Goal: Task Accomplishment & Management: Complete application form

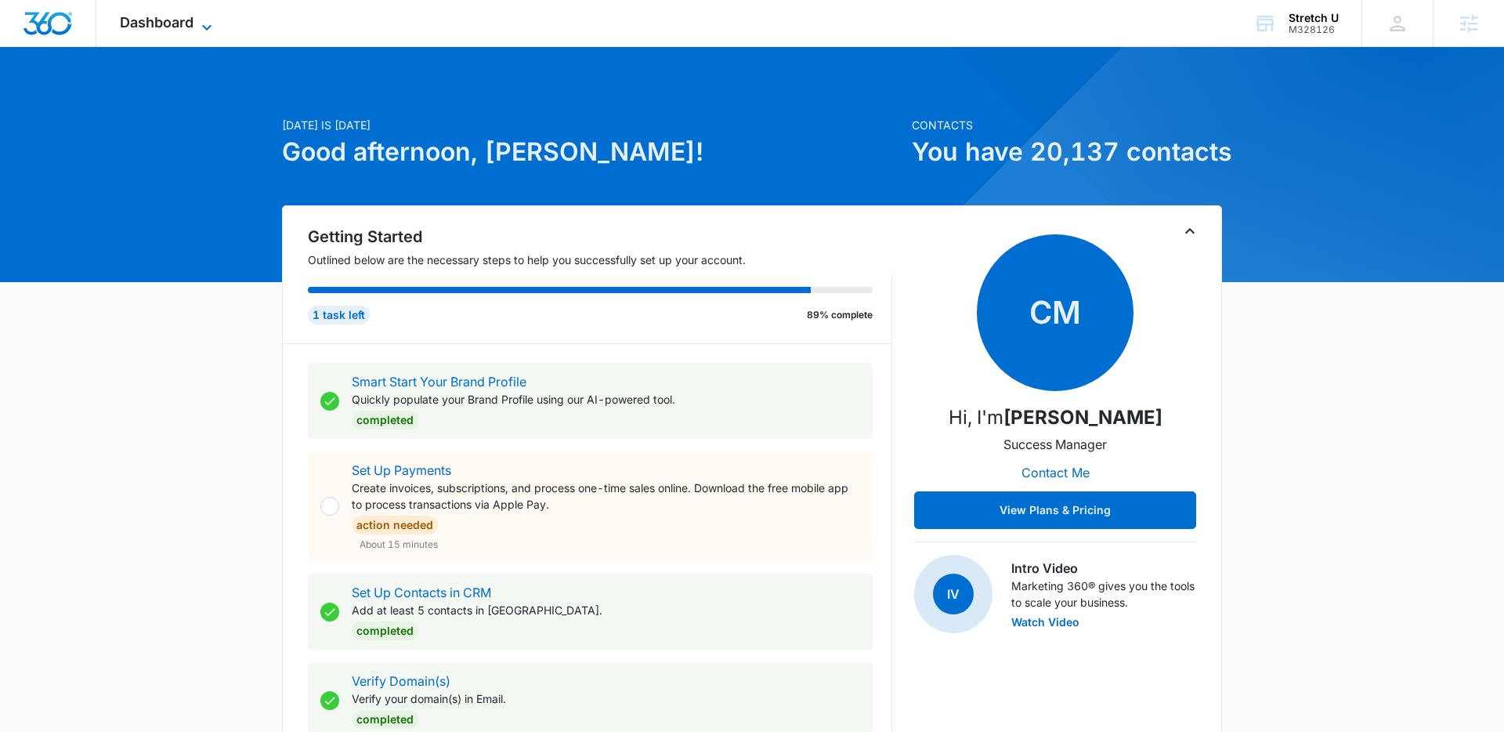
click at [168, 27] on span "Dashboard" at bounding box center [157, 22] width 74 height 16
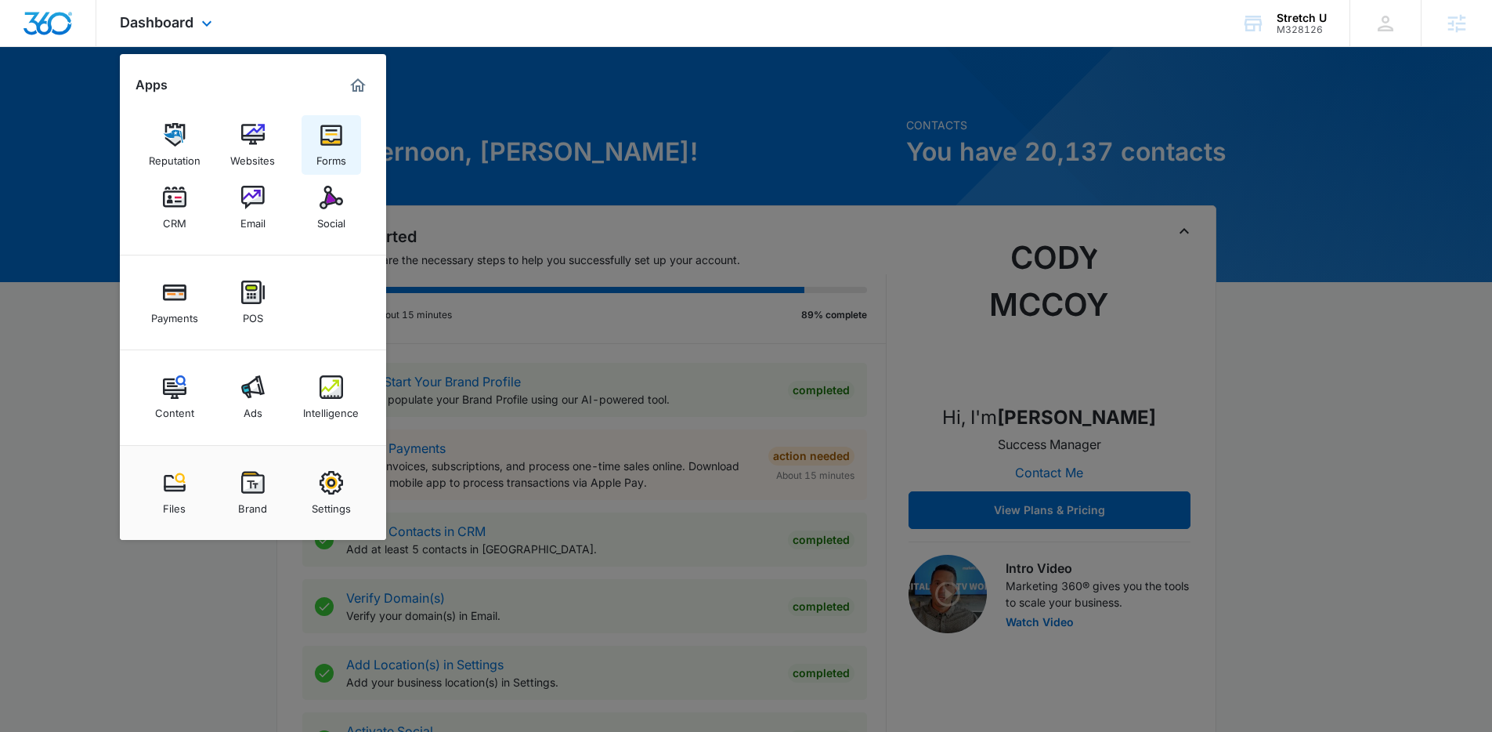
click at [325, 137] on img at bounding box center [331, 134] width 23 height 23
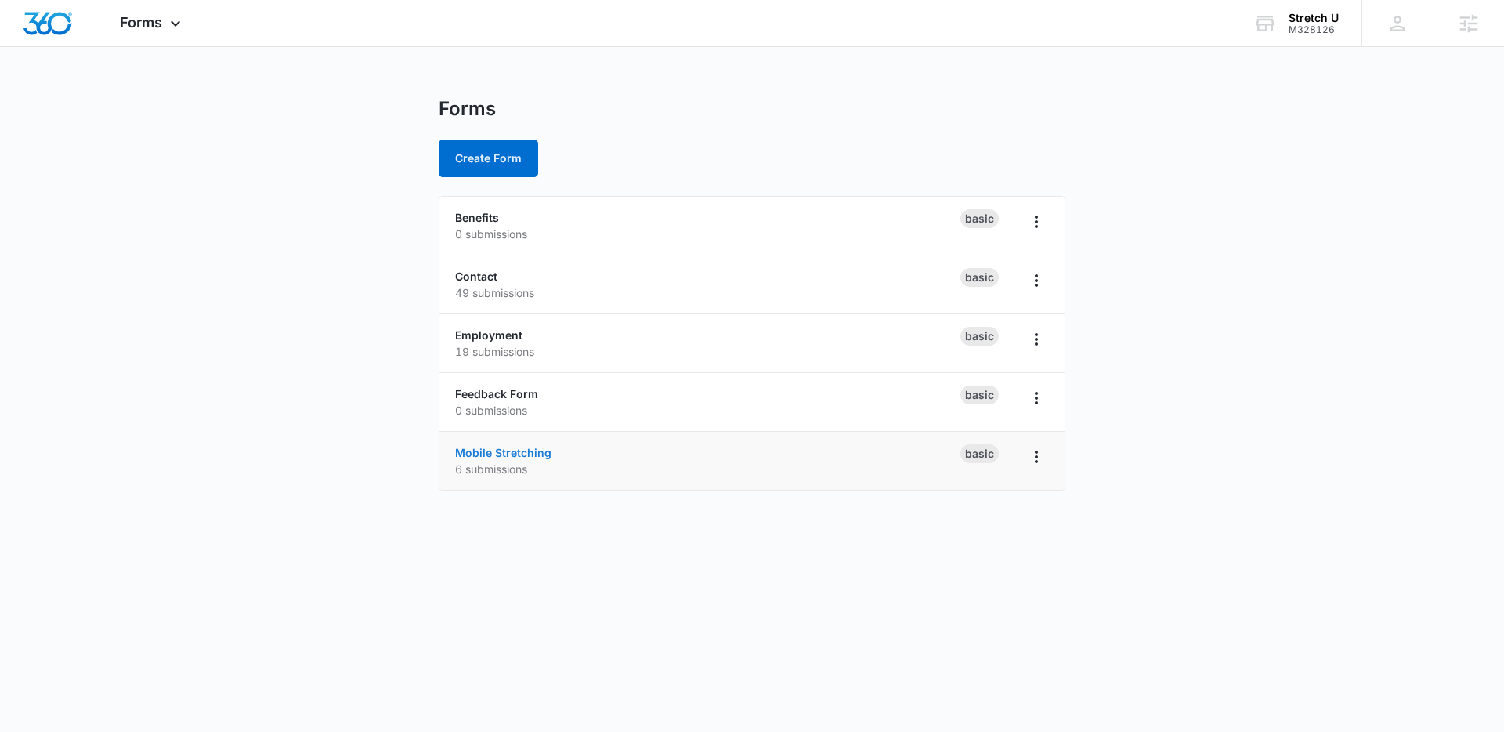
click at [495, 451] on link "Mobile Stretching" at bounding box center [503, 452] width 96 height 13
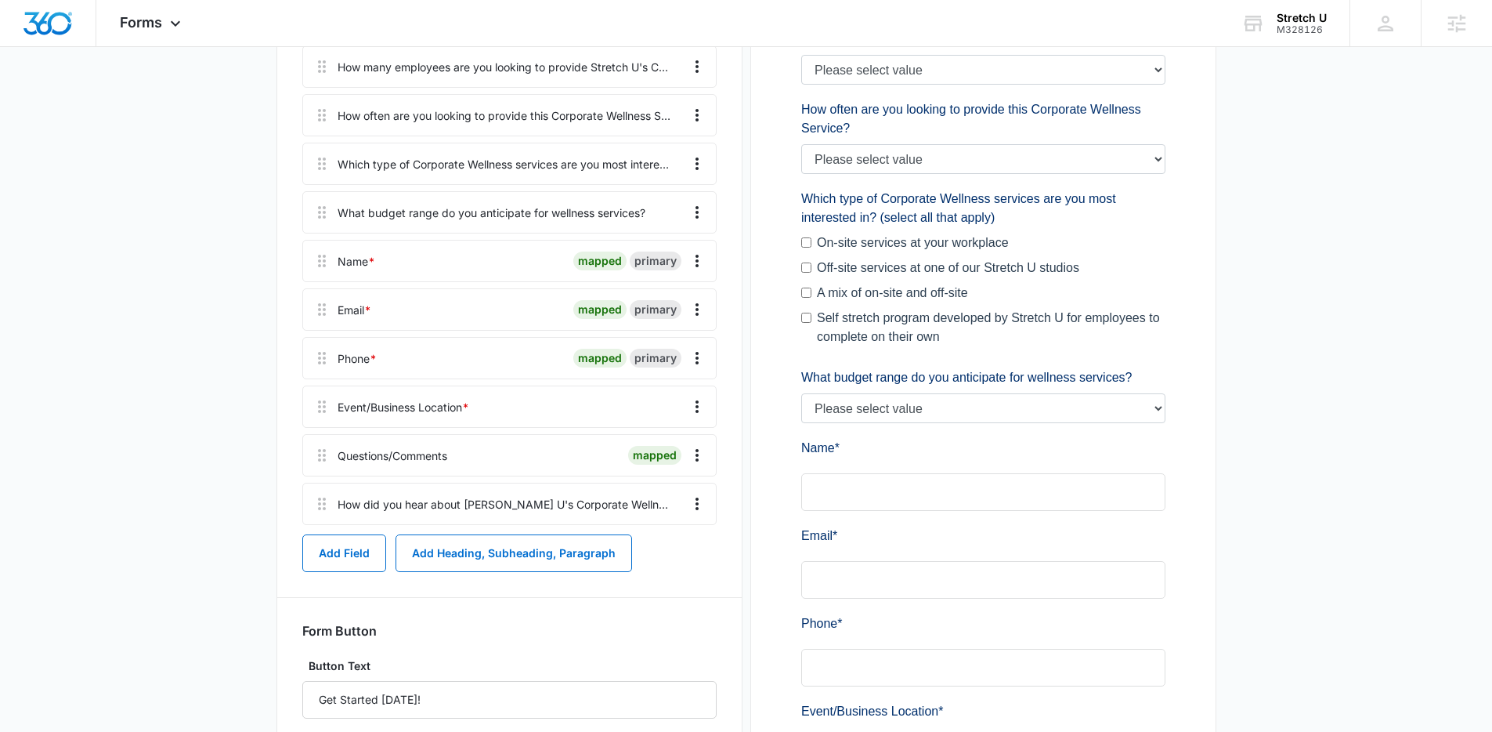
scroll to position [287, 0]
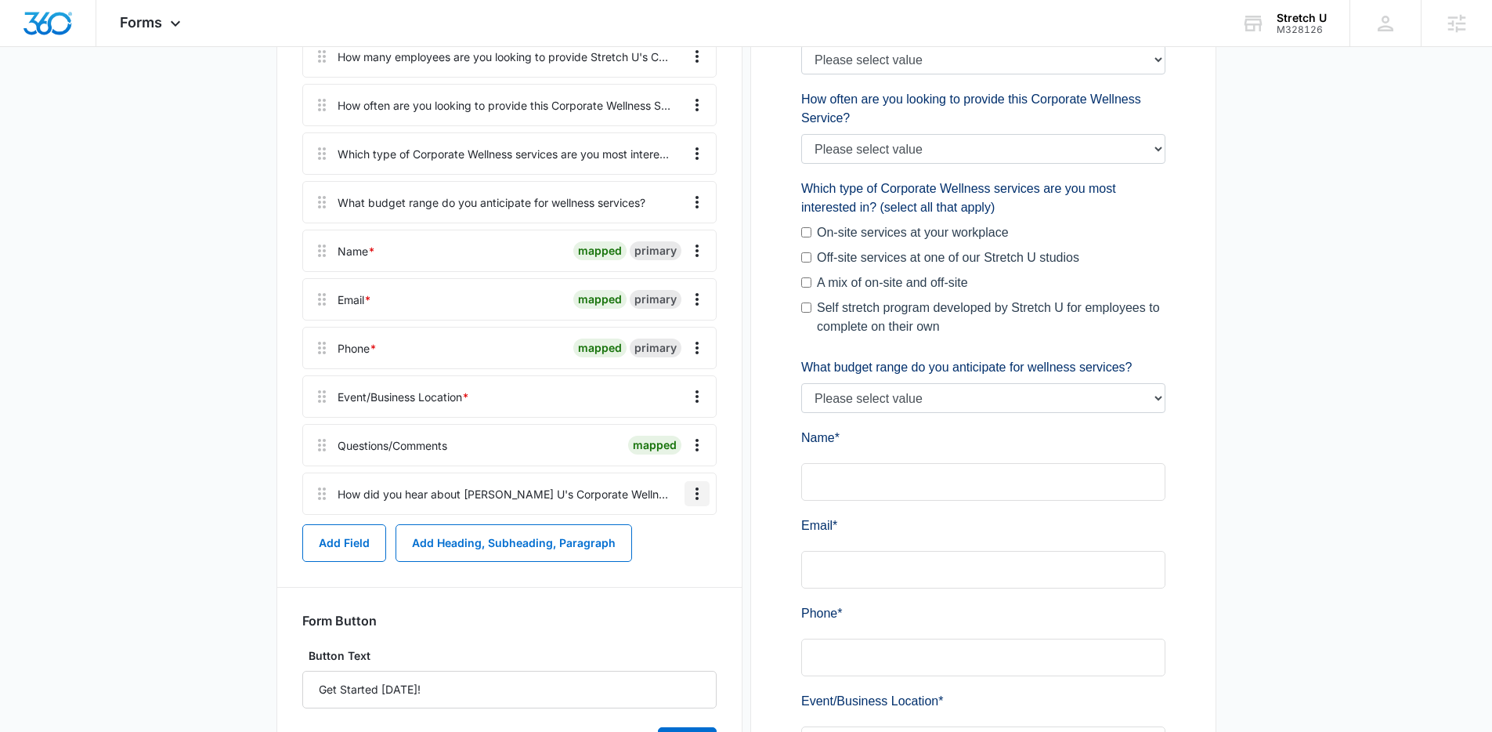
click at [691, 493] on icon "Overflow Menu" at bounding box center [697, 493] width 19 height 19
click at [656, 528] on button "Edit" at bounding box center [664, 537] width 89 height 23
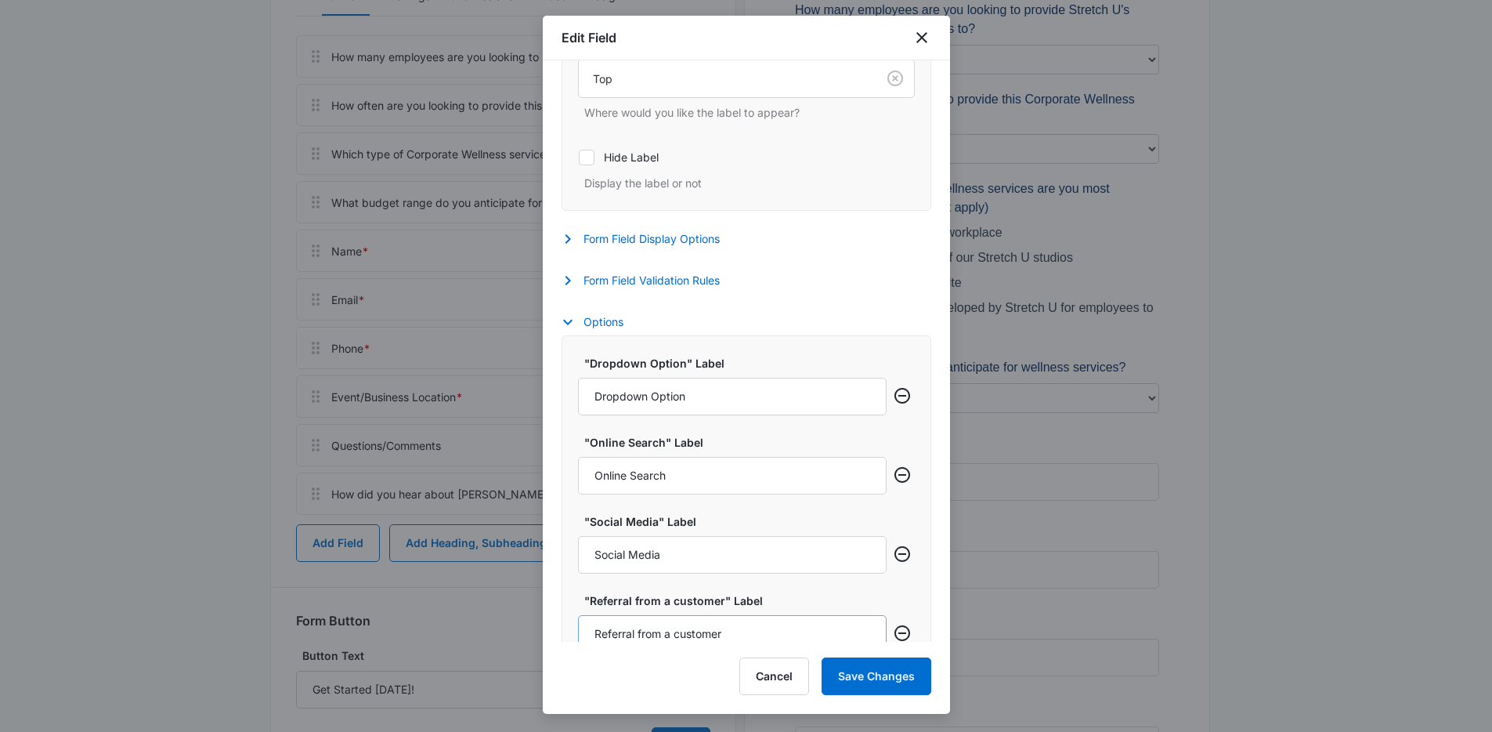
scroll to position [765, 0]
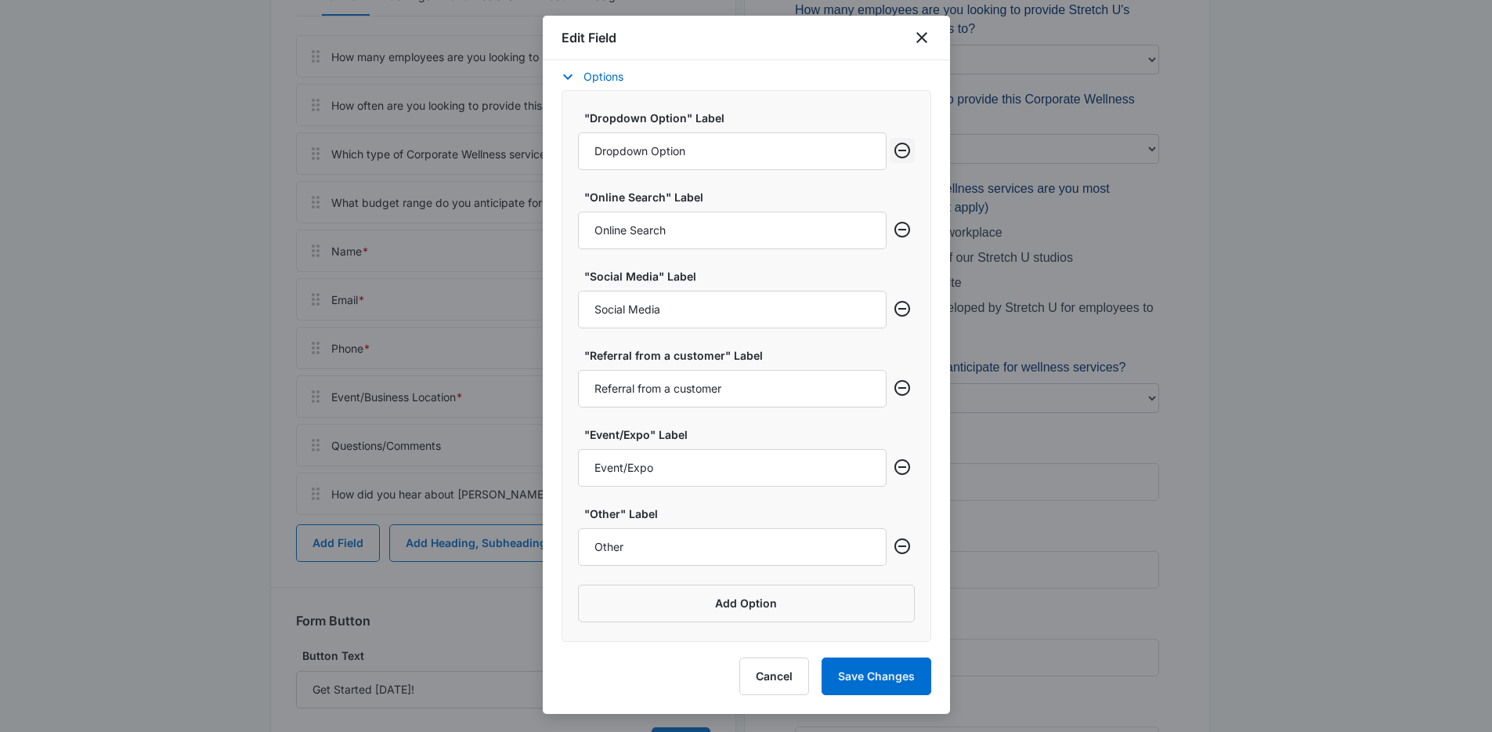
click at [895, 150] on icon "Remove row" at bounding box center [903, 151] width 16 height 16
click at [862, 661] on button "Save Changes" at bounding box center [877, 676] width 110 height 38
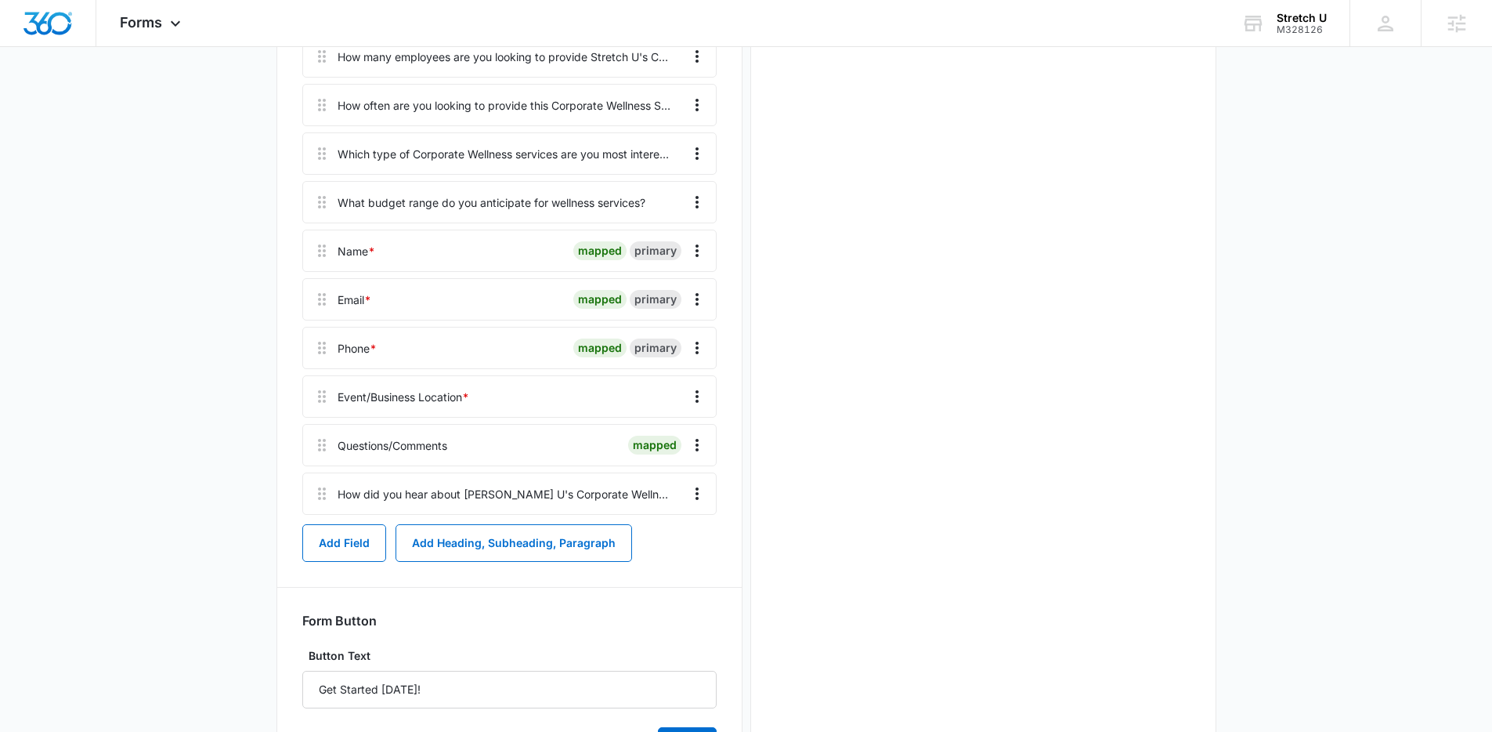
scroll to position [0, 0]
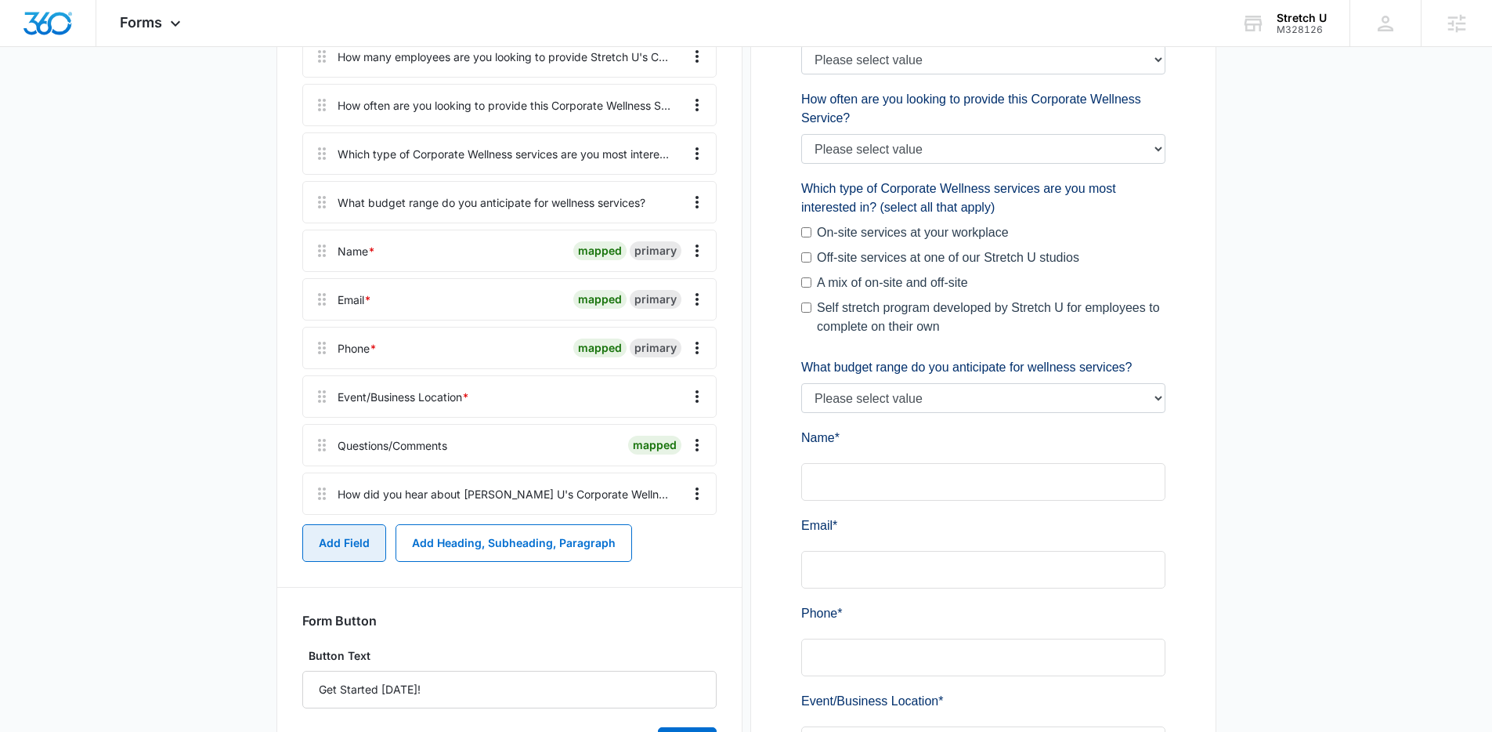
click at [330, 535] on button "Add Field" at bounding box center [344, 543] width 84 height 38
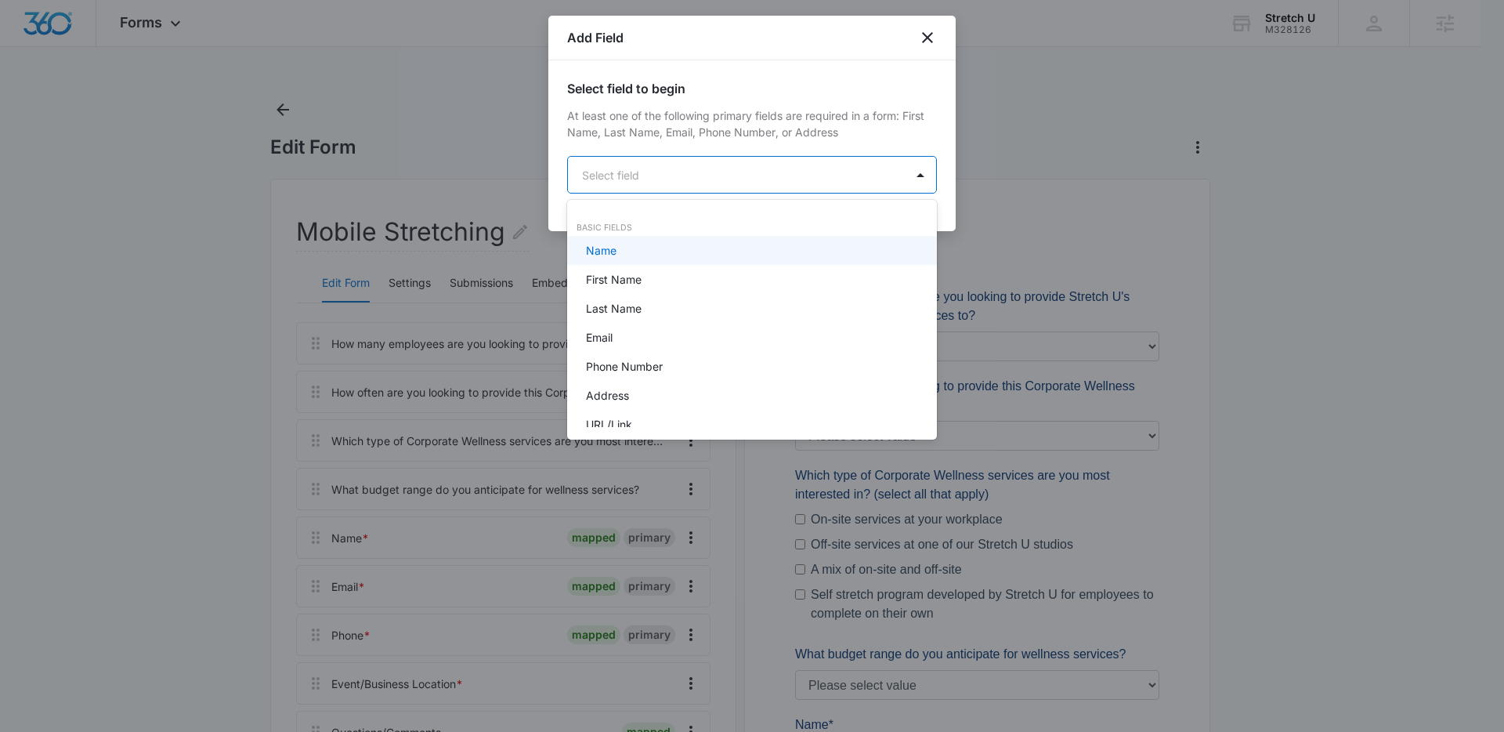
click at [625, 178] on body "Forms Apps Reputation Websites Forms CRM Email Social Payments POS Content Ads …" at bounding box center [752, 366] width 1504 height 732
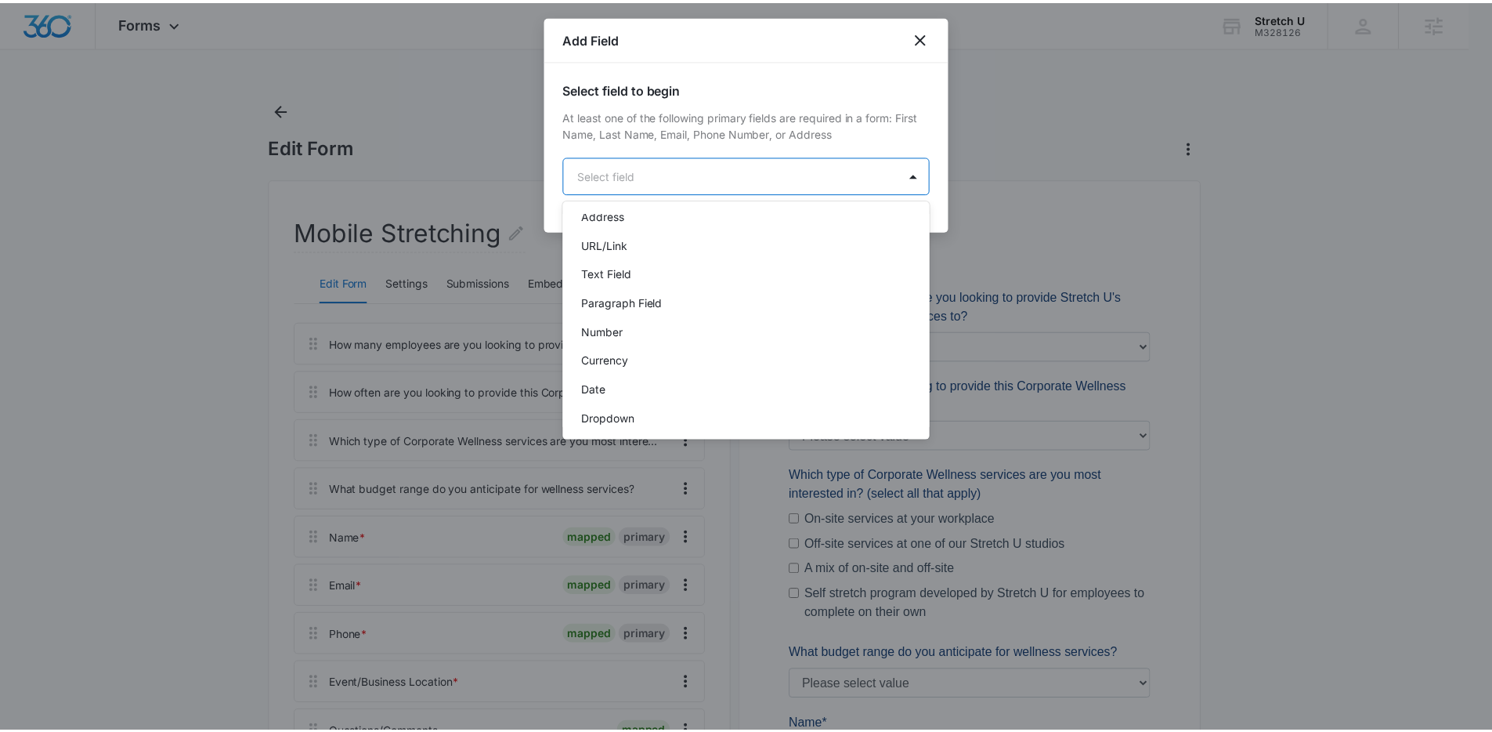
scroll to position [181, 0]
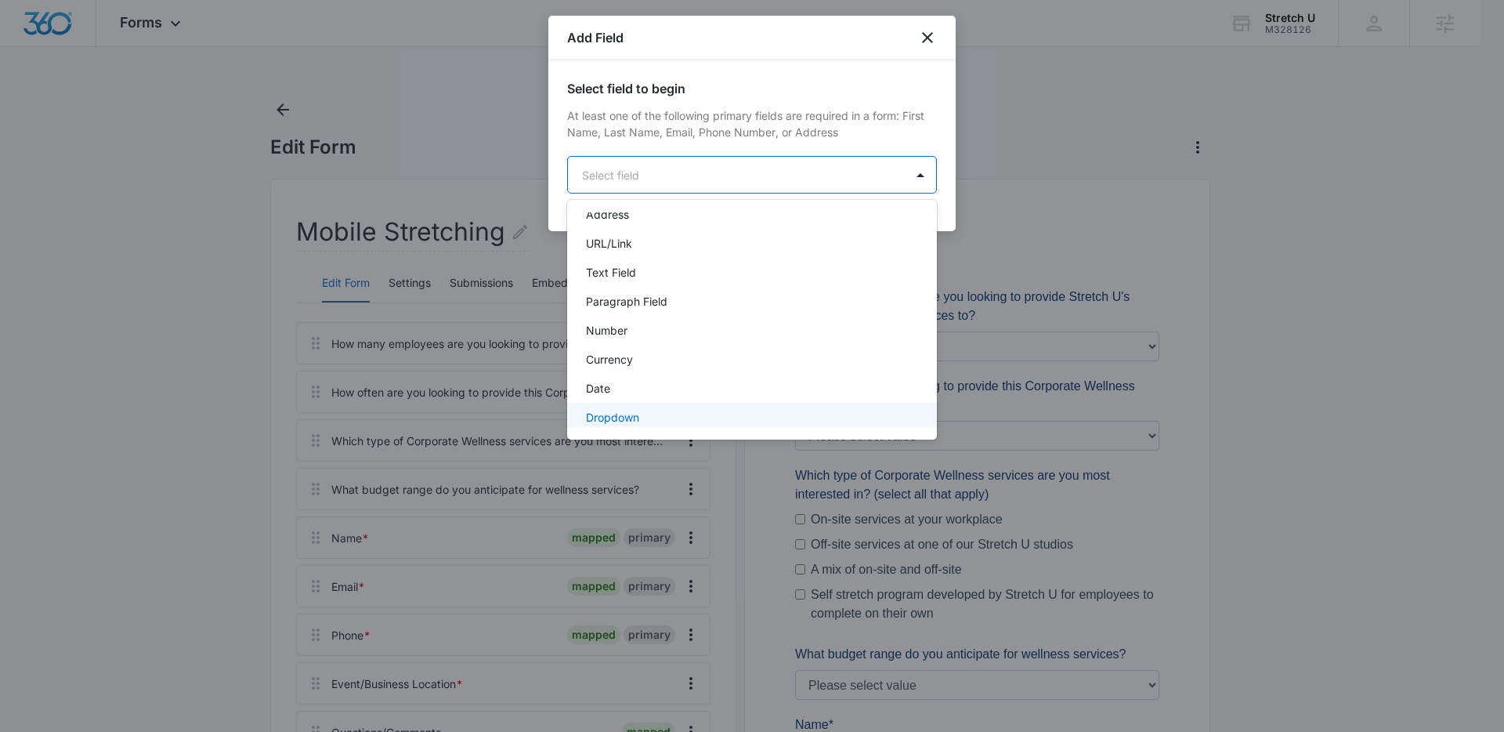
click at [638, 411] on p "Dropdown" at bounding box center [612, 417] width 53 height 16
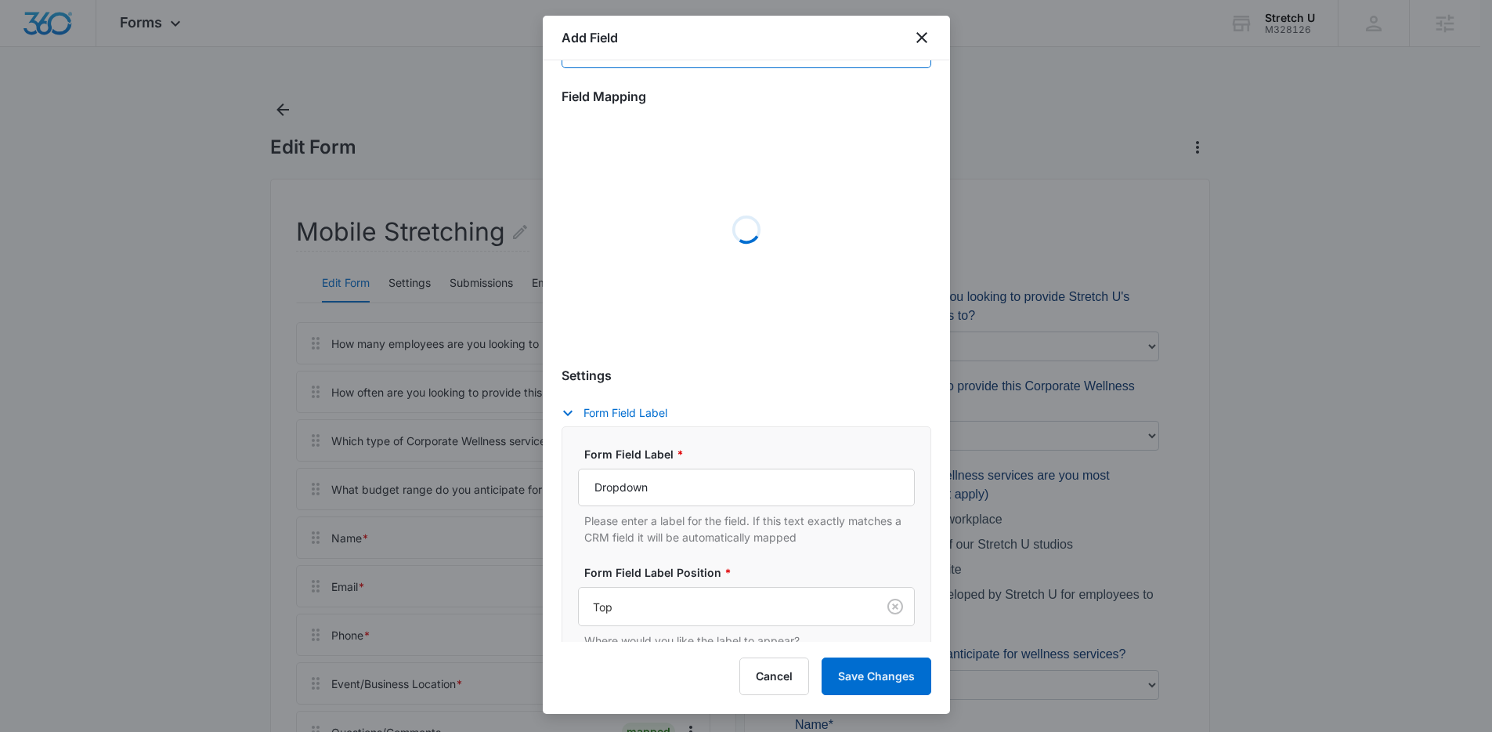
scroll to position [129, 0]
drag, startPoint x: 660, startPoint y: 496, endPoint x: 558, endPoint y: 483, distance: 103.5
click at [558, 483] on div "Select field to begin At least one of the following primary fields are required…" at bounding box center [746, 350] width 407 height 581
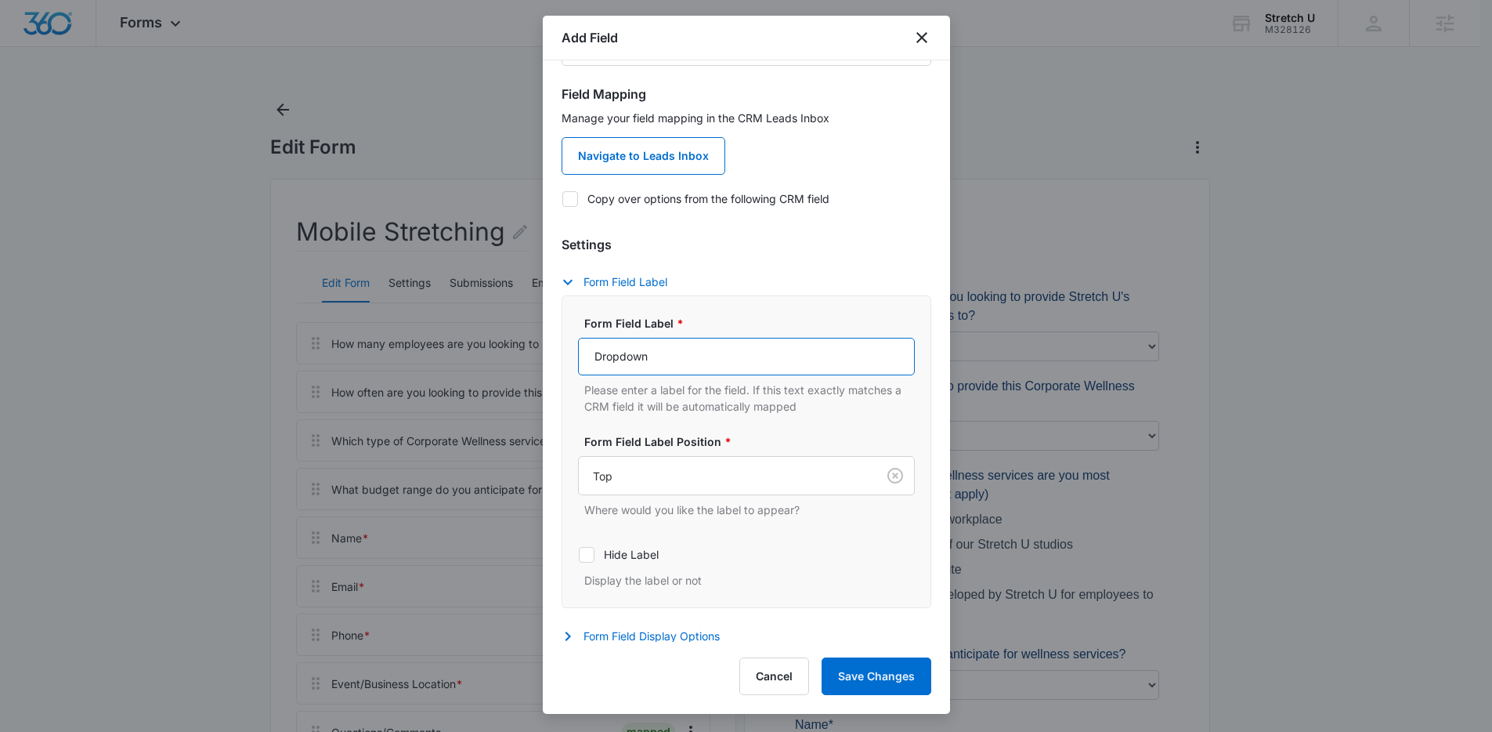
paste input "How did you hear about Stretch U's Corporate Wellness offerings?"
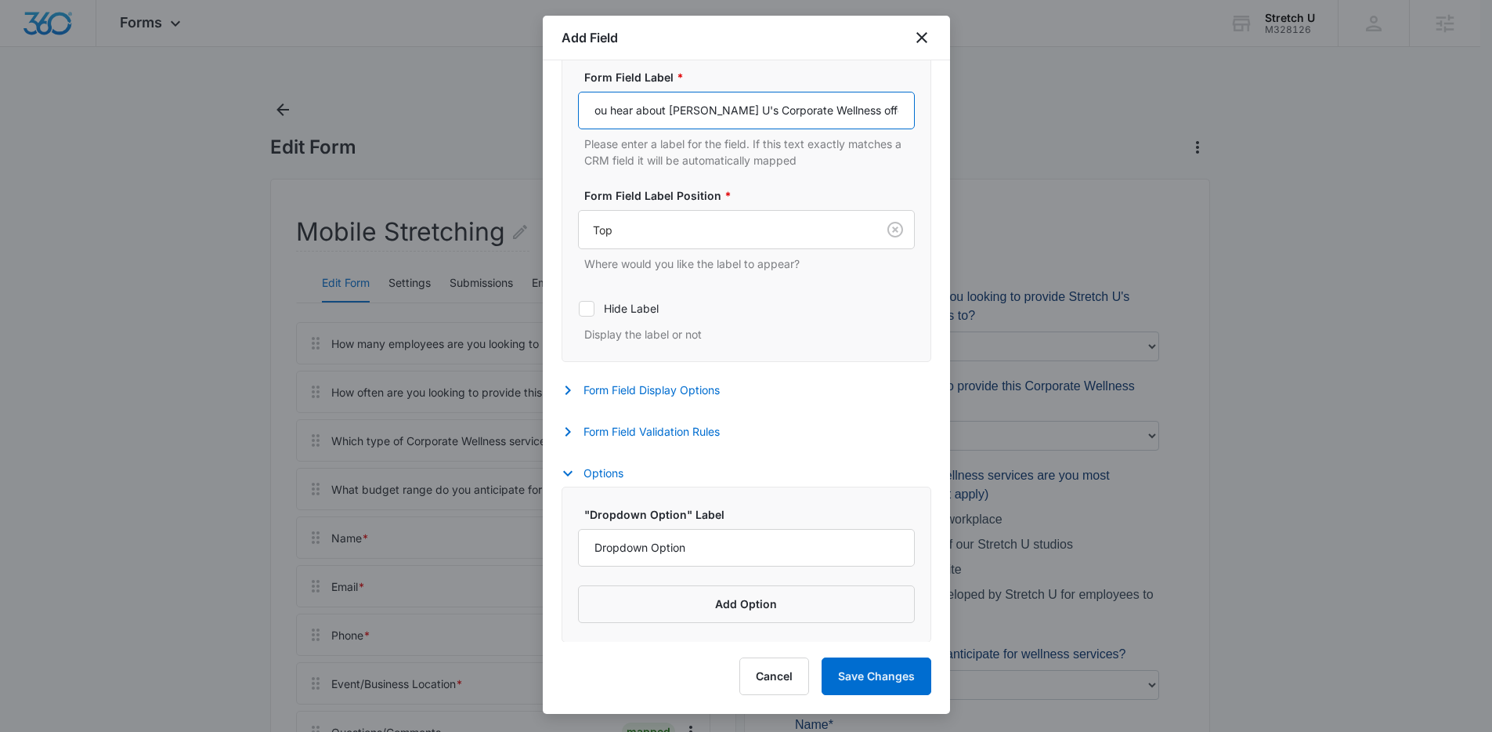
scroll to position [376, 0]
type input "How did you hear about Stretch U's Corporate Wellness offerings?"
drag, startPoint x: 717, startPoint y: 545, endPoint x: 439, endPoint y: 533, distance: 278.3
click at [439, 533] on body "Forms Apps Reputation Websites Forms CRM Email Social Payments POS Content Ads …" at bounding box center [746, 699] width 1492 height 1399
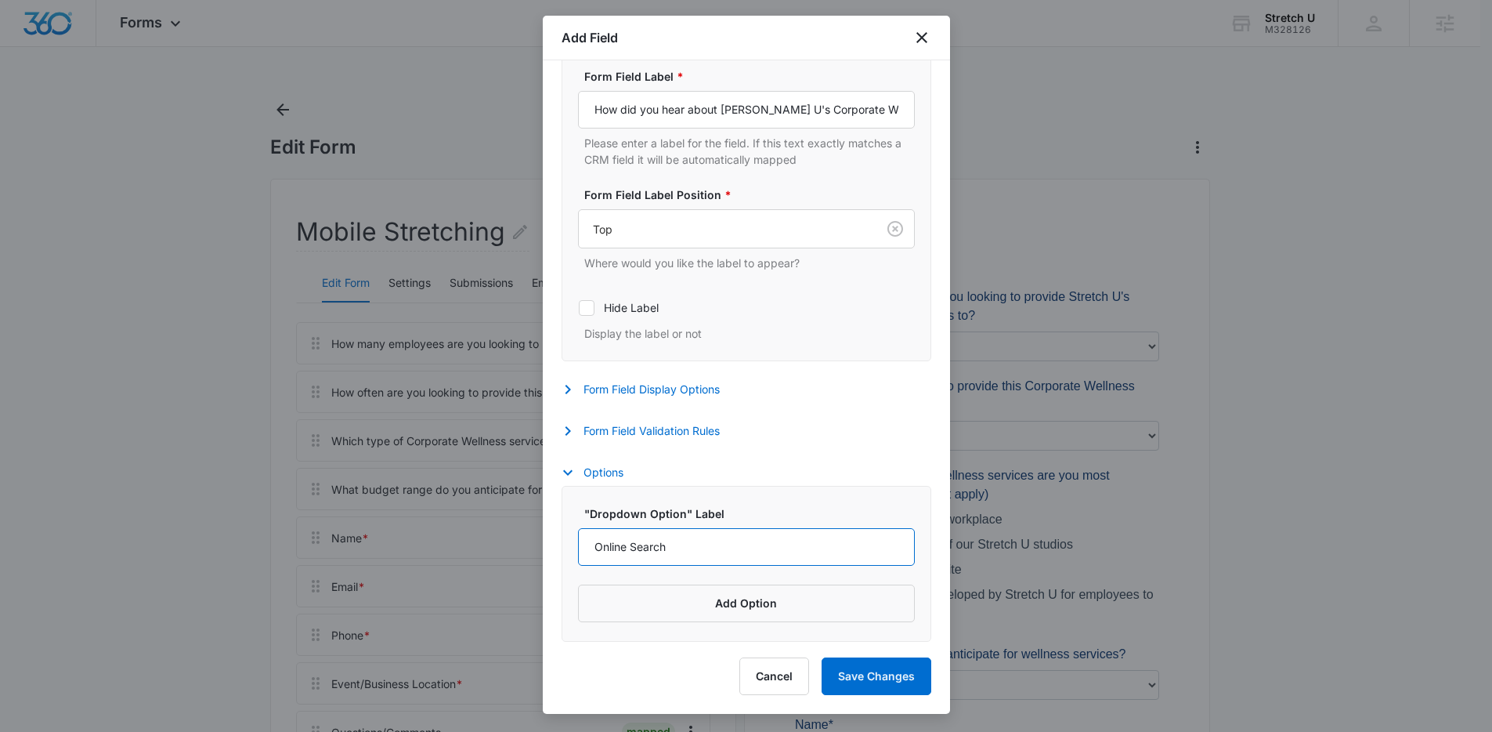
type input "Online Search"
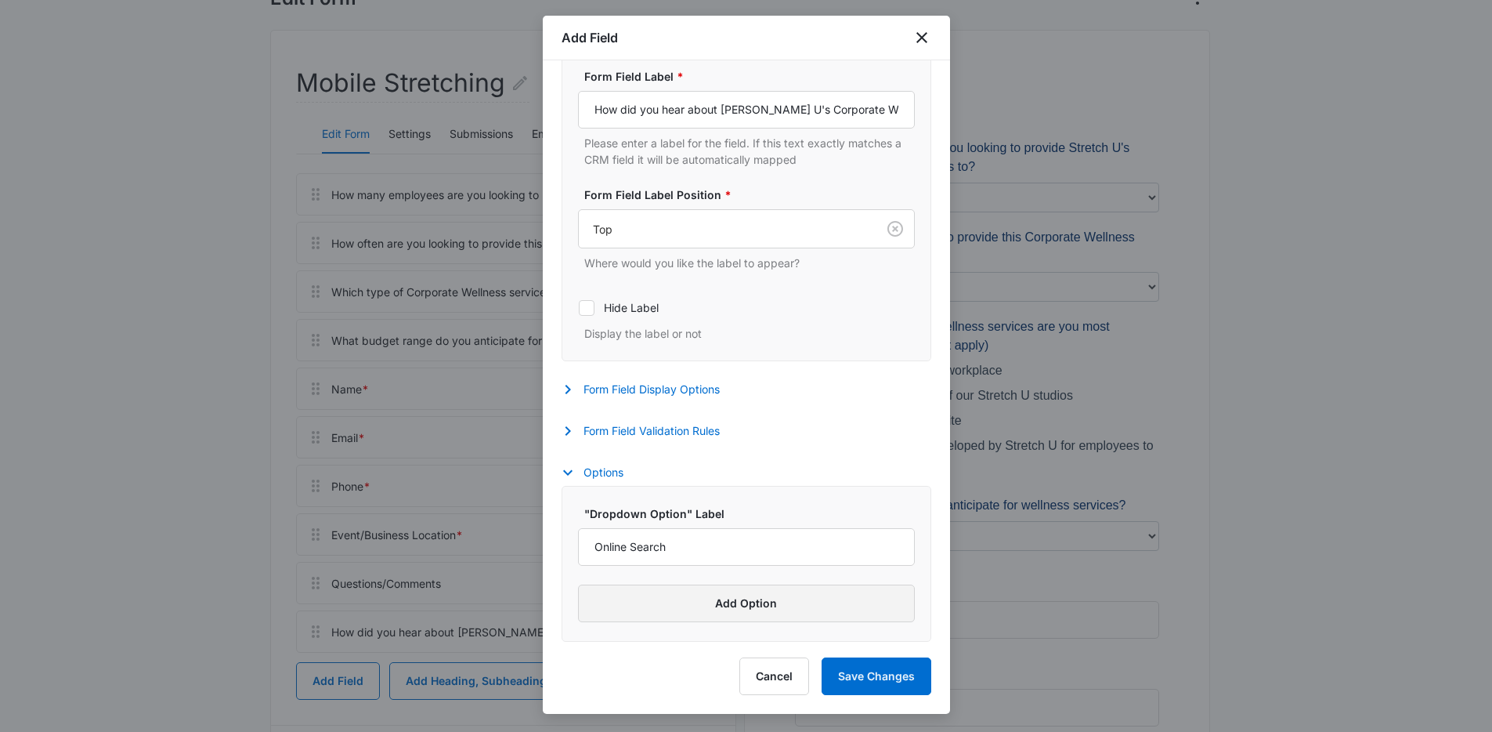
click at [714, 598] on button "Add Option" at bounding box center [746, 603] width 337 height 38
click at [653, 614] on input "Label" at bounding box center [732, 626] width 309 height 38
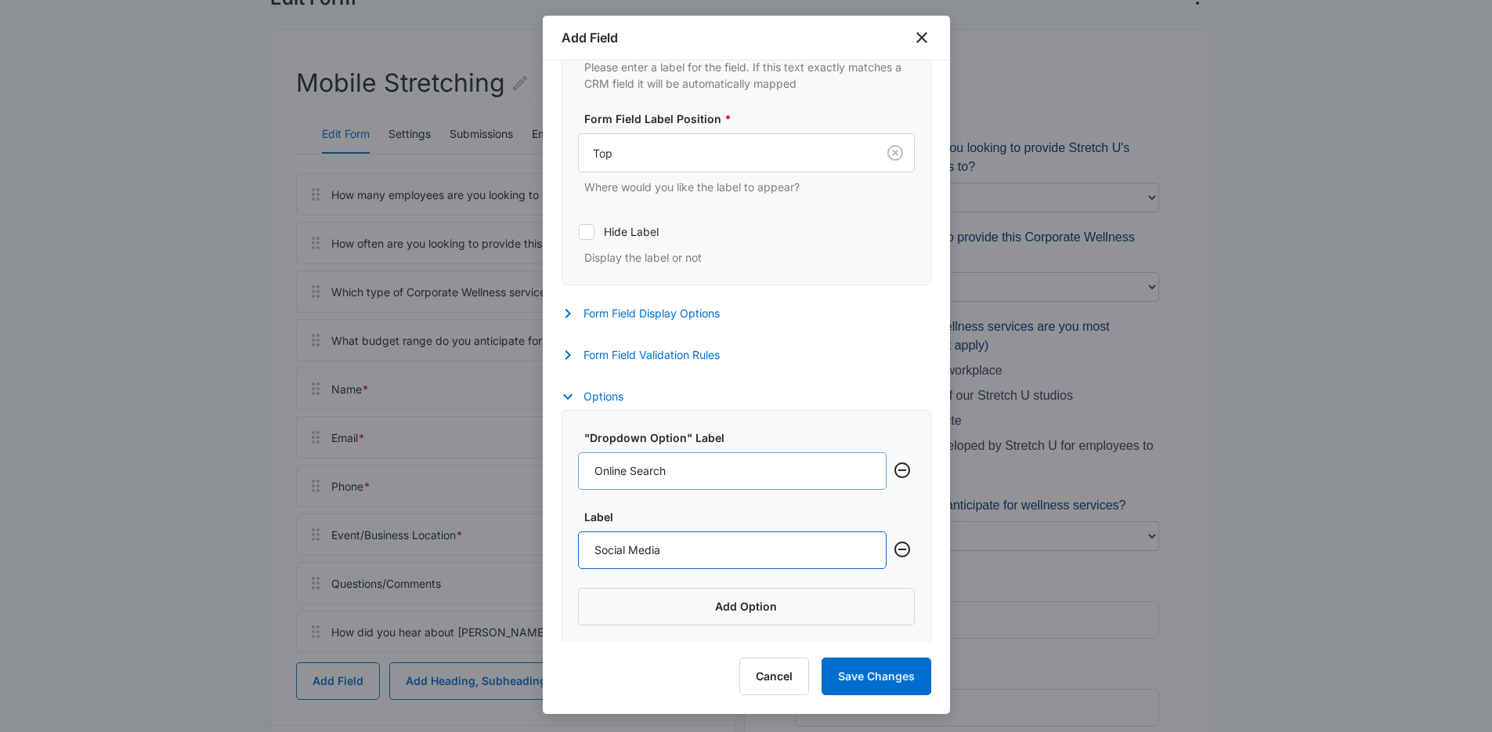
scroll to position [455, 0]
type input "Social Media"
click at [710, 611] on button "Add Option" at bounding box center [746, 603] width 337 height 38
click at [606, 624] on input "Label" at bounding box center [732, 626] width 309 height 38
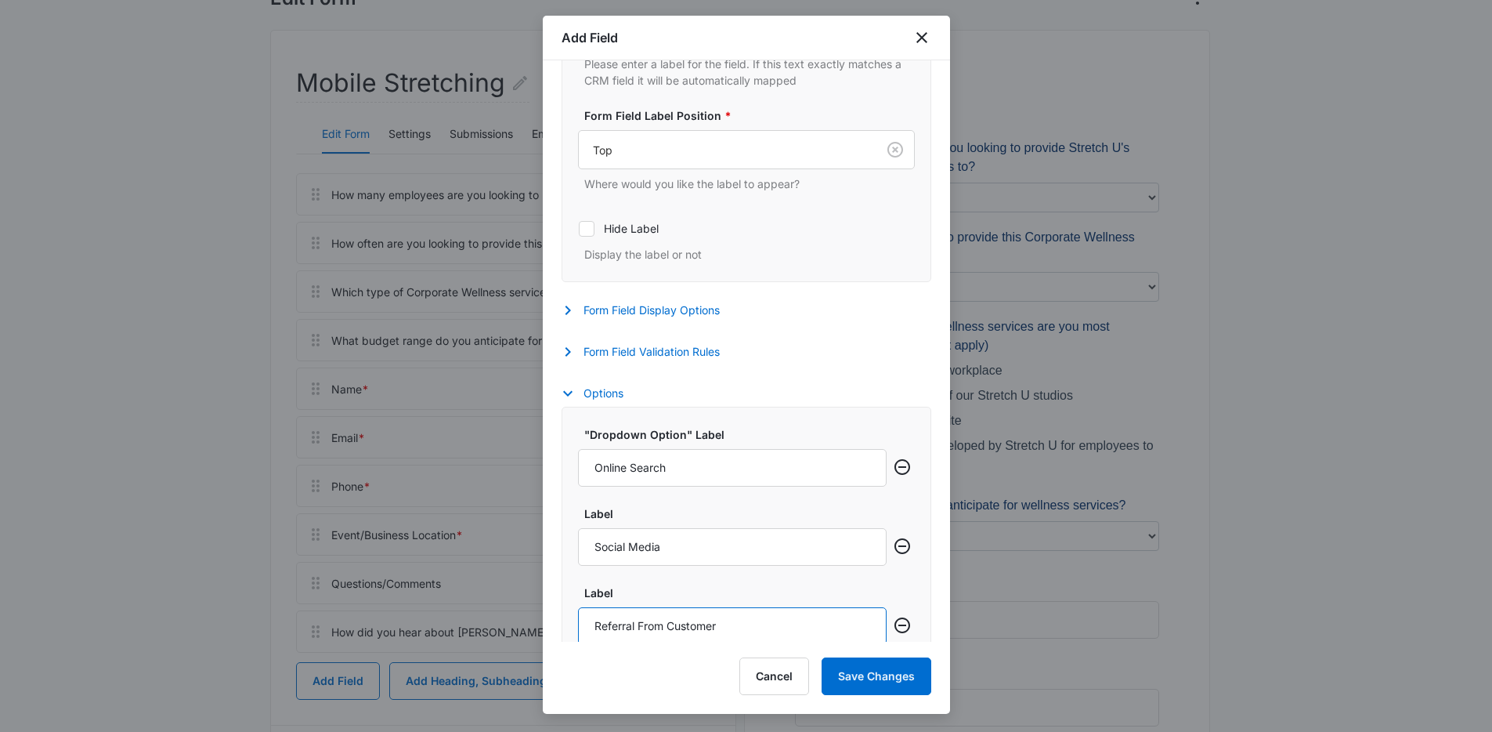
type input "Referral From Customer"
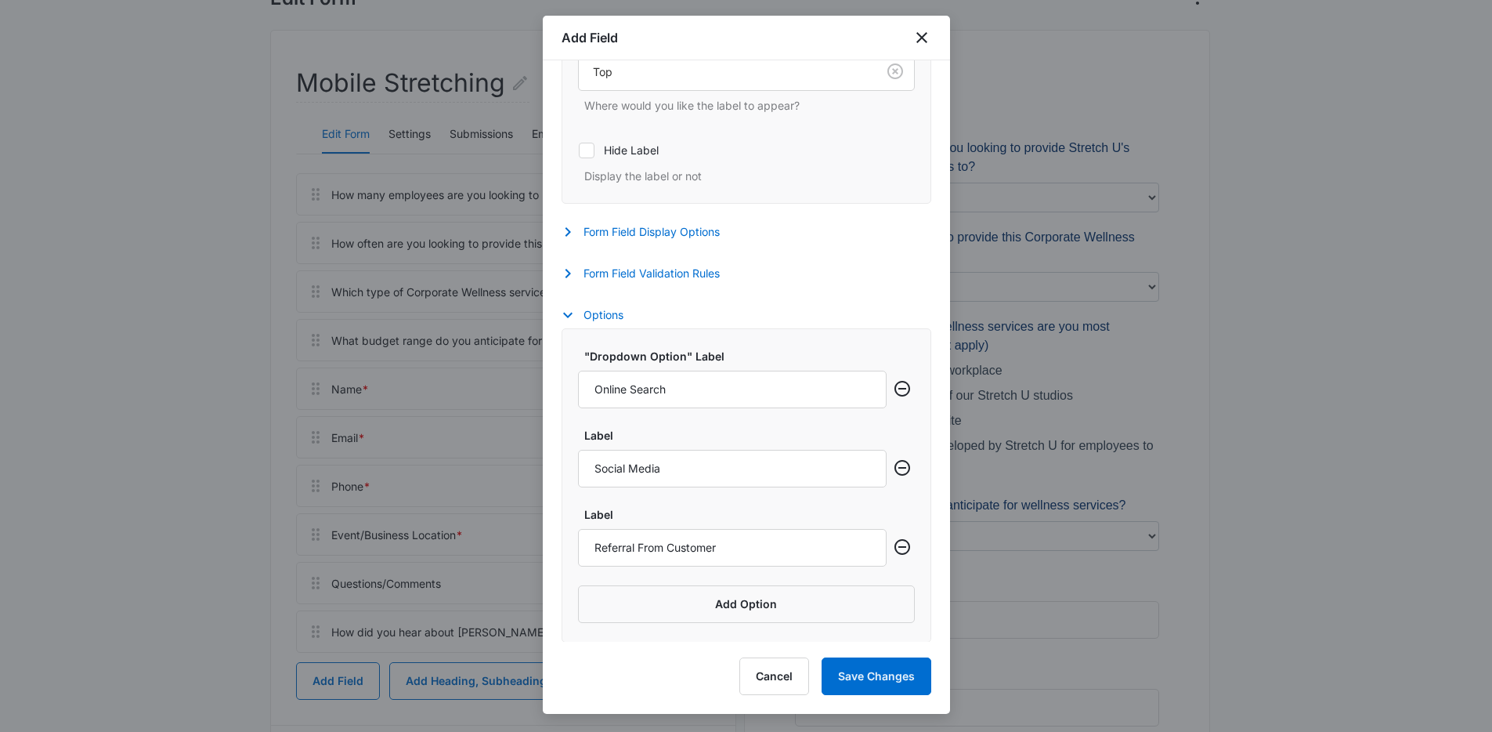
scroll to position [534, 0]
click at [720, 604] on button "Add Option" at bounding box center [746, 603] width 337 height 38
click at [634, 627] on input "Label" at bounding box center [732, 626] width 309 height 38
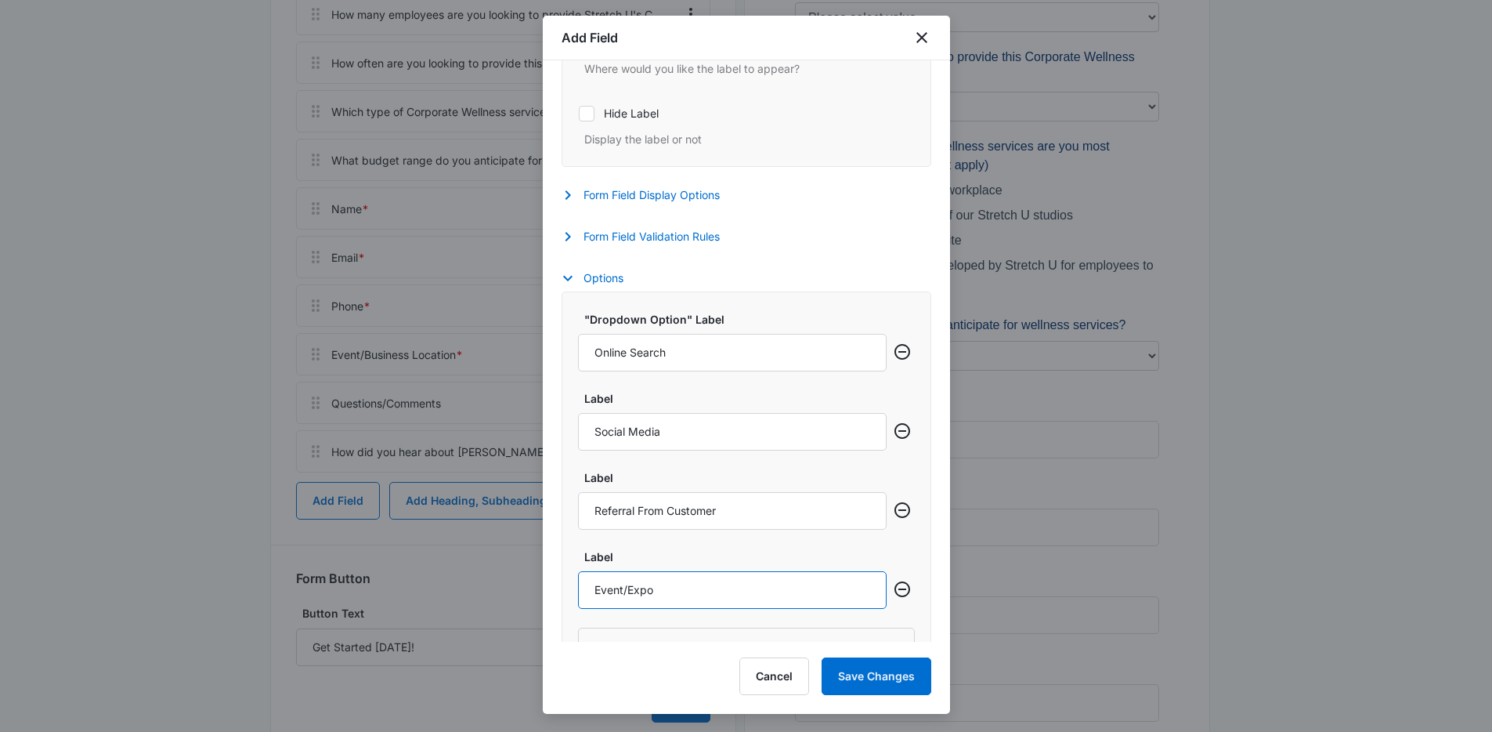
scroll to position [613, 0]
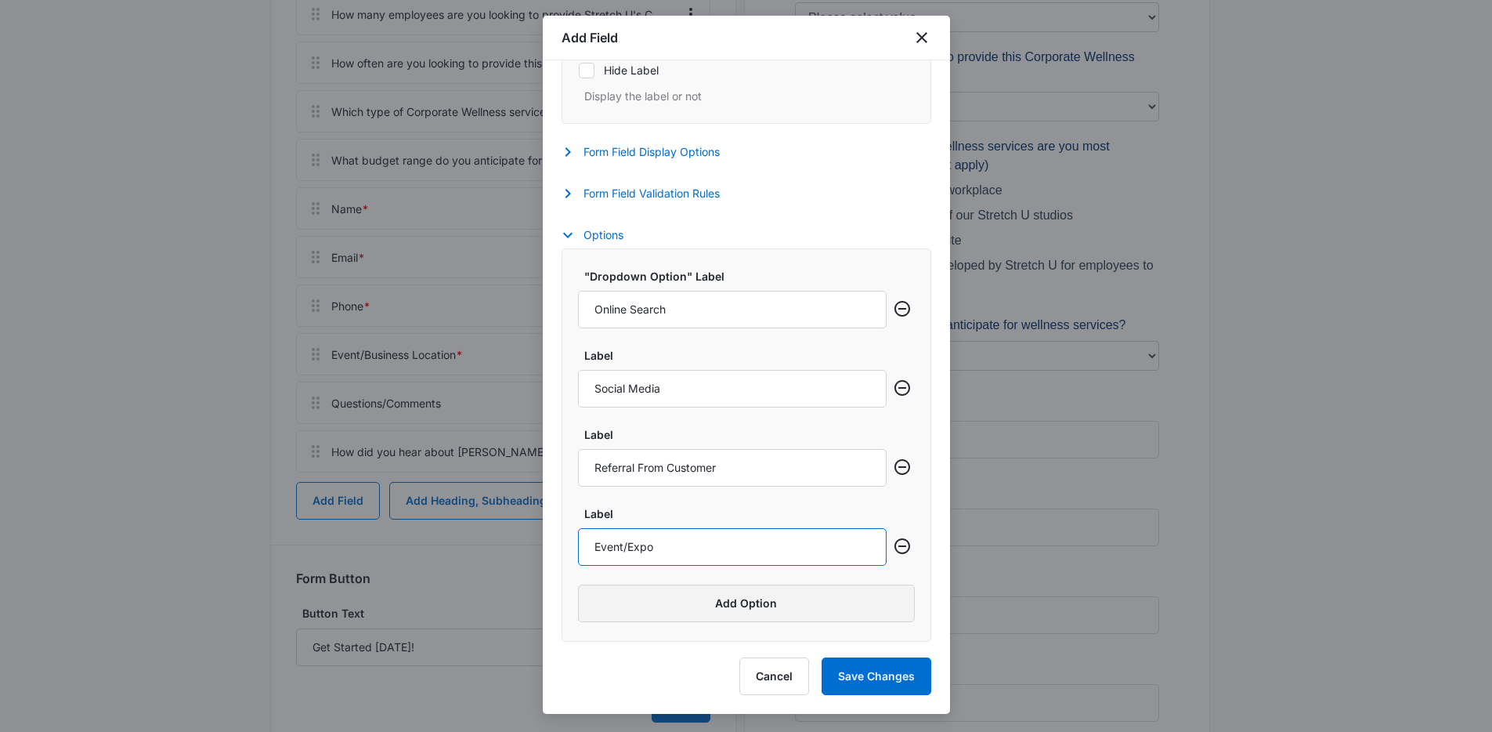
type input "Event/Expo"
click at [718, 605] on button "Add Option" at bounding box center [746, 603] width 337 height 38
click at [633, 622] on input "Label" at bounding box center [732, 626] width 309 height 38
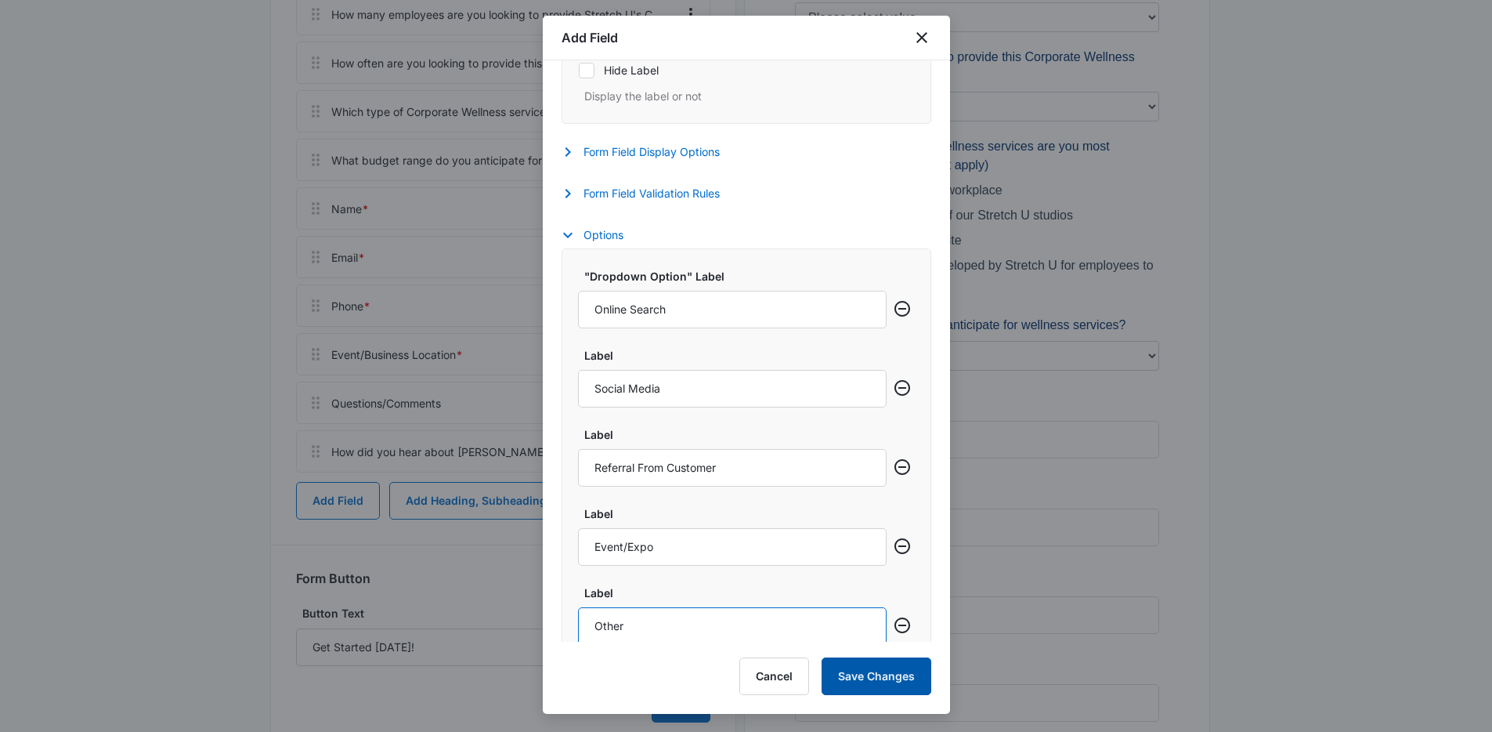
type input "Other"
click at [857, 681] on button "Save Changes" at bounding box center [877, 676] width 110 height 38
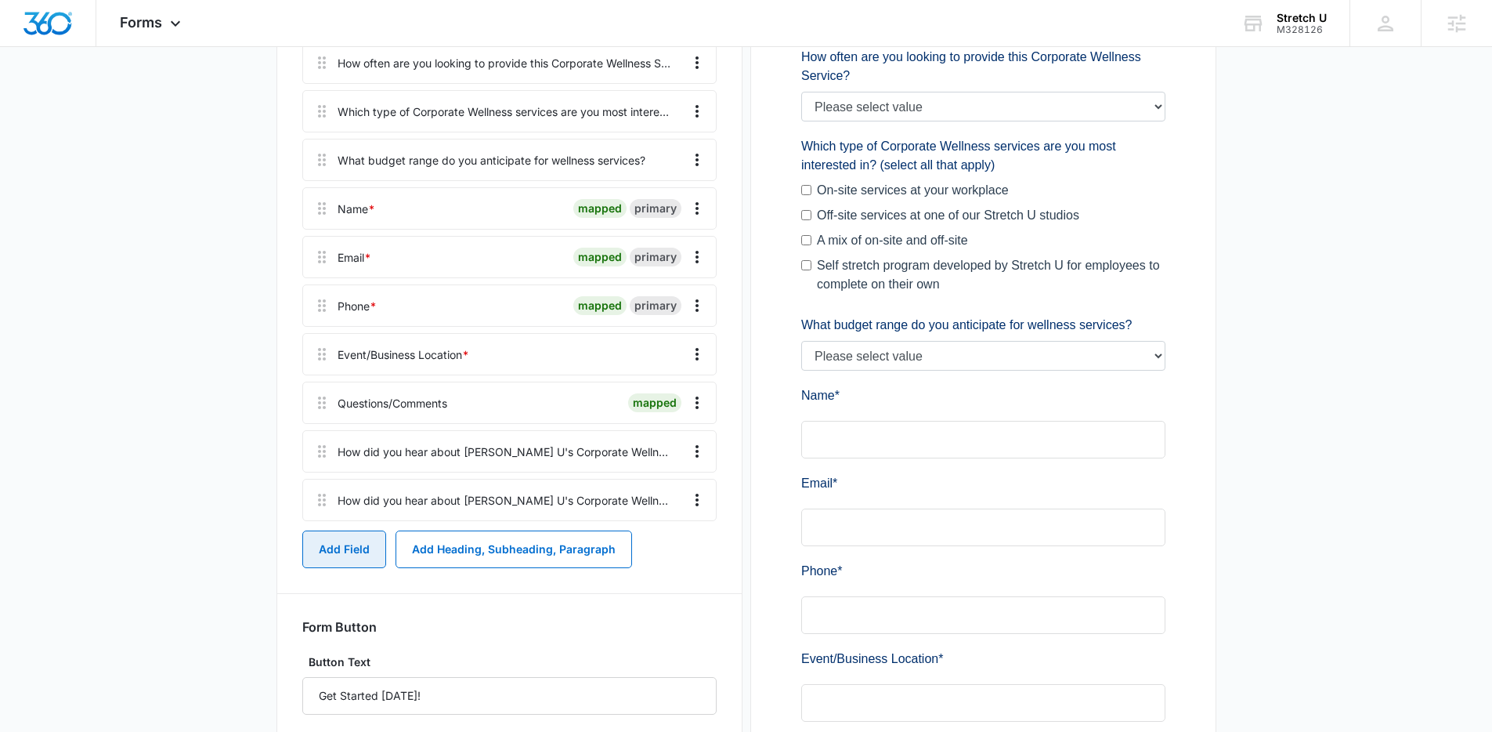
scroll to position [378, 0]
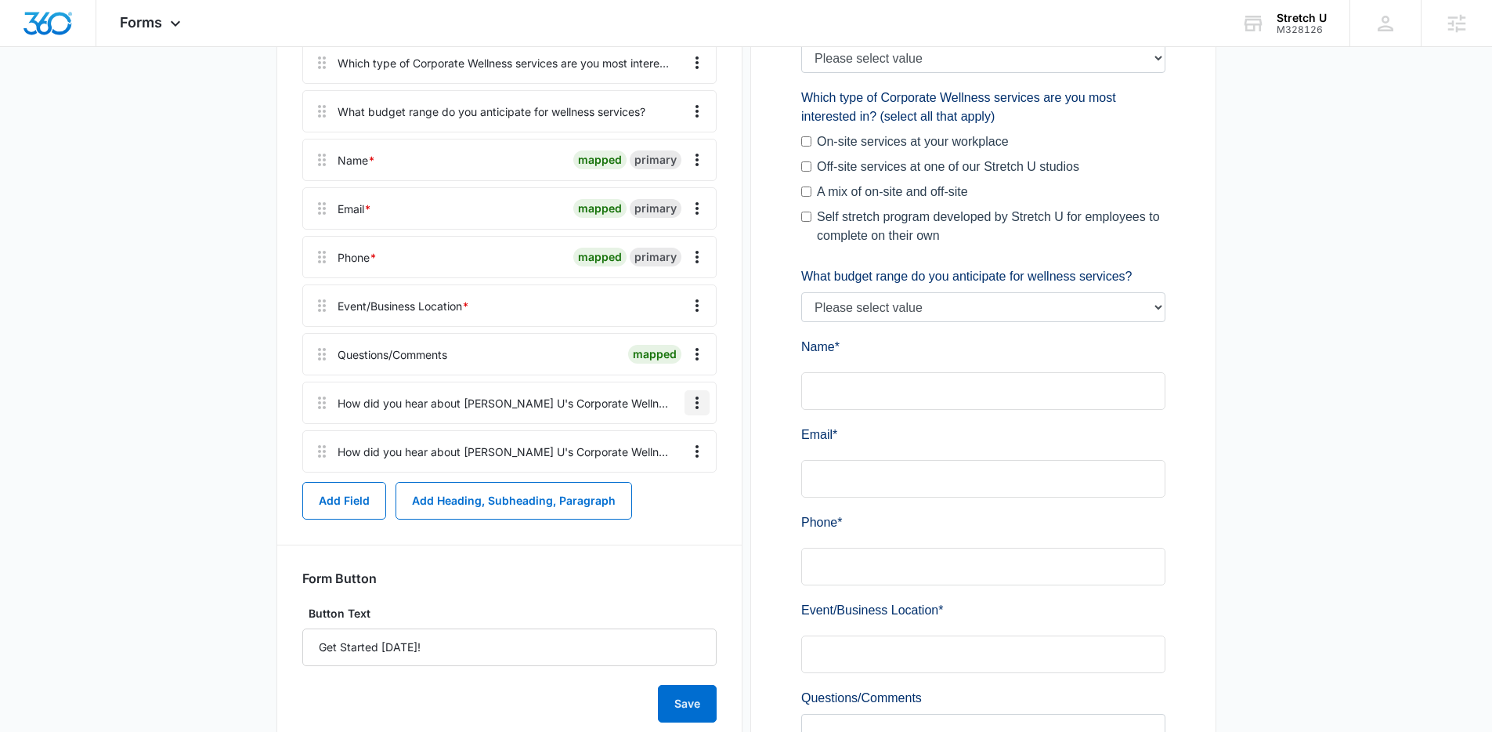
click at [689, 404] on icon "Overflow Menu" at bounding box center [697, 402] width 19 height 19
click at [645, 468] on div "Delete" at bounding box center [654, 470] width 33 height 11
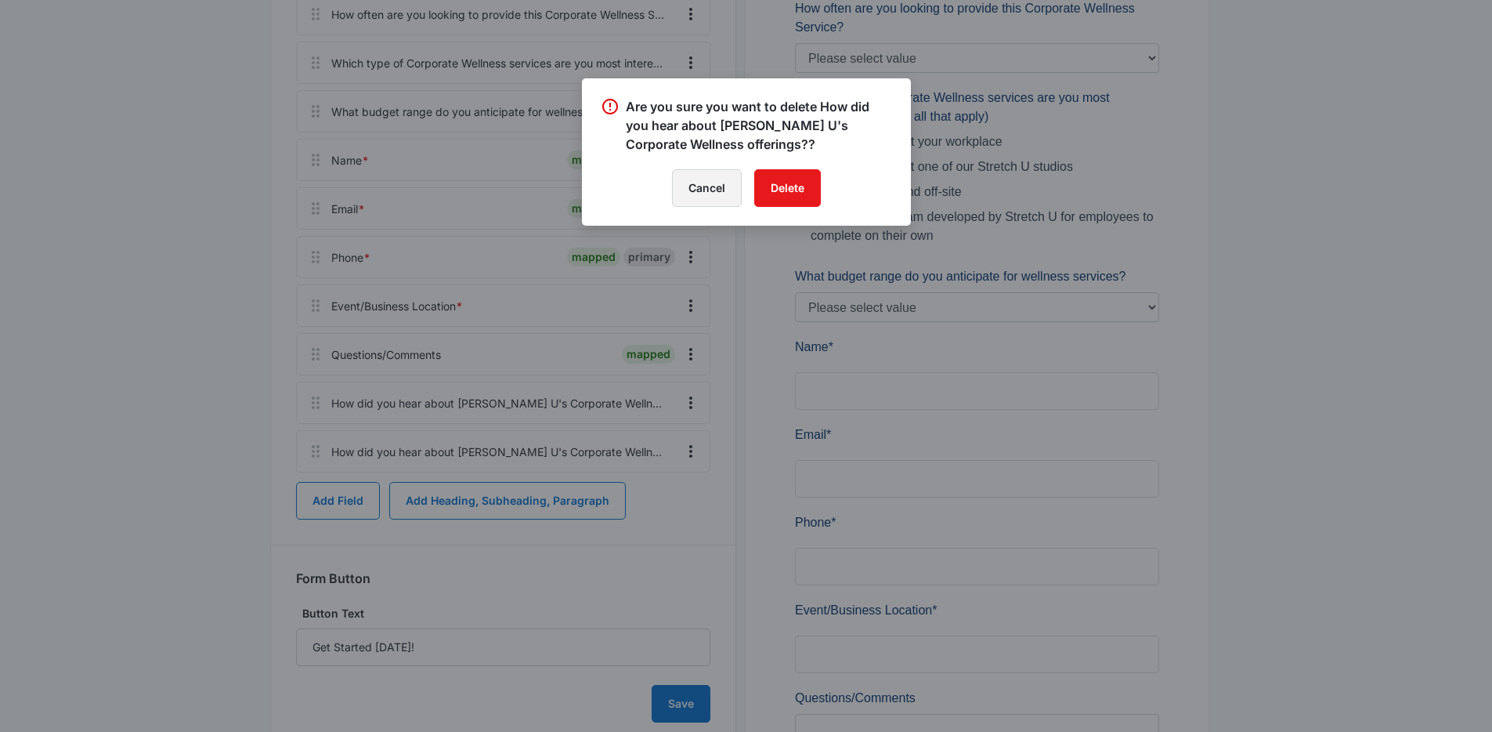
click at [723, 199] on button "Cancel" at bounding box center [707, 188] width 70 height 38
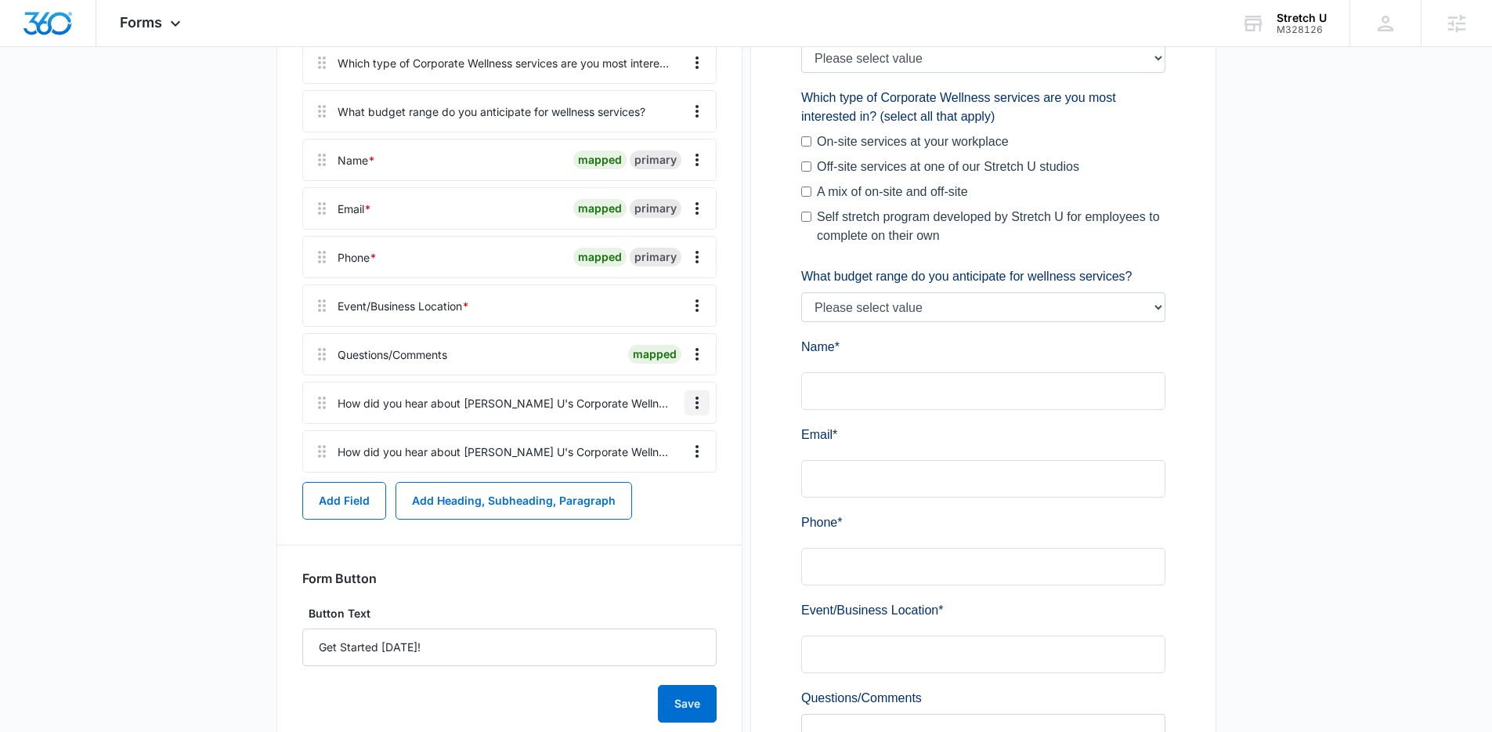
click at [699, 395] on icon "Overflow Menu" at bounding box center [697, 402] width 19 height 19
click at [676, 466] on button "Delete" at bounding box center [664, 469] width 89 height 23
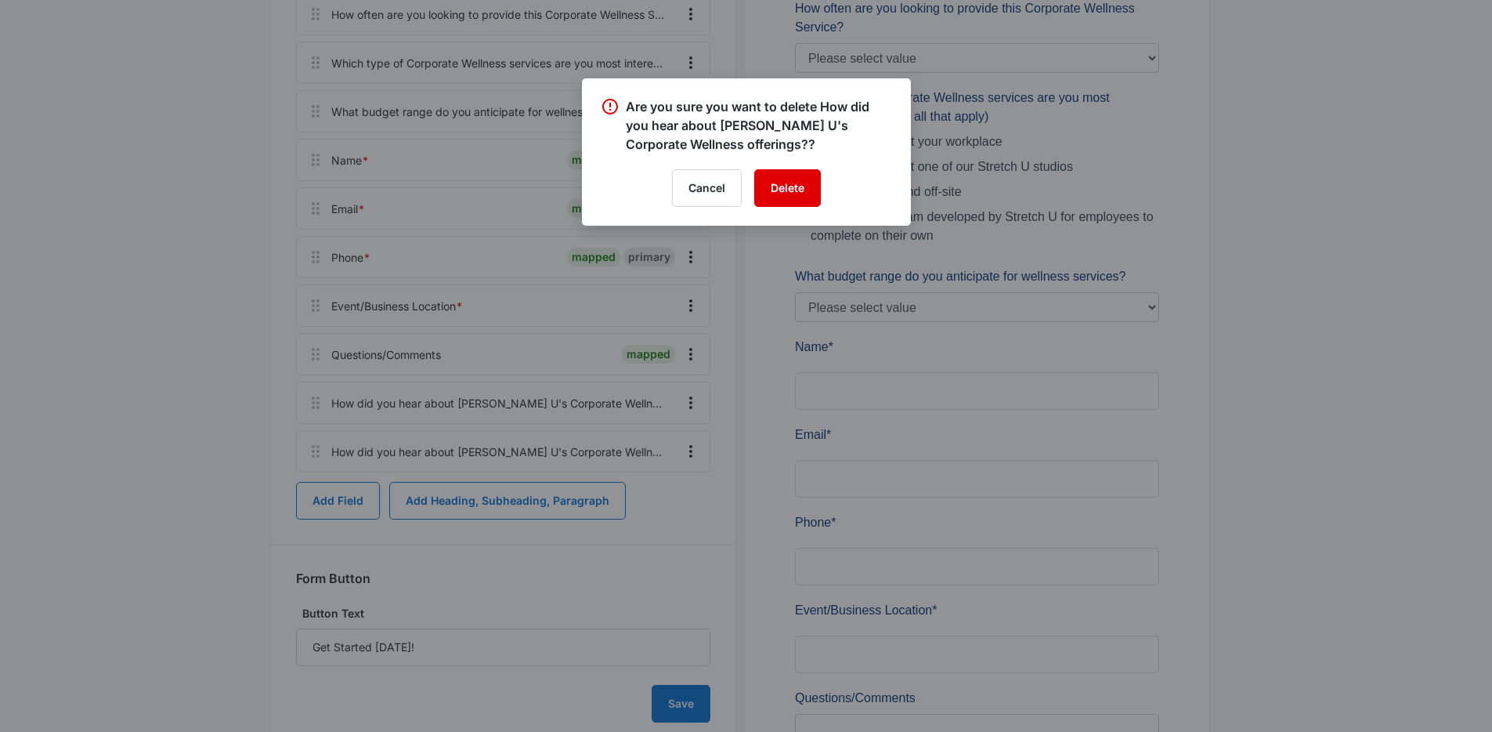
click at [806, 179] on button "Delete" at bounding box center [787, 188] width 67 height 38
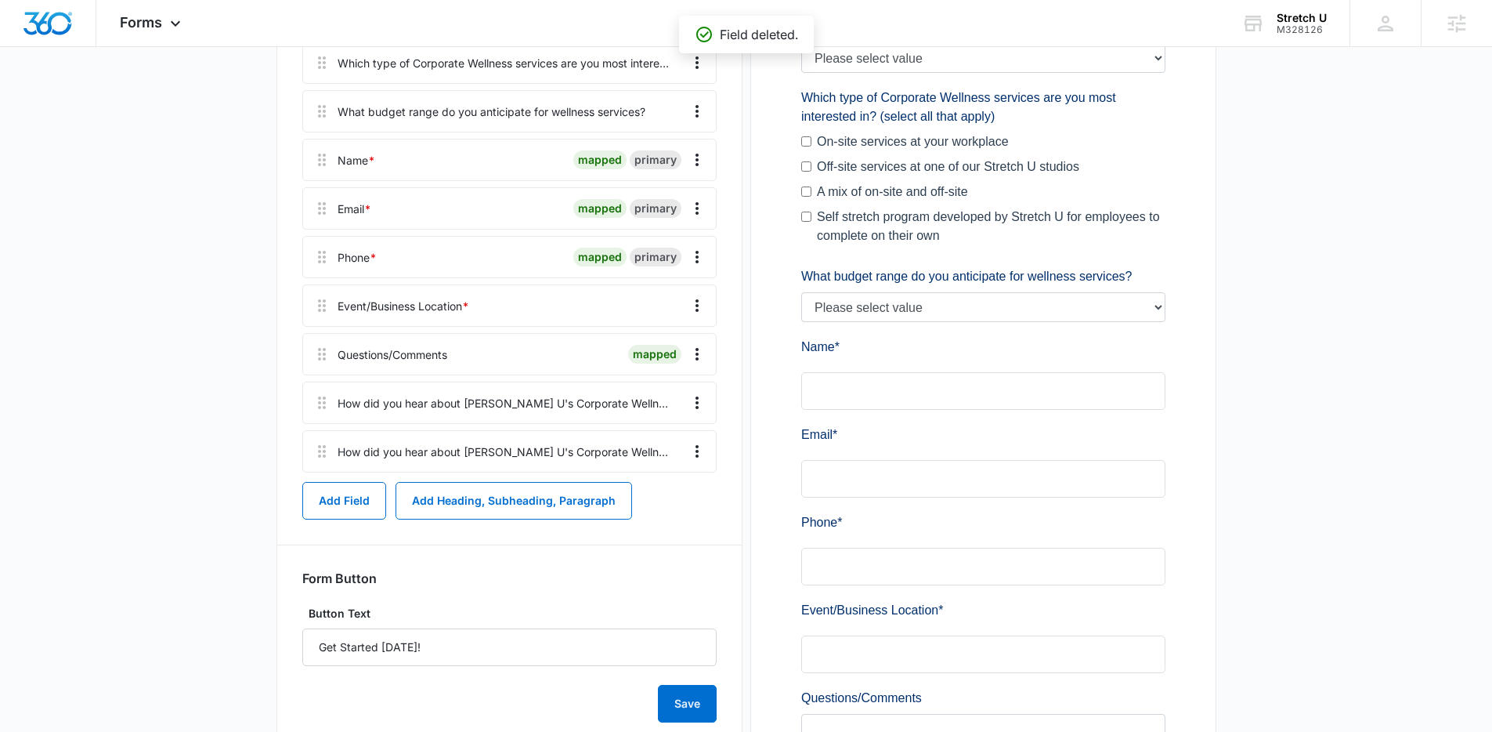
scroll to position [329, 0]
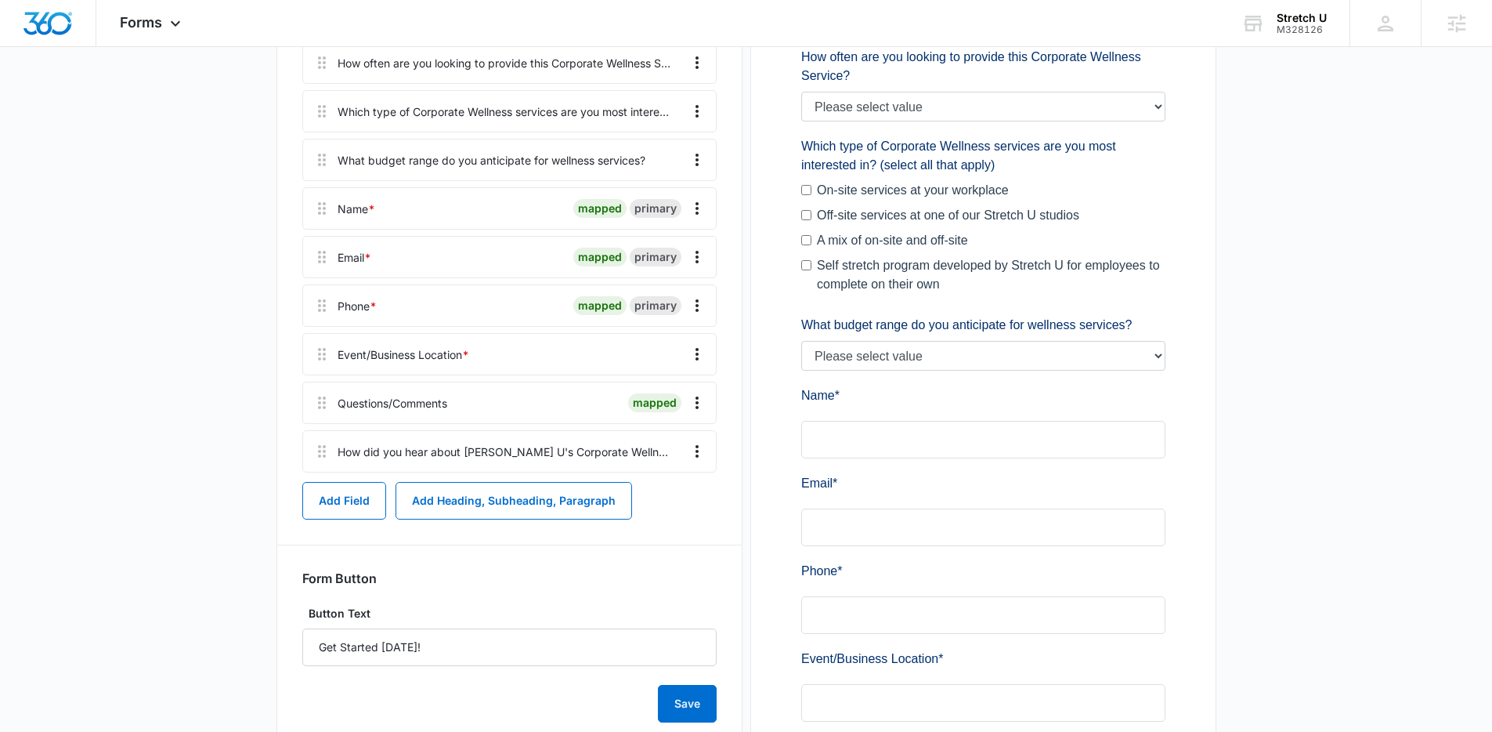
click at [712, 454] on div "How did you hear about Stretch U's Corporate Wellness offerings?" at bounding box center [509, 451] width 414 height 42
click at [697, 454] on icon "Overflow Menu" at bounding box center [697, 451] width 19 height 19
click at [667, 496] on div "Edit" at bounding box center [654, 495] width 33 height 11
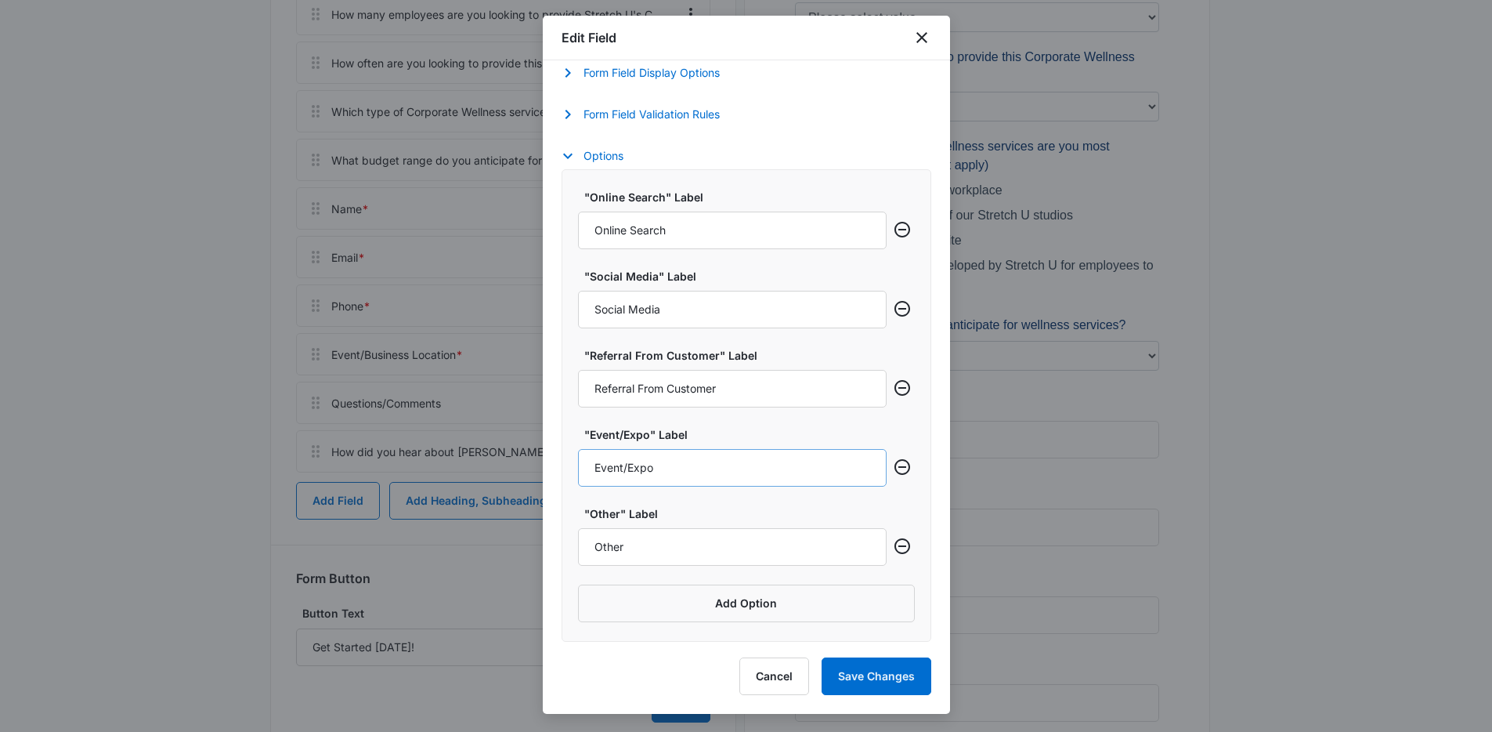
scroll to position [493, 0]
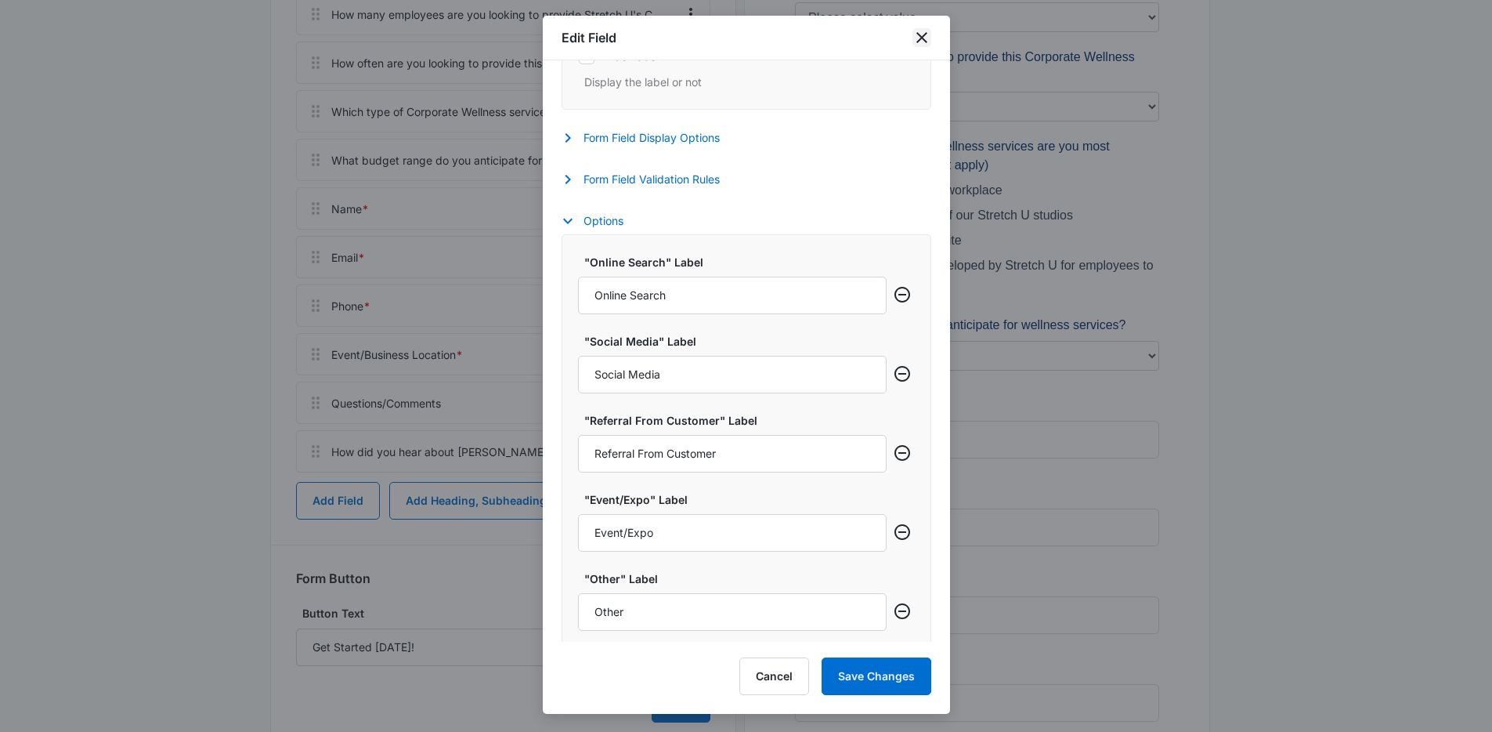
click at [920, 34] on icon "close" at bounding box center [922, 37] width 19 height 19
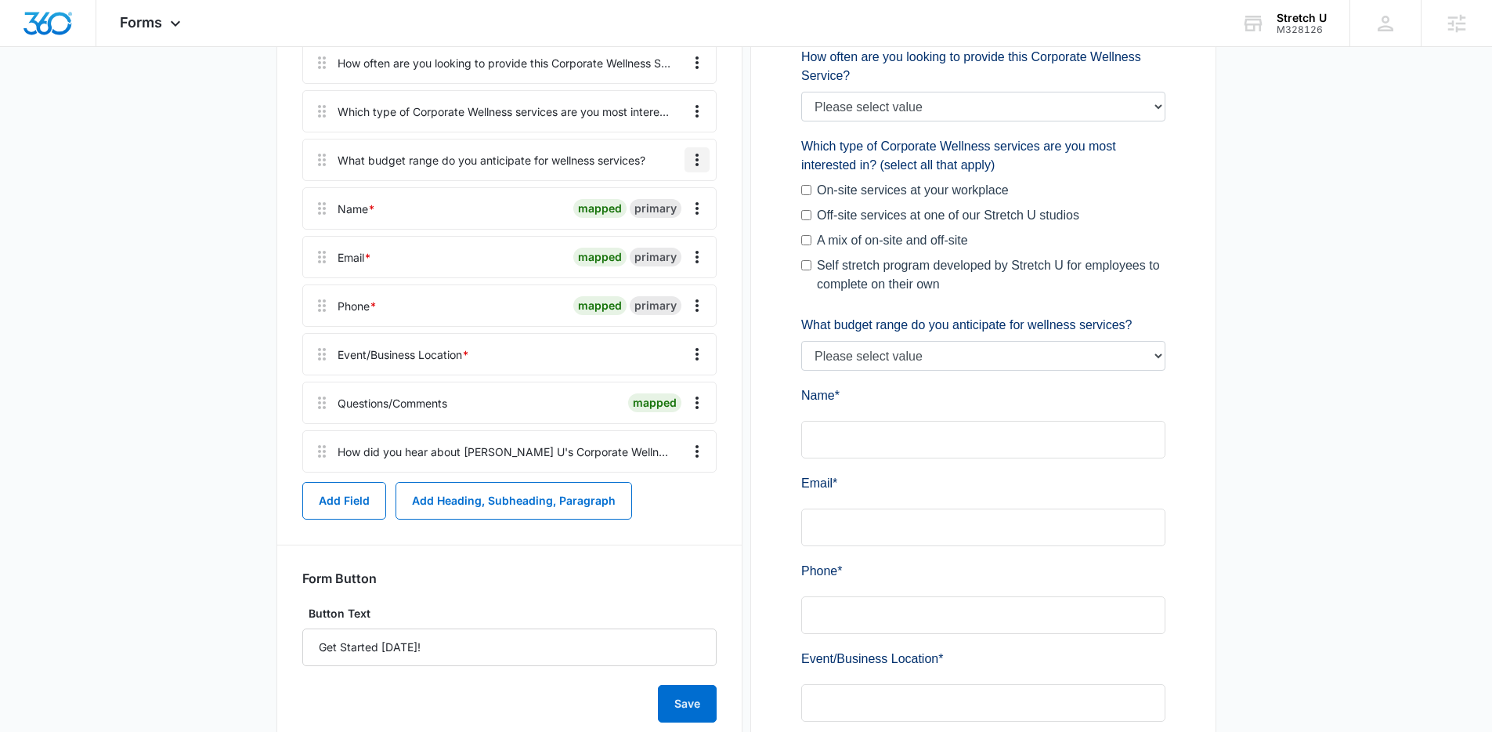
click at [700, 159] on icon "Overflow Menu" at bounding box center [697, 159] width 19 height 19
click at [678, 204] on button "Edit" at bounding box center [664, 203] width 89 height 23
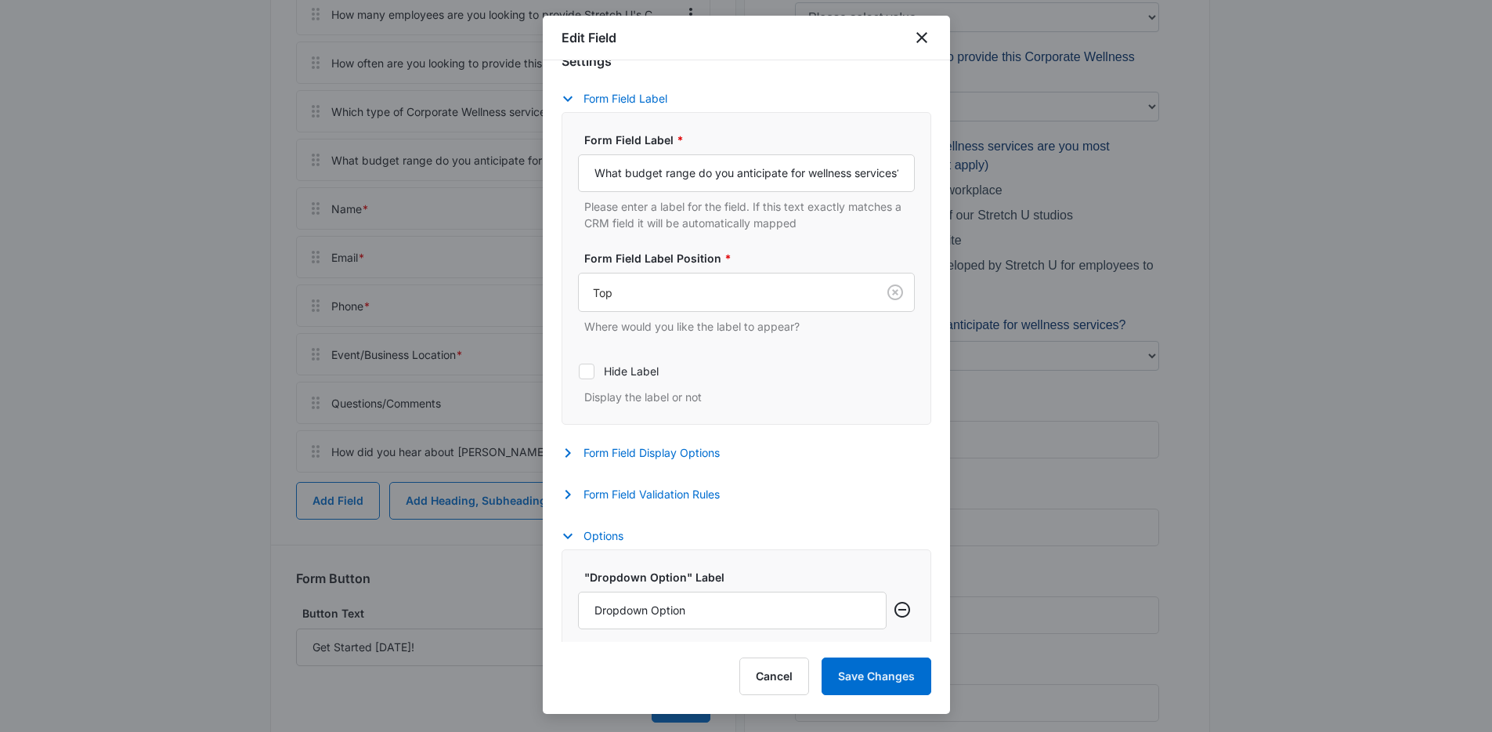
scroll to position [530, 0]
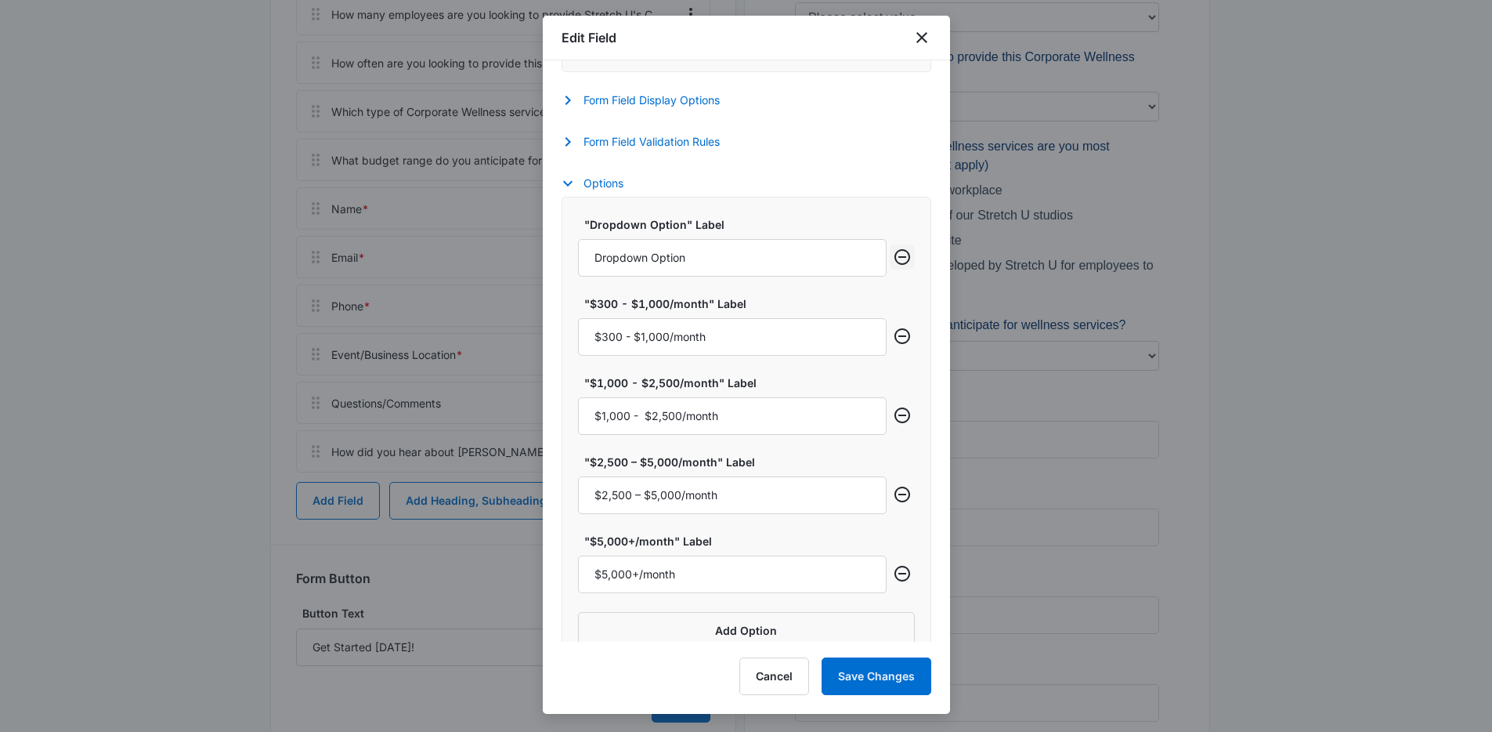
click at [893, 254] on icon "Remove row" at bounding box center [902, 257] width 19 height 19
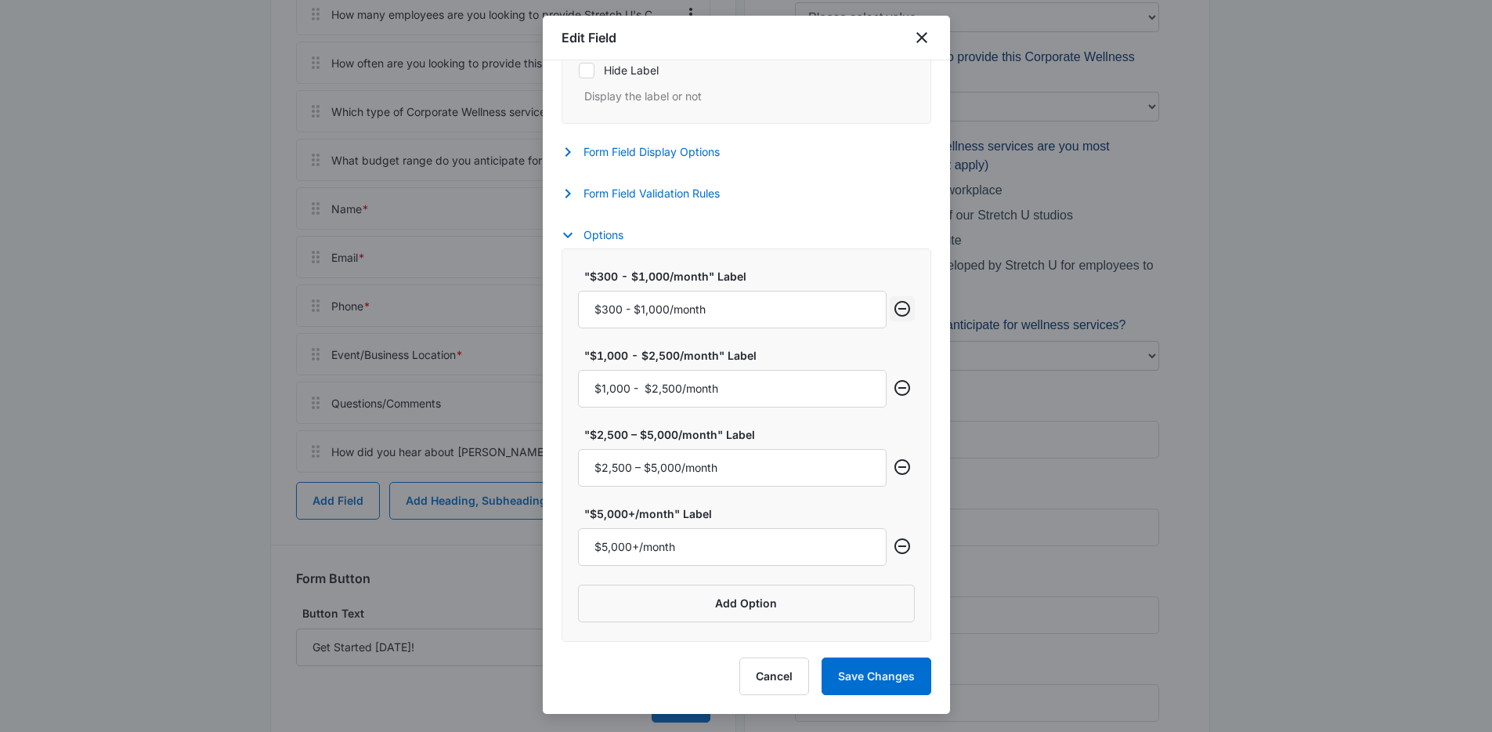
scroll to position [479, 0]
click at [891, 670] on button "Save Changes" at bounding box center [877, 676] width 110 height 38
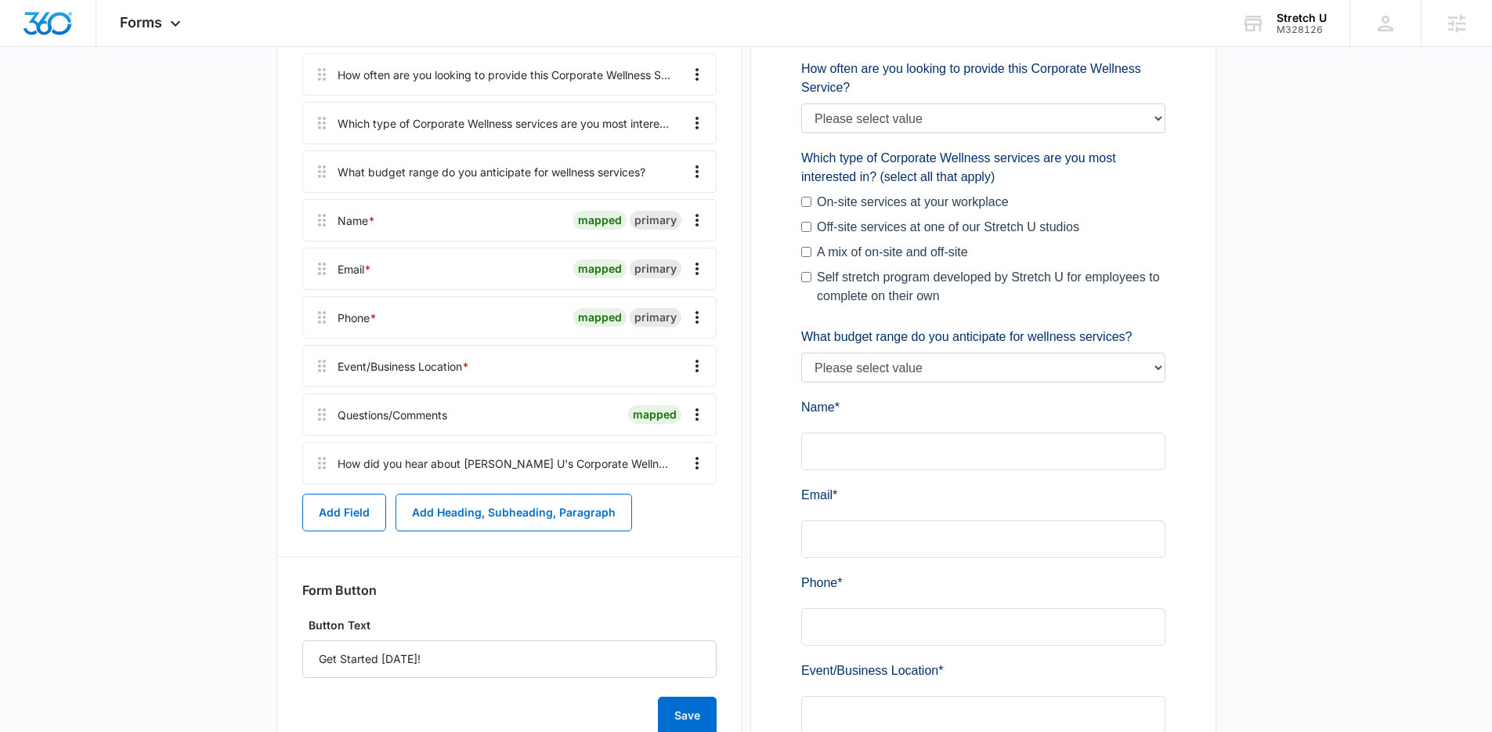
scroll to position [300, 0]
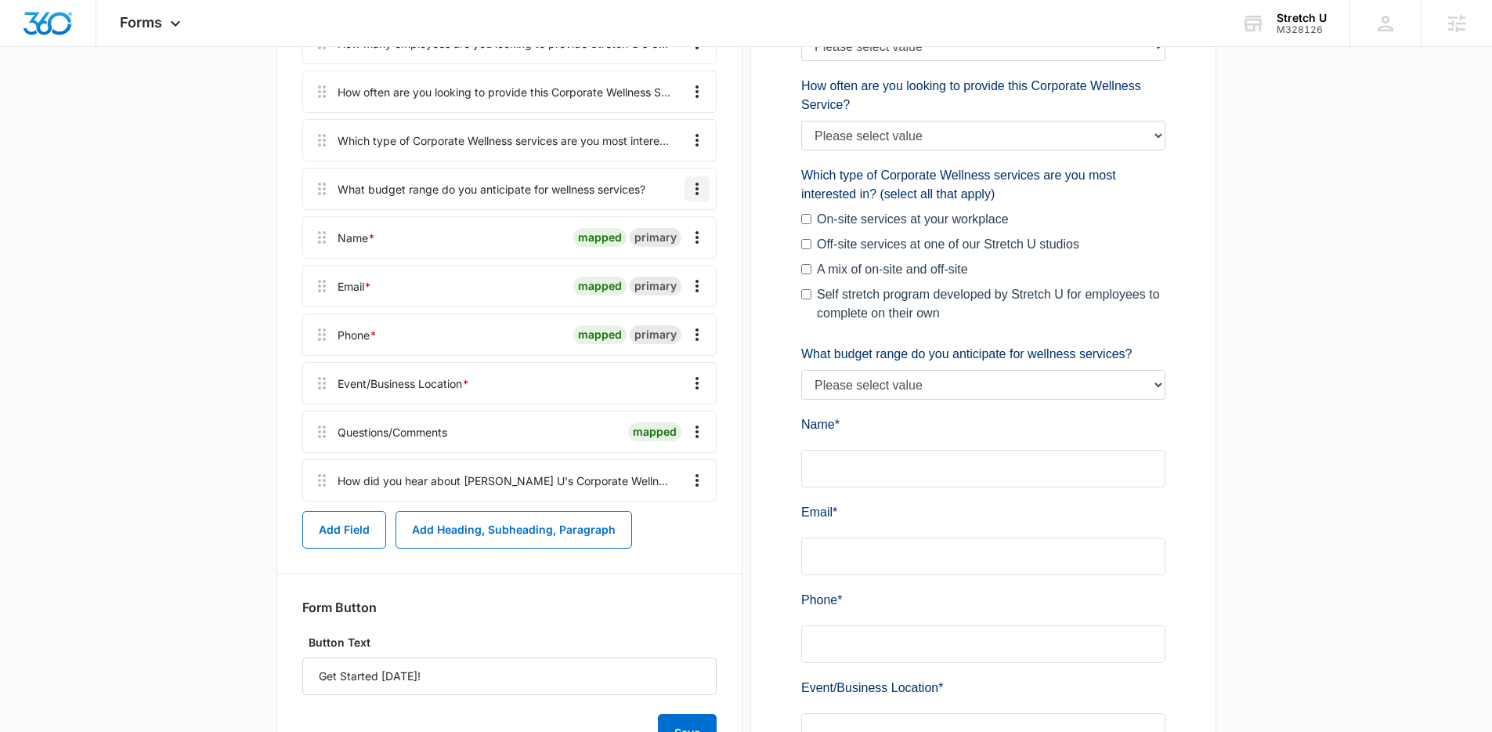
click at [691, 186] on icon "Overflow Menu" at bounding box center [697, 188] width 19 height 19
click at [680, 225] on button "Edit" at bounding box center [664, 232] width 89 height 23
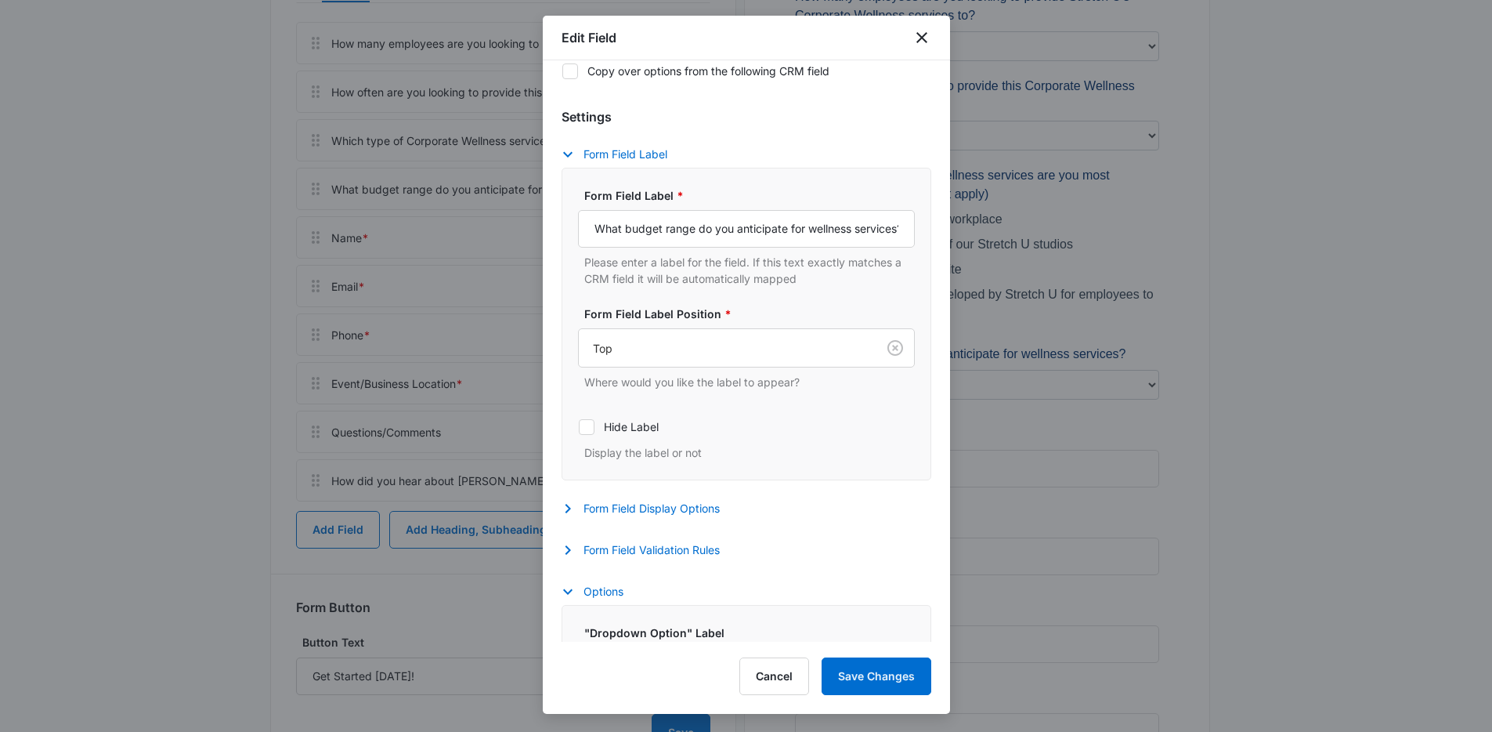
scroll to position [0, 0]
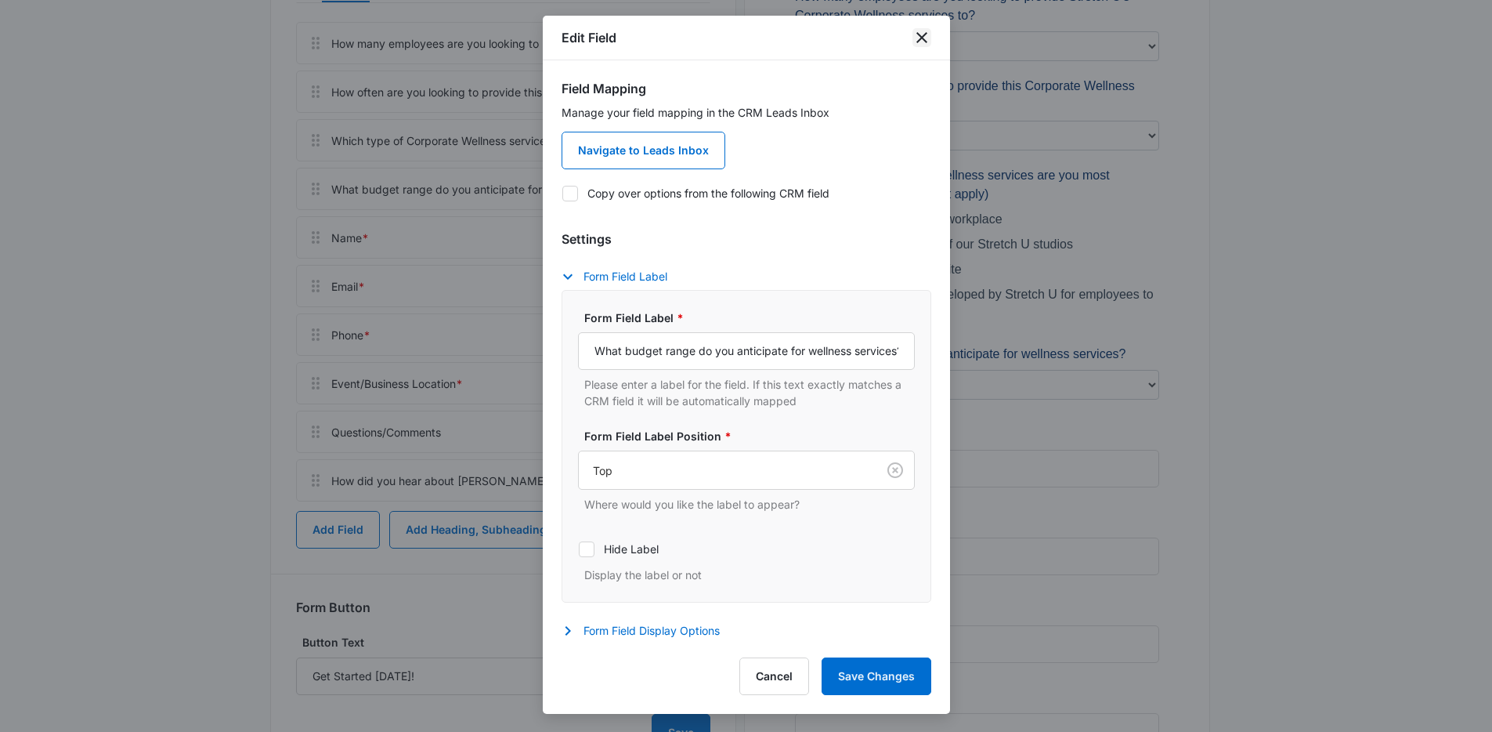
click at [919, 37] on icon "close" at bounding box center [922, 37] width 19 height 19
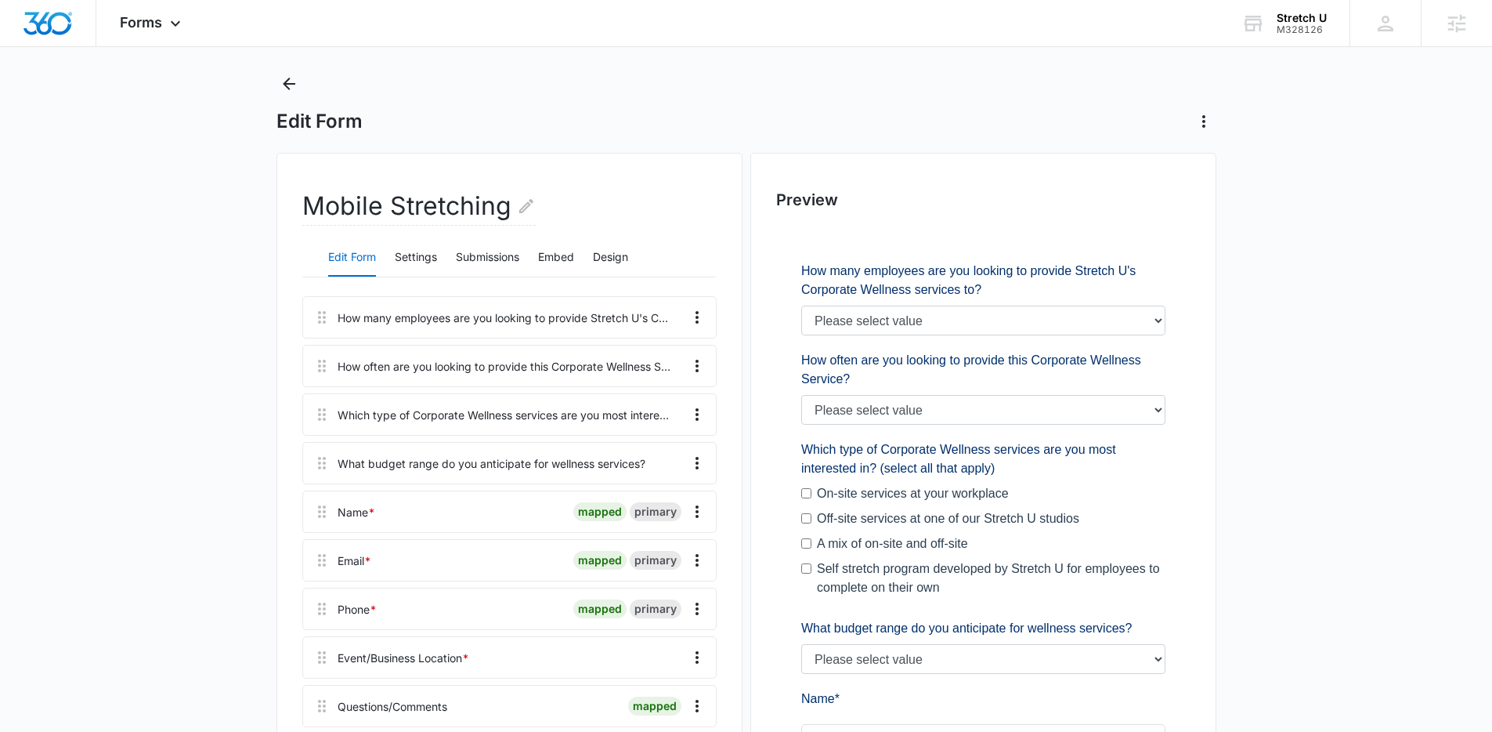
scroll to position [39, 0]
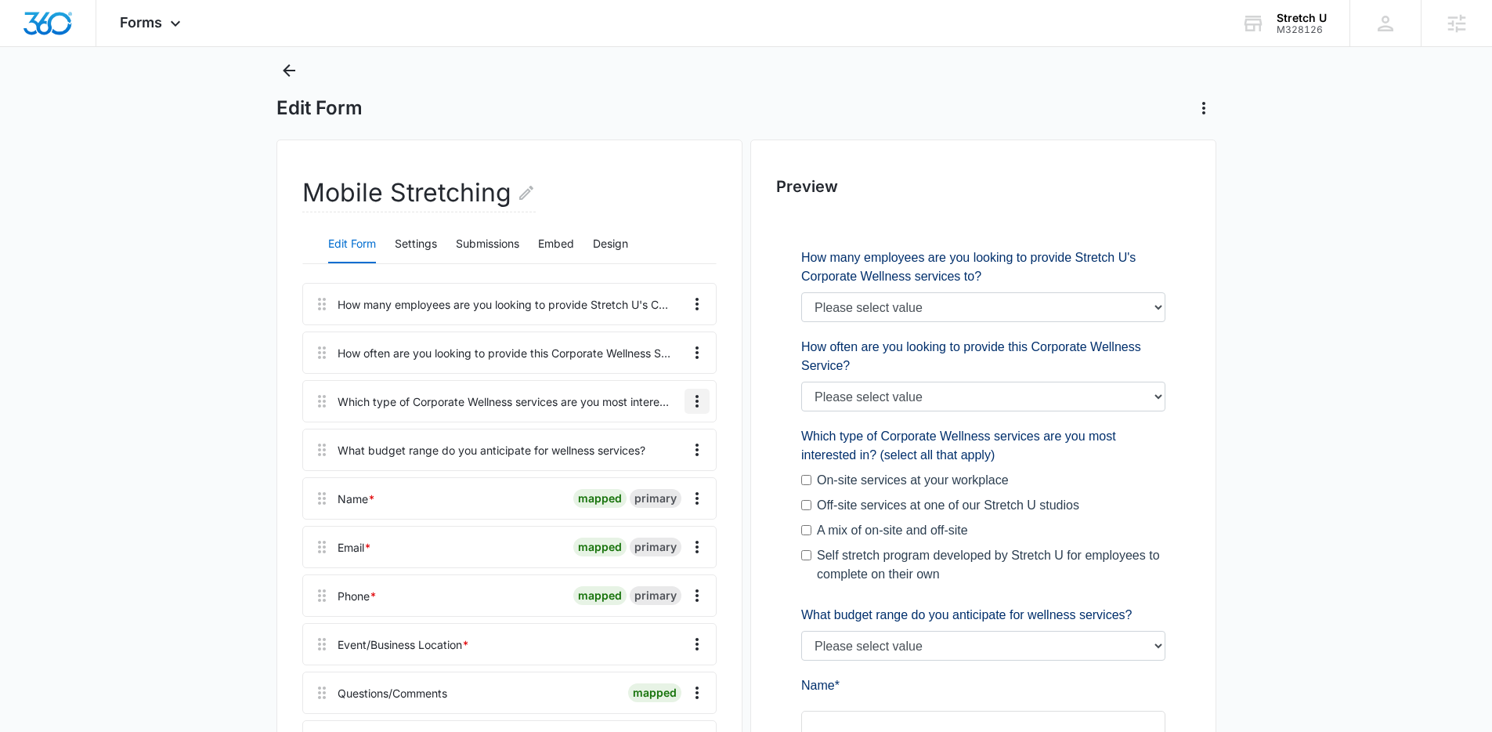
click at [696, 402] on icon "Overflow Menu" at bounding box center [697, 401] width 3 height 13
click at [681, 445] on button "Edit" at bounding box center [664, 444] width 89 height 23
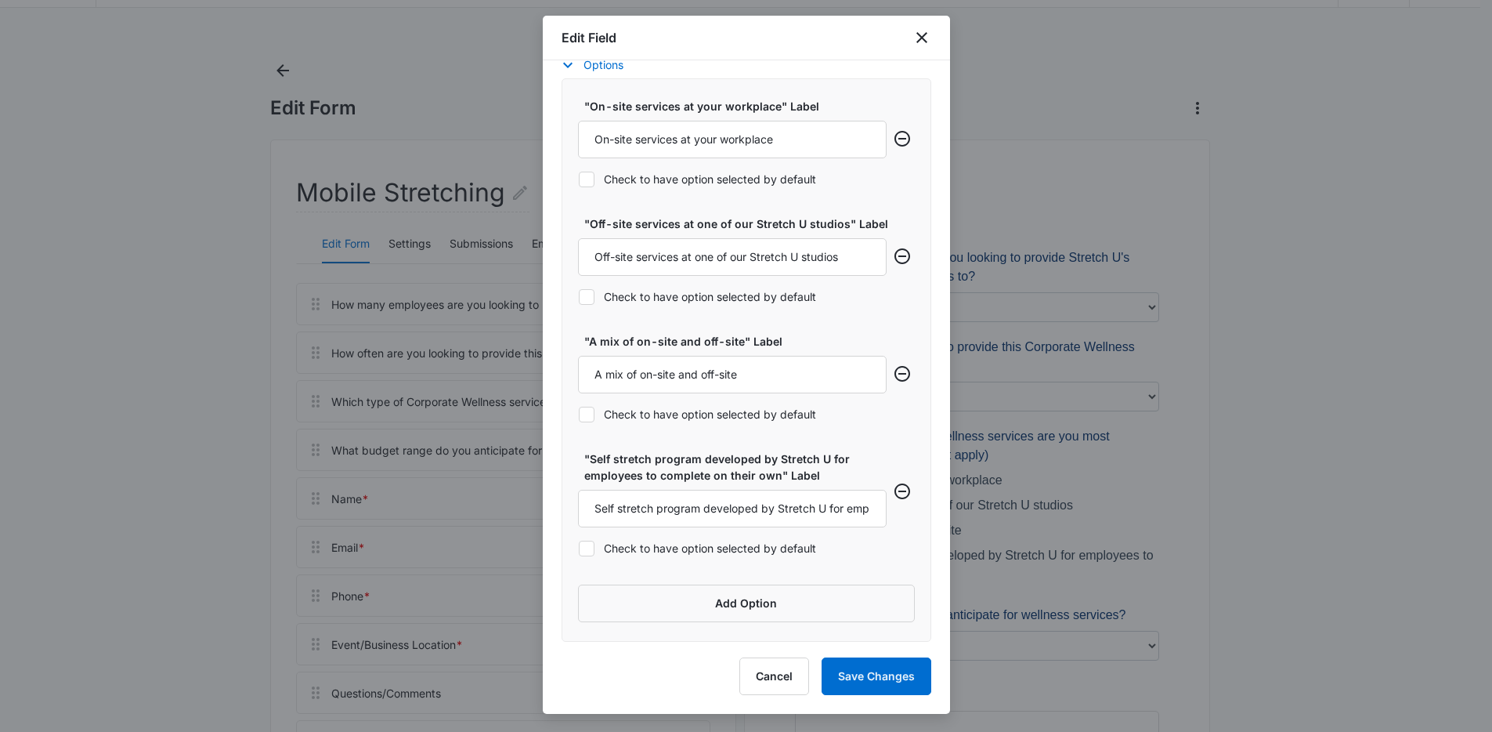
scroll to position [255, 0]
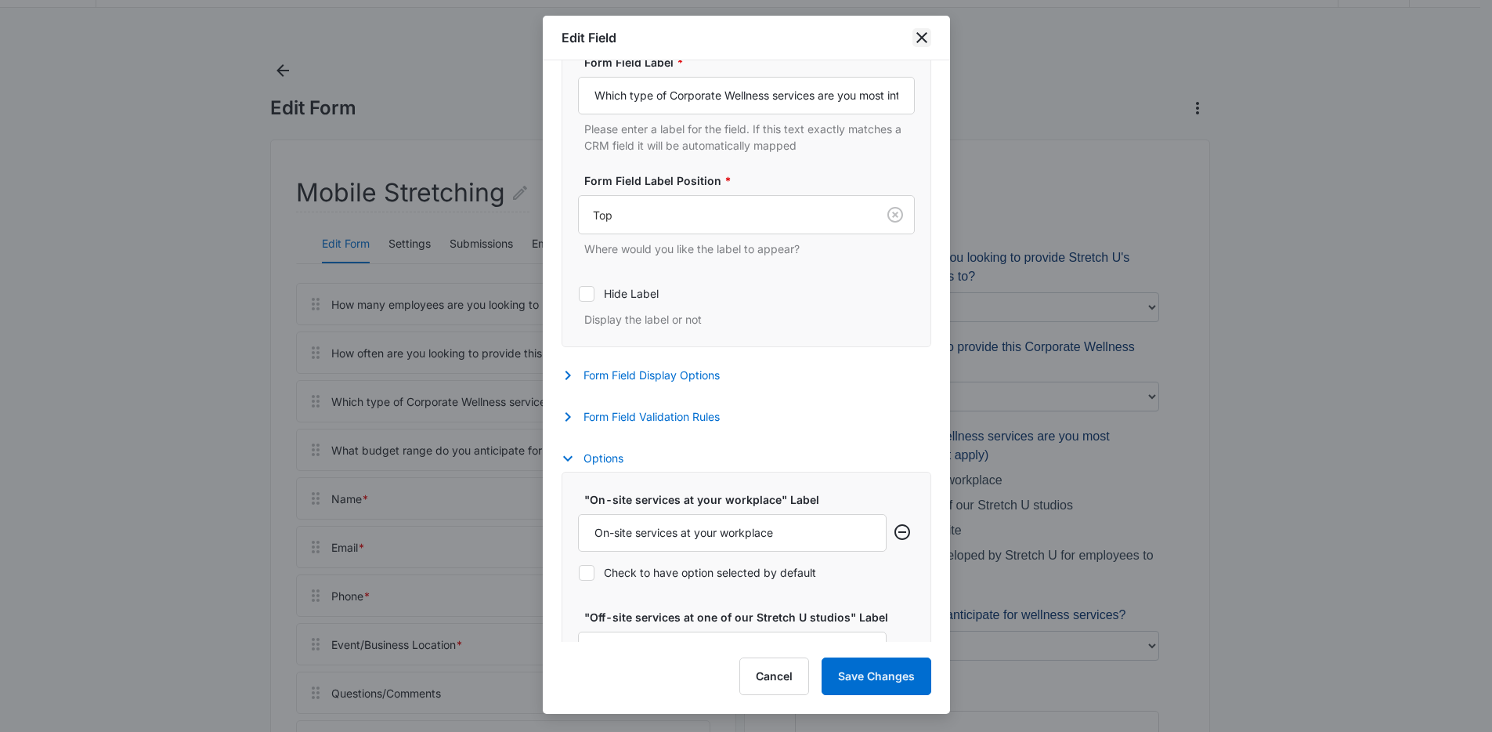
click at [923, 38] on icon "close" at bounding box center [921, 37] width 11 height 11
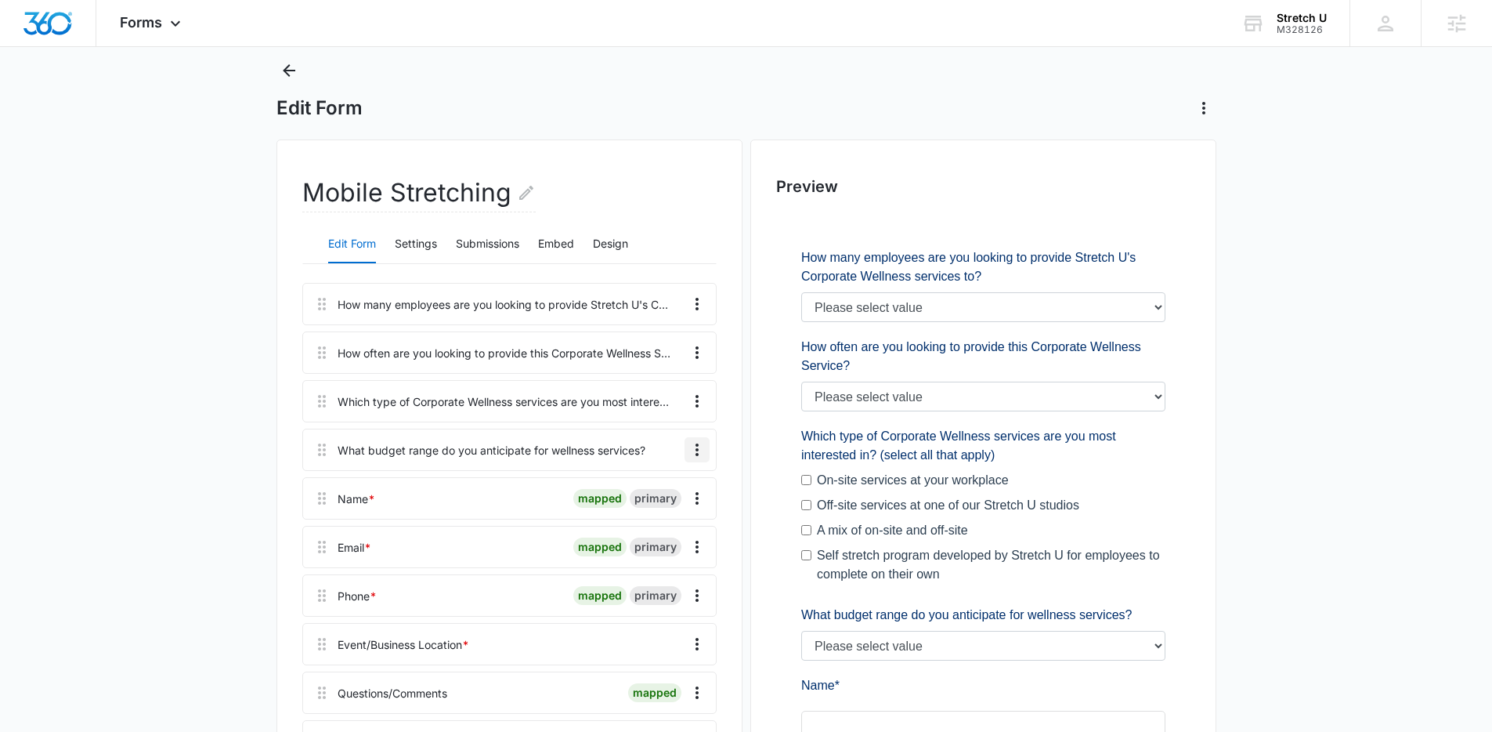
click at [701, 446] on icon "Overflow Menu" at bounding box center [697, 449] width 19 height 19
click at [674, 490] on button "Edit" at bounding box center [664, 493] width 89 height 23
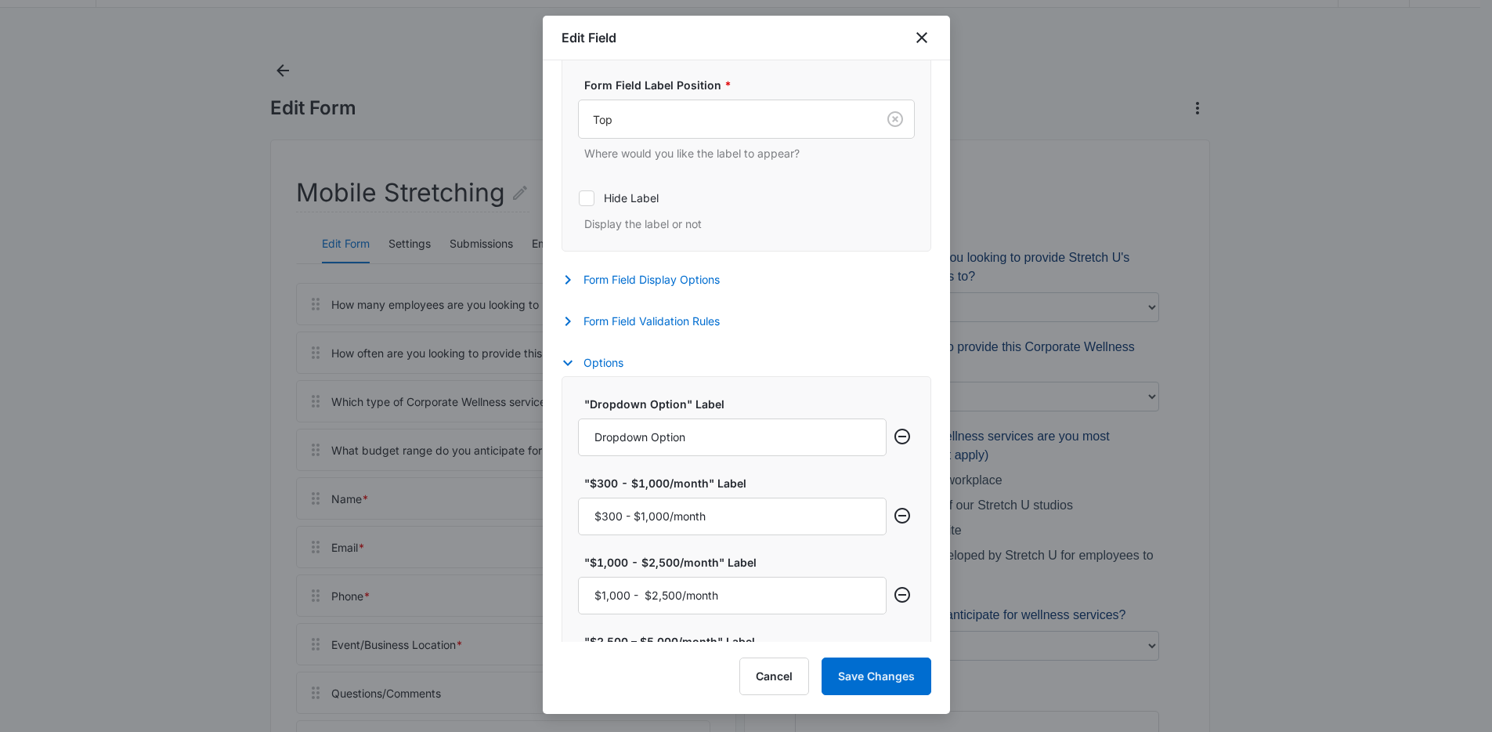
scroll to position [352, 0]
click at [919, 40] on icon "close" at bounding box center [921, 37] width 11 height 11
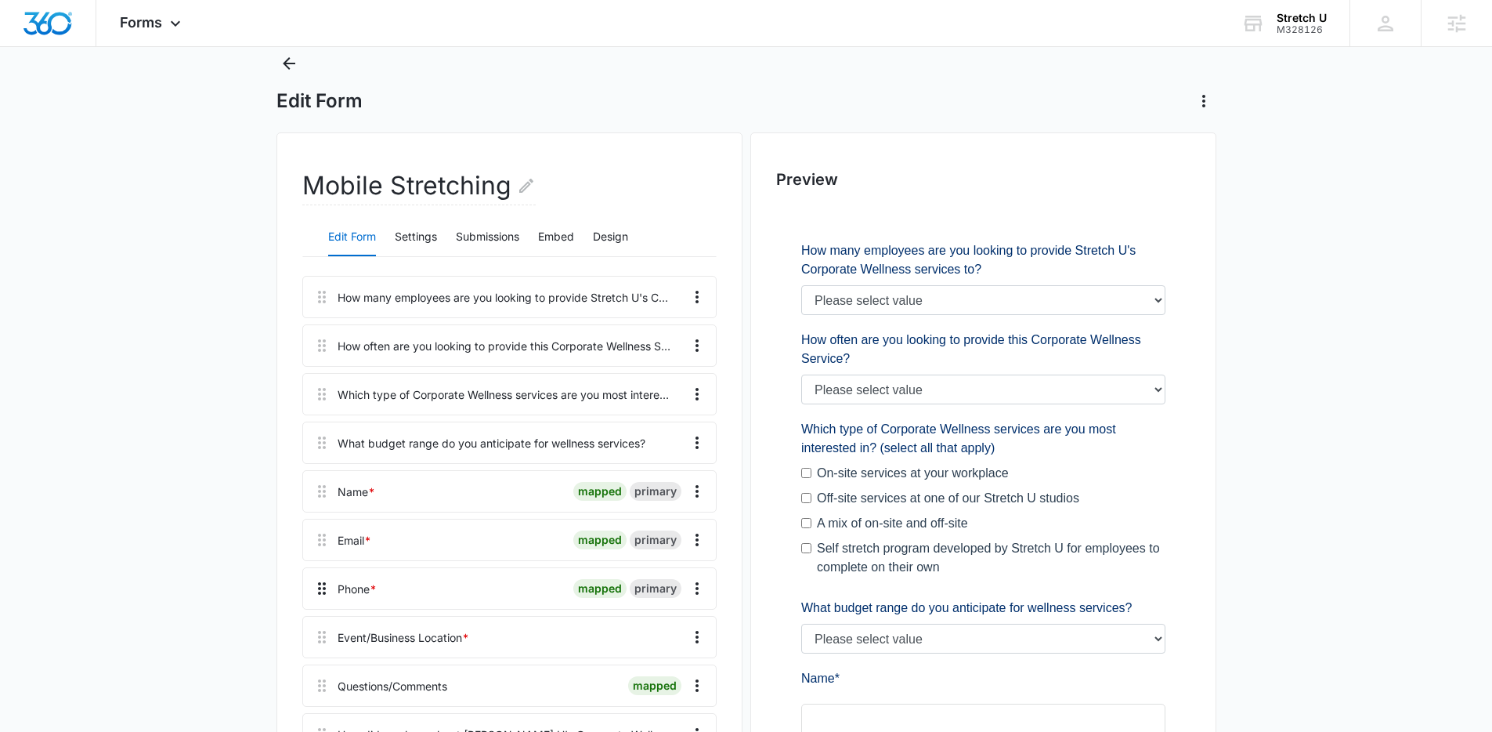
scroll to position [443, 0]
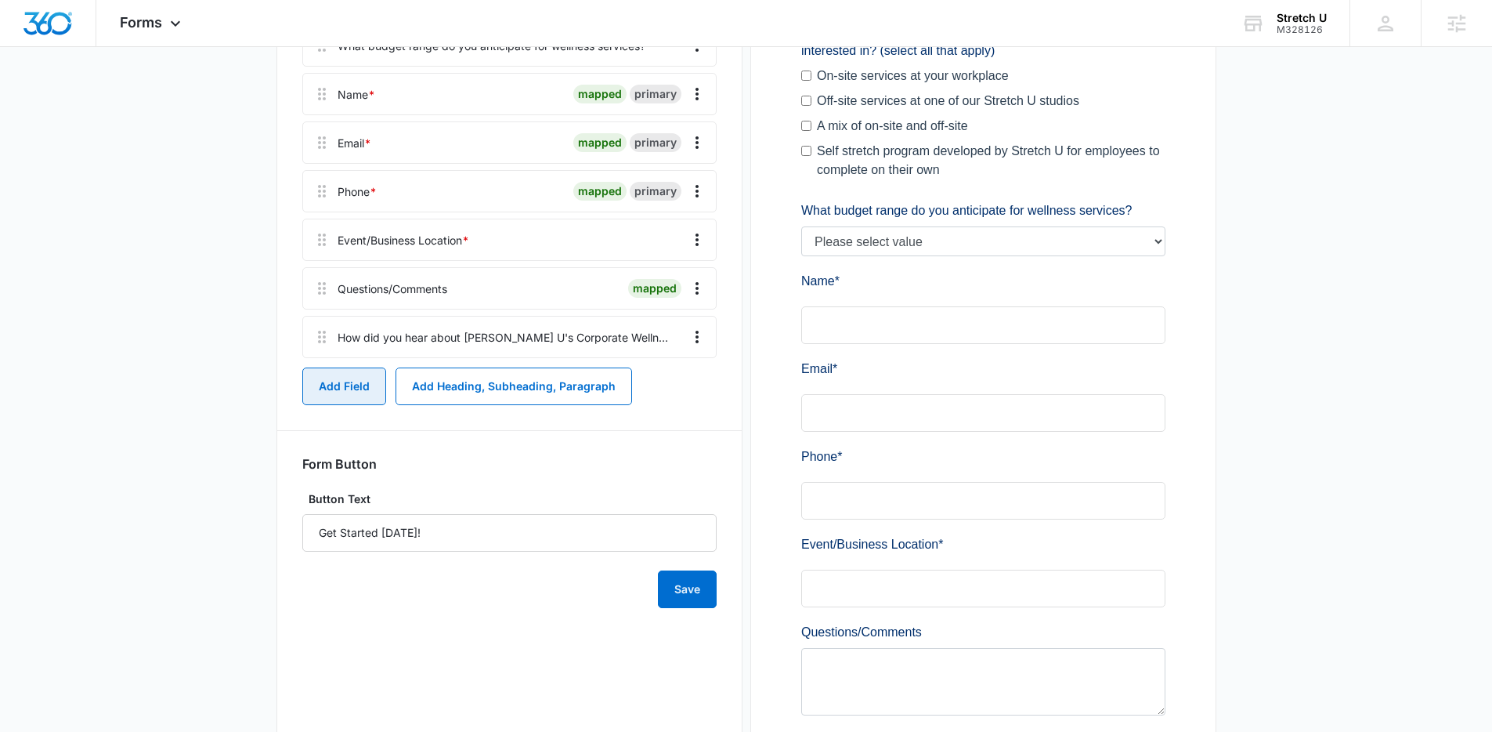
click at [359, 392] on button "Add Field" at bounding box center [344, 386] width 84 height 38
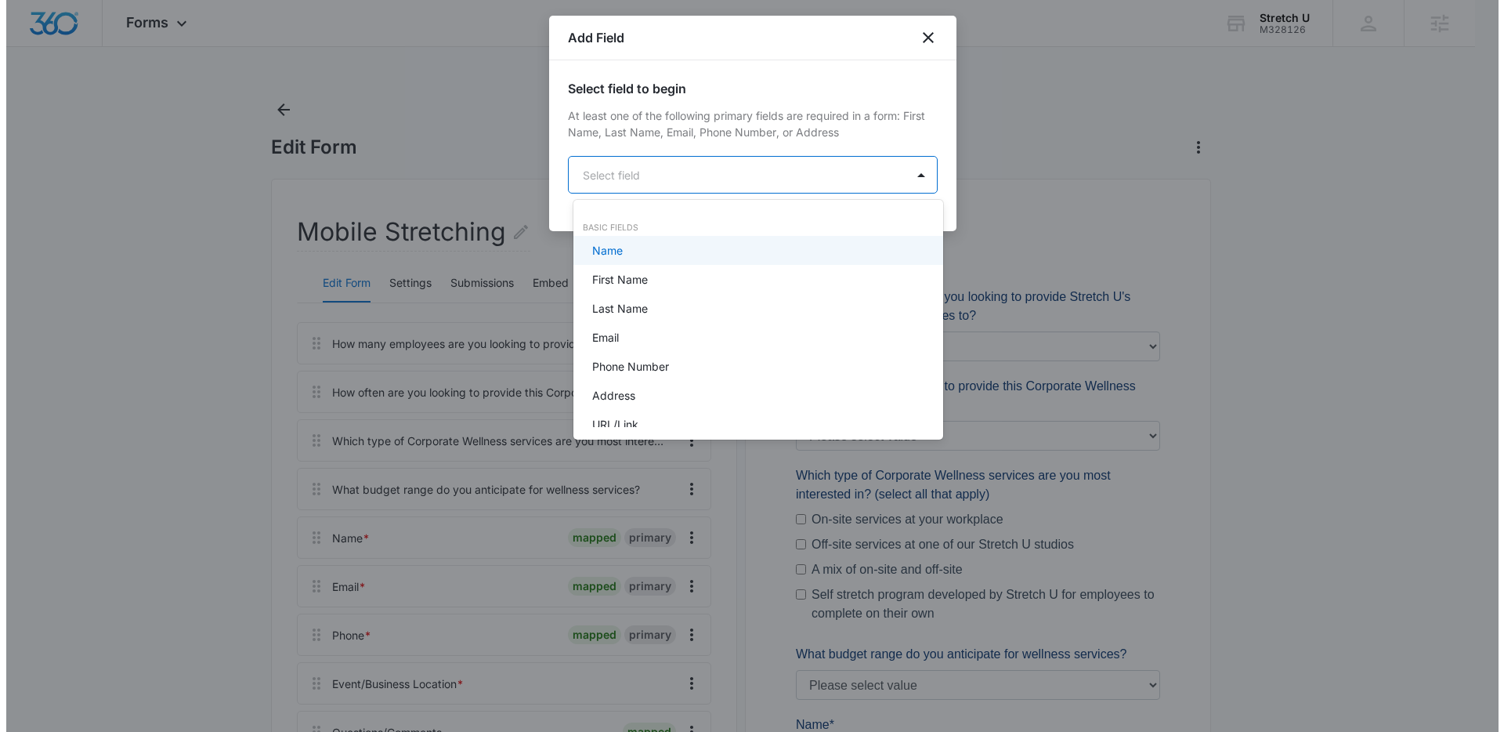
scroll to position [0, 0]
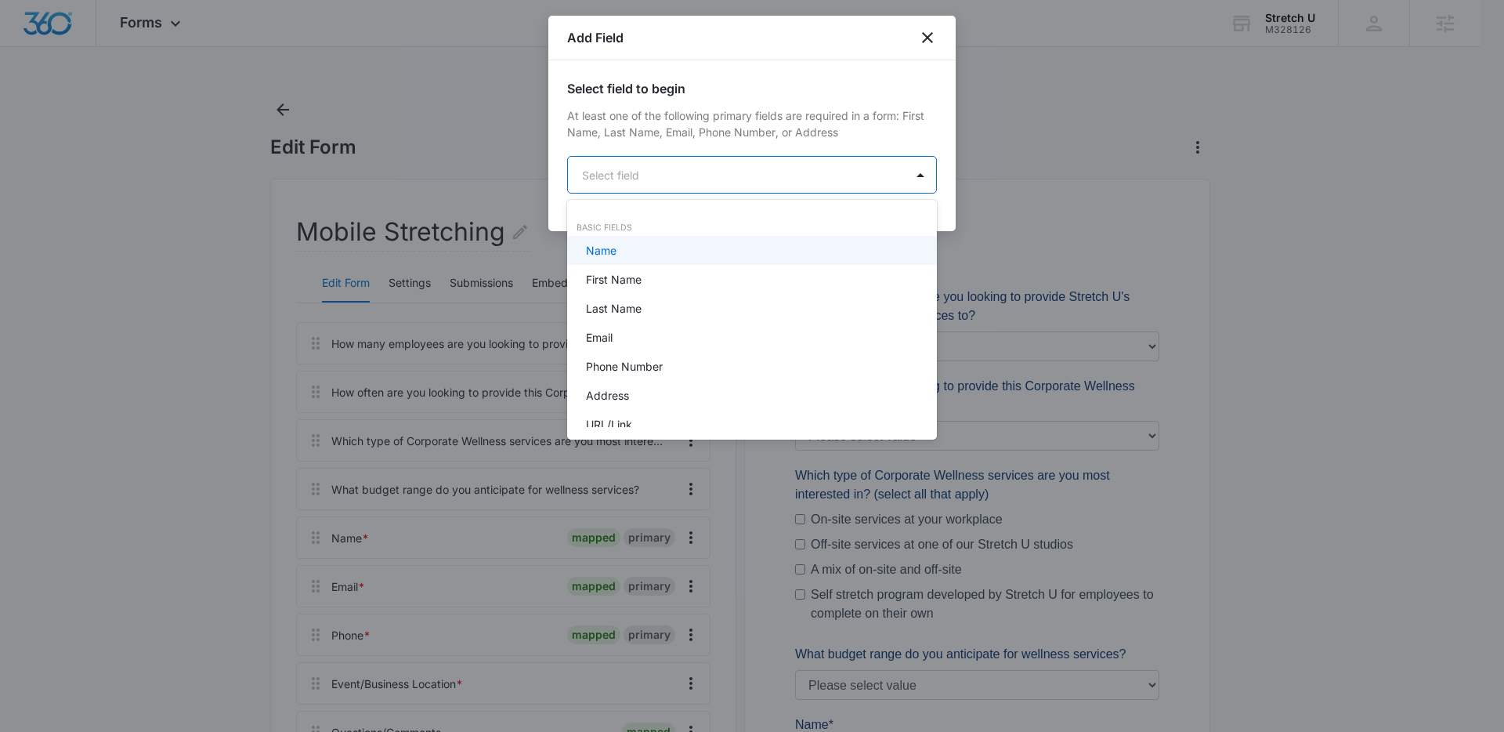
click at [625, 183] on body "Forms Apps Reputation Websites Forms CRM Email Social Payments POS Content Ads …" at bounding box center [752, 366] width 1504 height 732
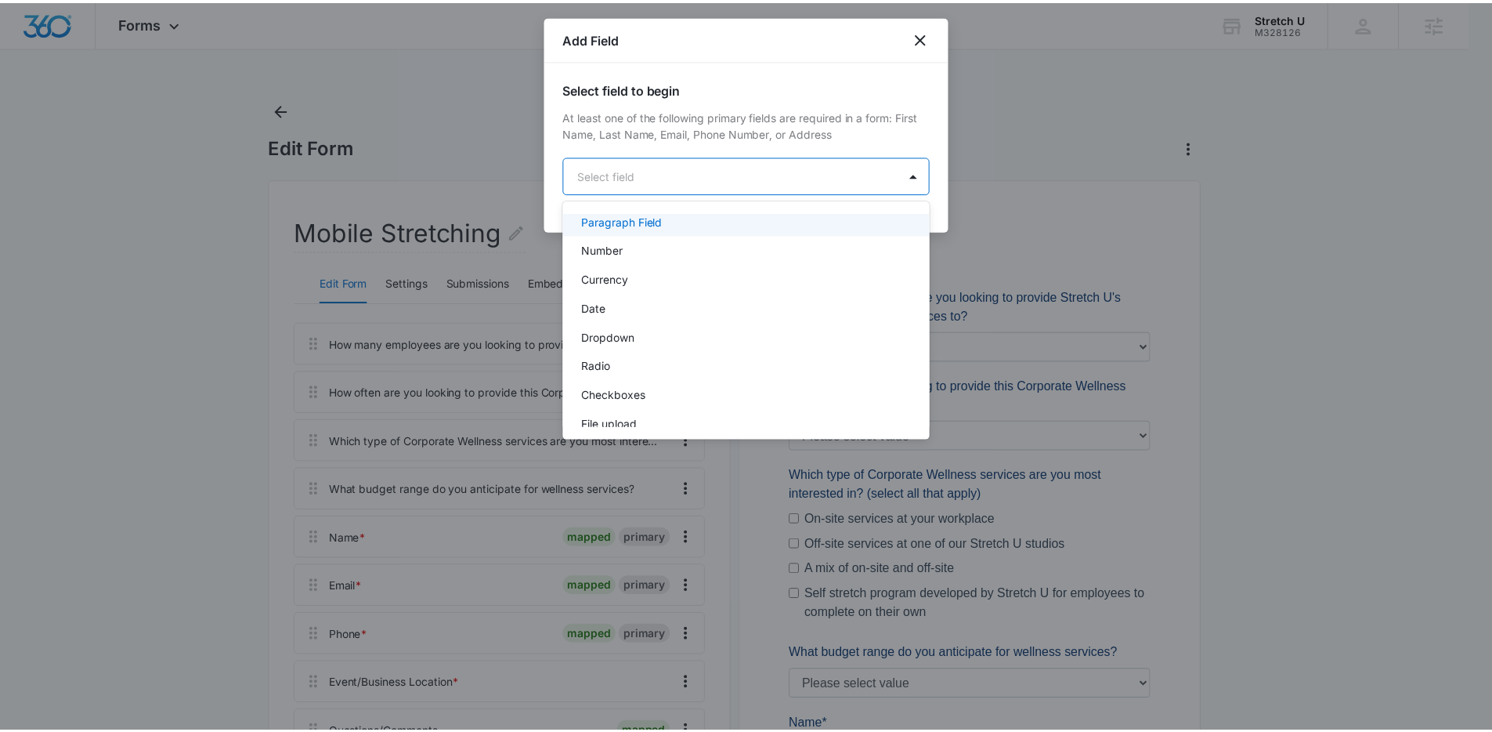
scroll to position [291, 0]
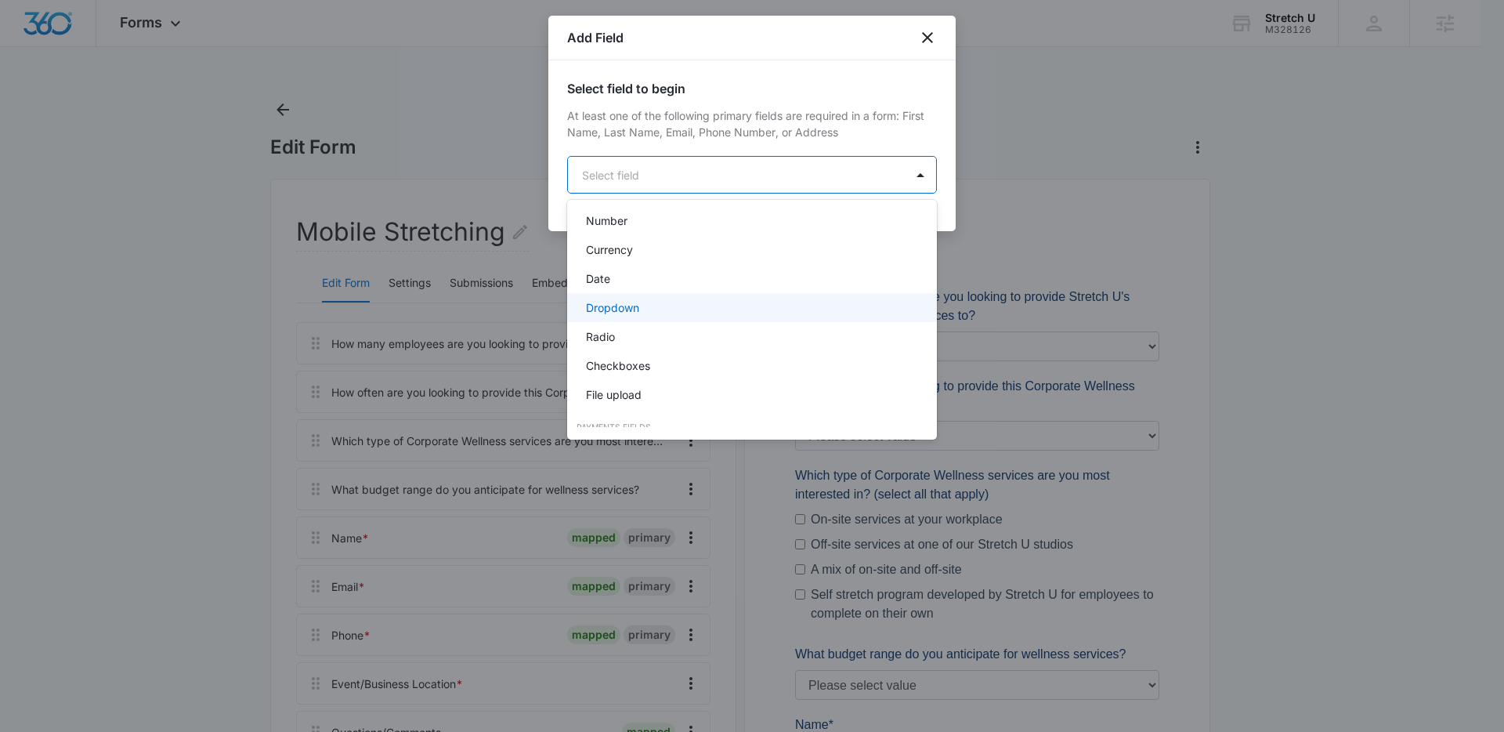
click at [669, 310] on div "Dropdown" at bounding box center [750, 307] width 329 height 16
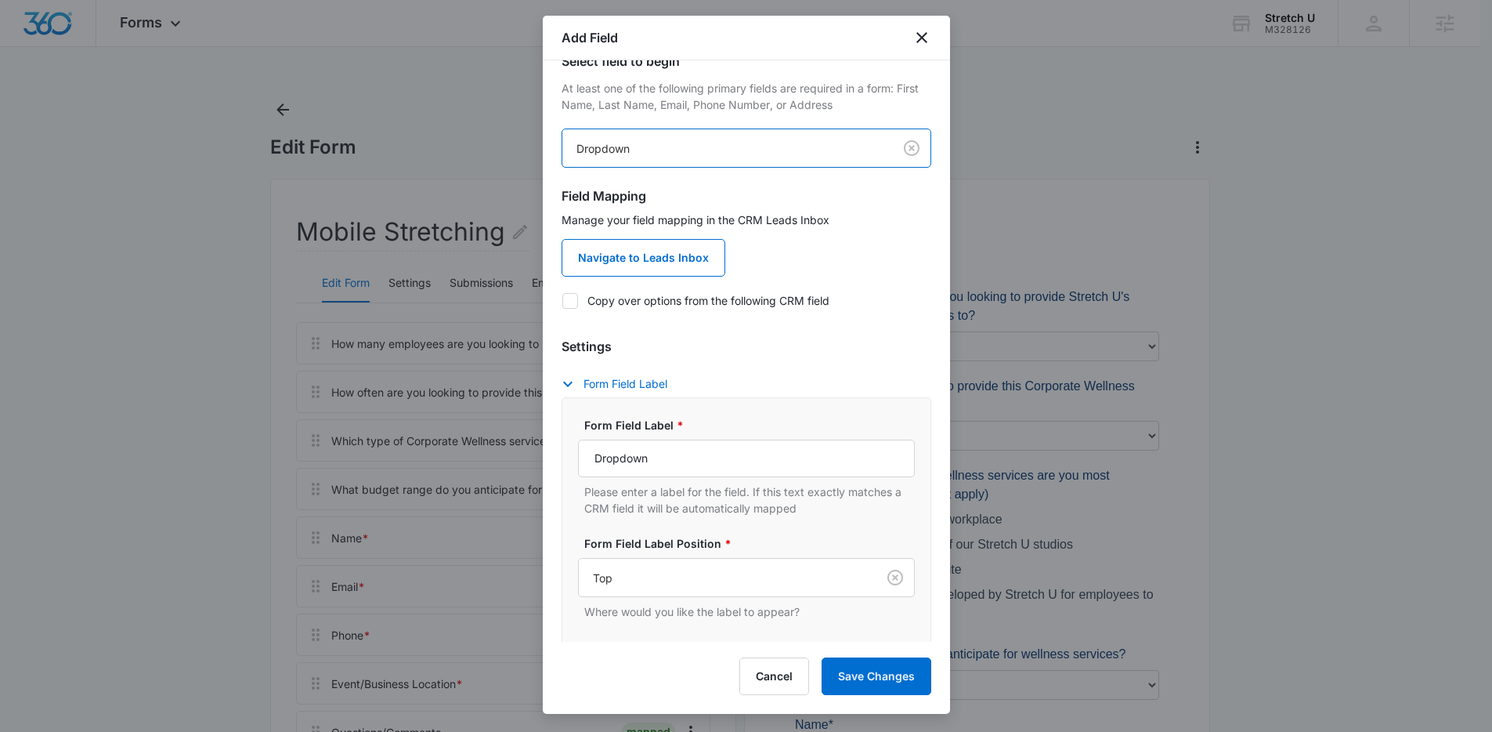
scroll to position [0, 0]
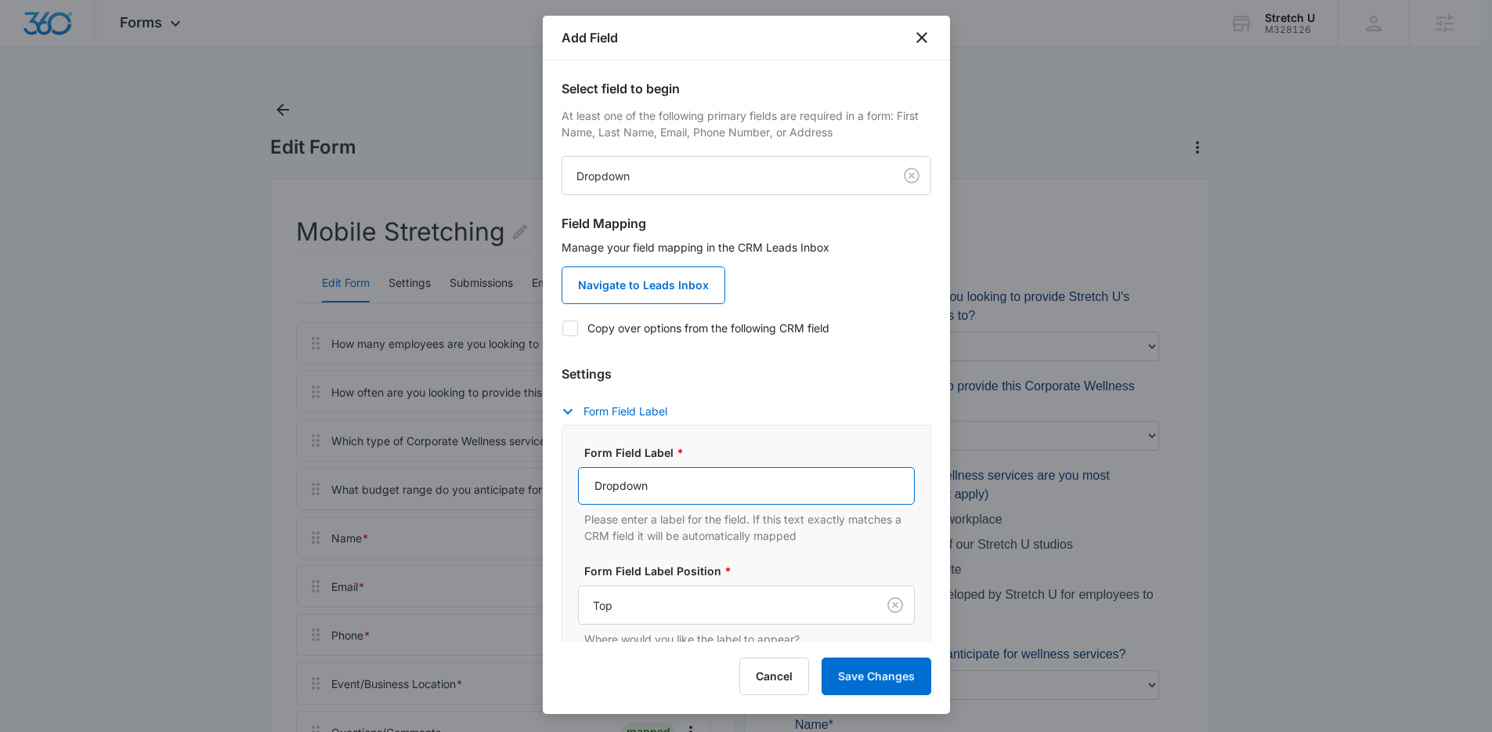
drag, startPoint x: 689, startPoint y: 485, endPoint x: 573, endPoint y: 481, distance: 115.2
click at [573, 481] on div "Form Field Label * Dropdown Please enter a label for the field. If this text ex…" at bounding box center [747, 581] width 370 height 313
paste input "What budget range do you anticipate for wellness services?"
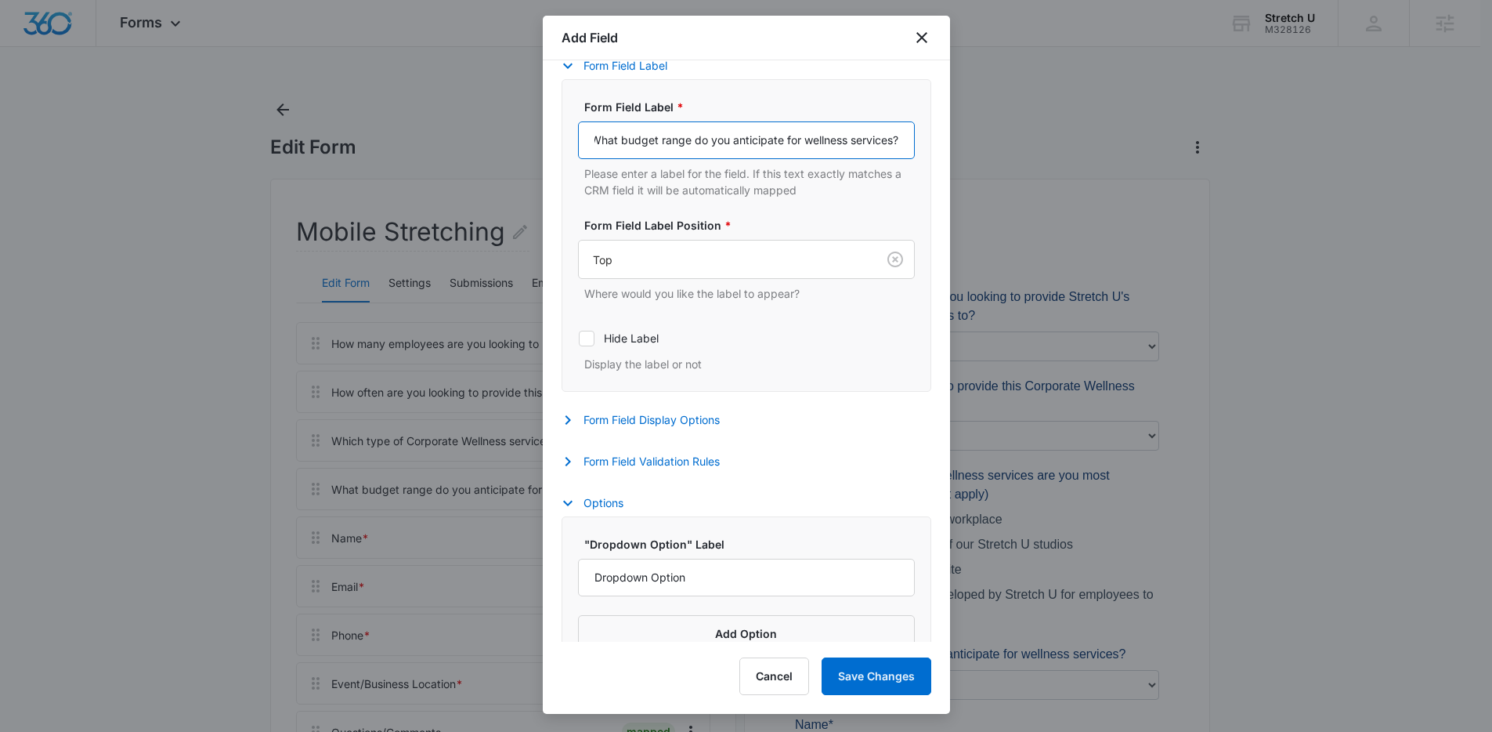
scroll to position [376, 0]
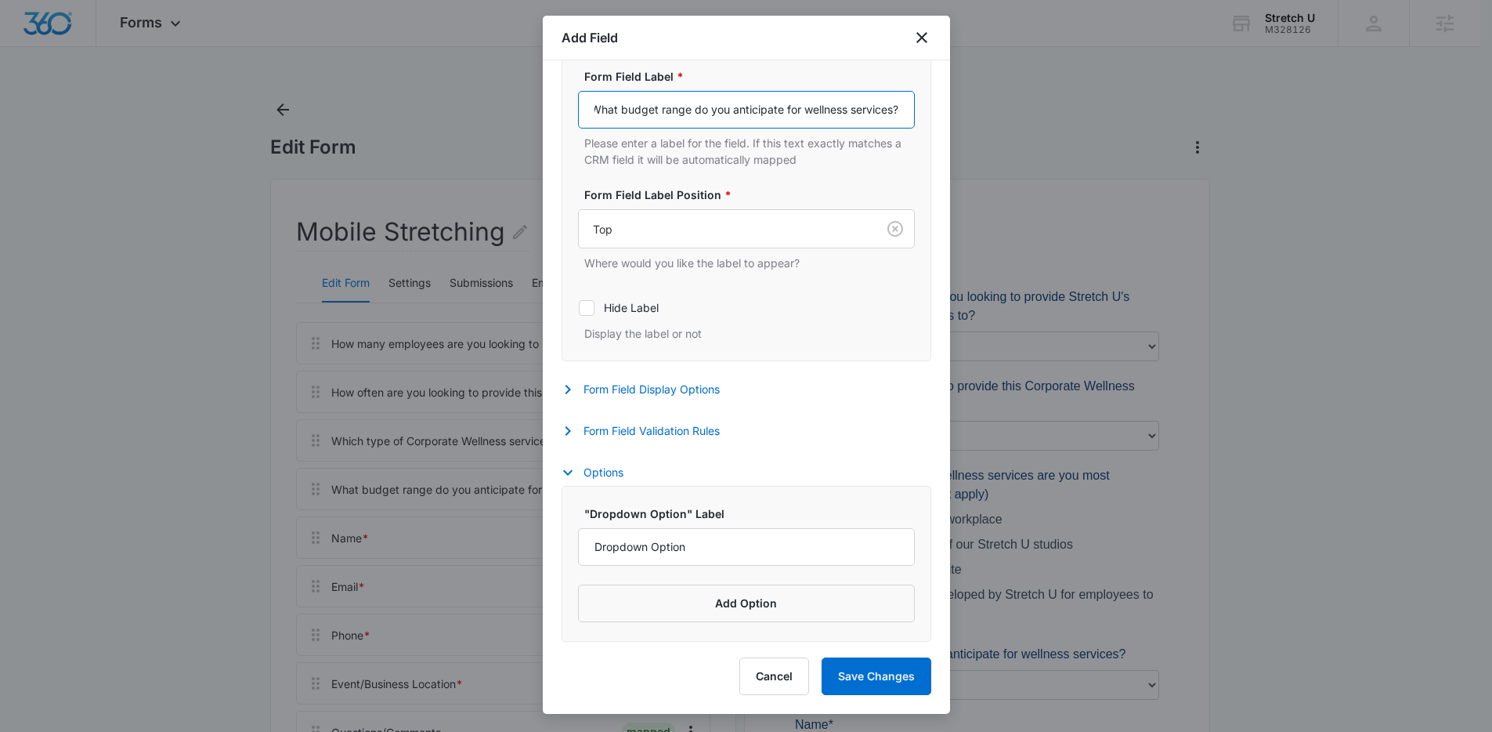
type input "What budget range do you anticipate for wellness services?"
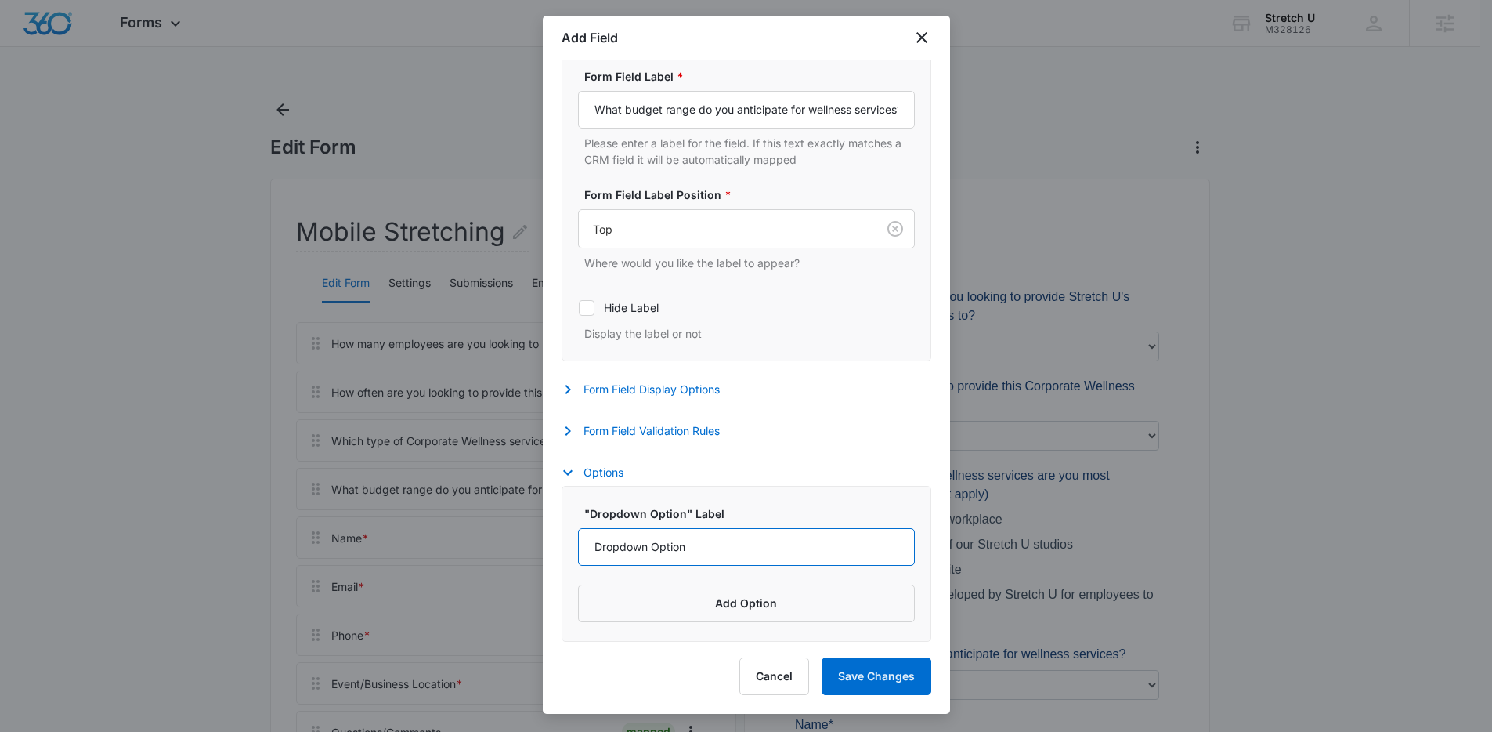
drag, startPoint x: 721, startPoint y: 552, endPoint x: 597, endPoint y: 552, distance: 123.8
click at [597, 552] on input "Dropdown Option" at bounding box center [746, 547] width 337 height 38
type input "$300-$1,000/month"
click at [696, 599] on button "Add Option" at bounding box center [746, 603] width 337 height 38
click at [638, 626] on input "Label" at bounding box center [732, 626] width 309 height 38
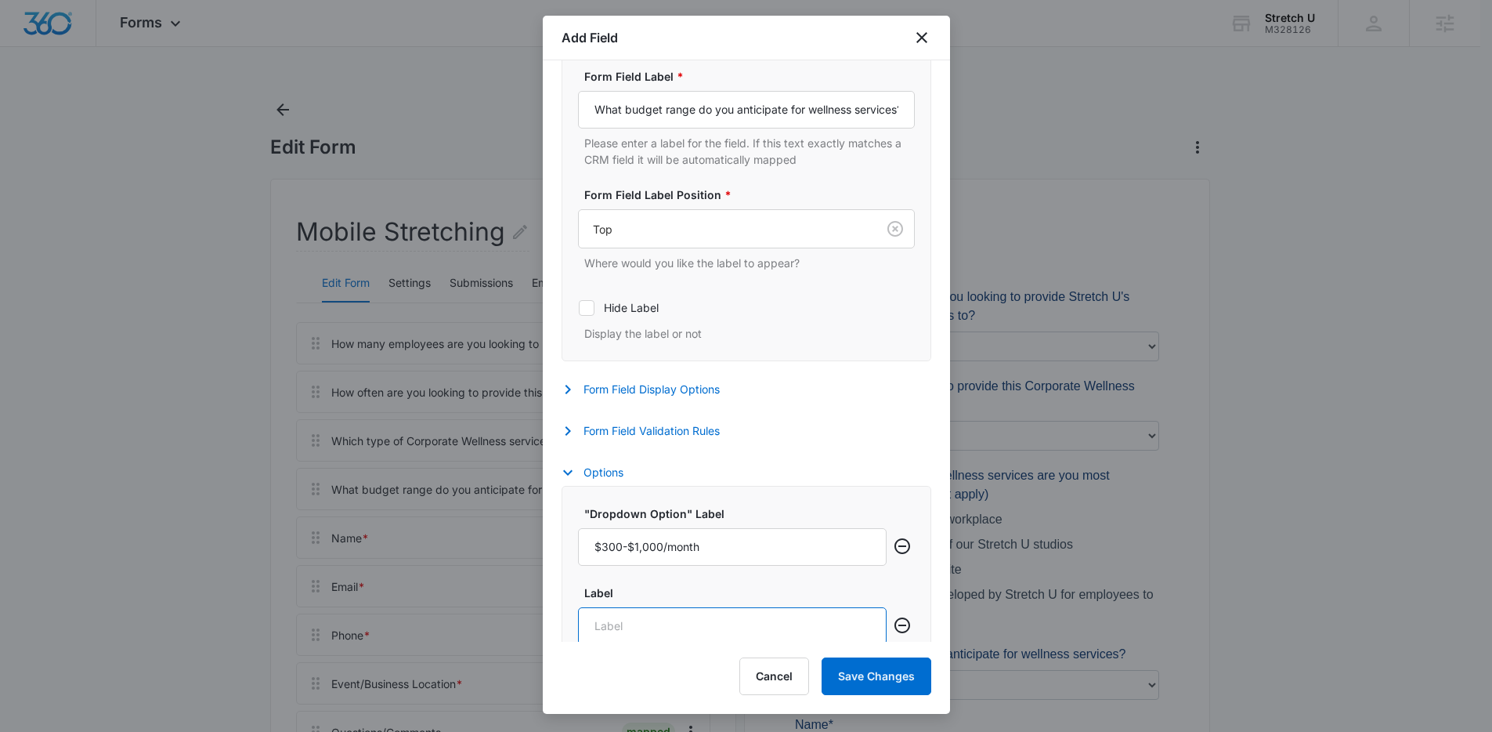
click at [638, 626] on input "Label" at bounding box center [732, 626] width 309 height 38
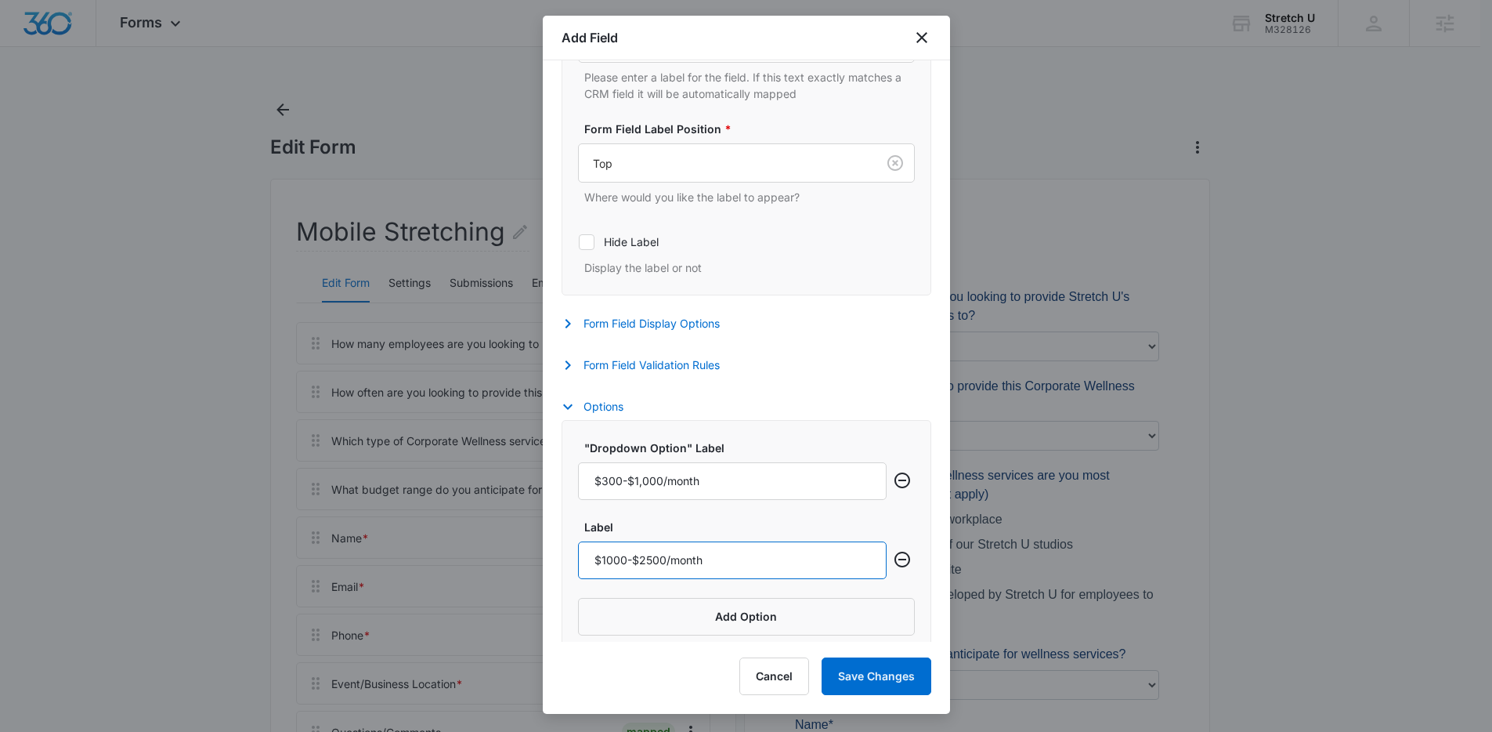
scroll to position [455, 0]
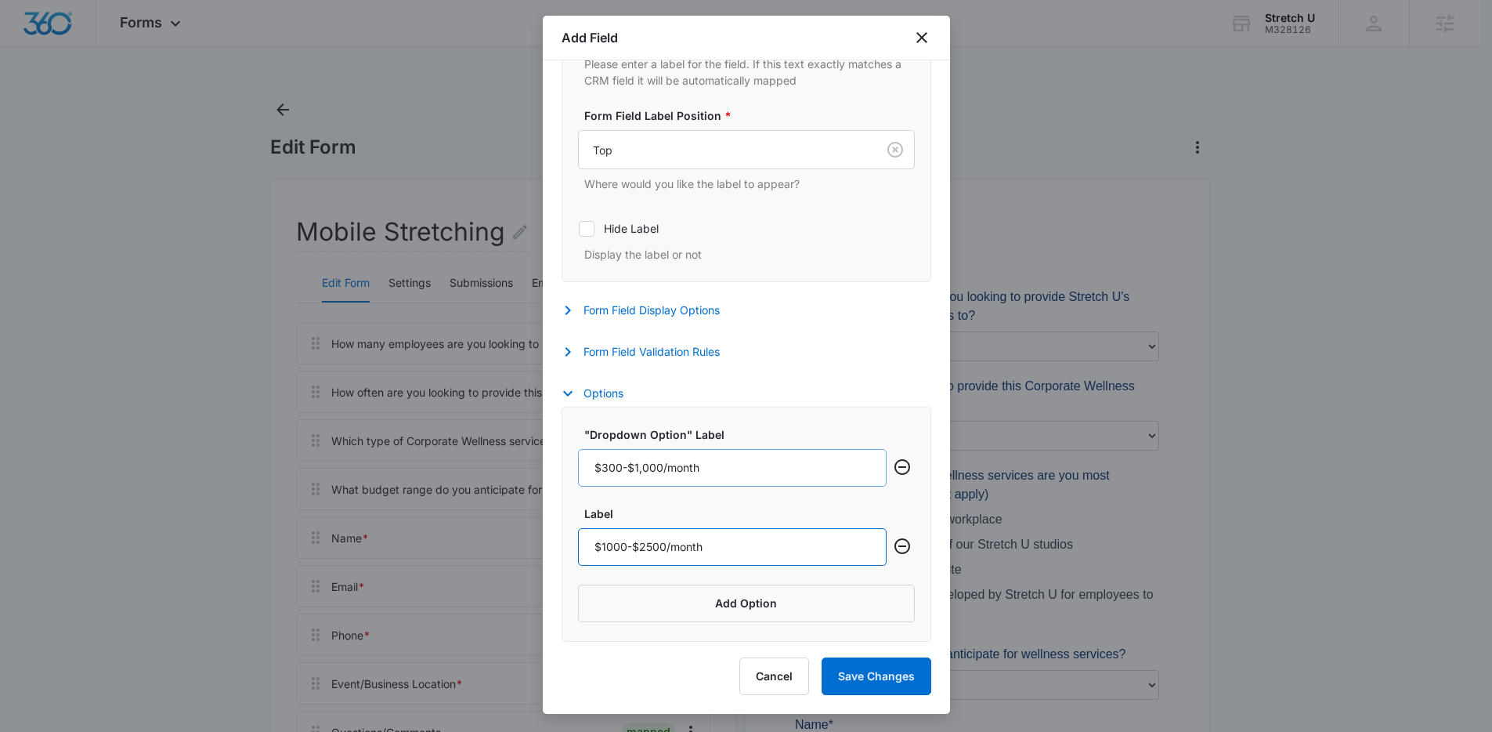
type input "$1000-$2500/month"
click at [645, 469] on input "$300-$1,000/month" at bounding box center [732, 468] width 309 height 38
click at [642, 469] on input "$300-$1,000/month" at bounding box center [732, 468] width 309 height 38
click at [719, 606] on button "Add Option" at bounding box center [746, 603] width 337 height 38
click at [638, 472] on input "$300-$1000/month" at bounding box center [732, 468] width 309 height 38
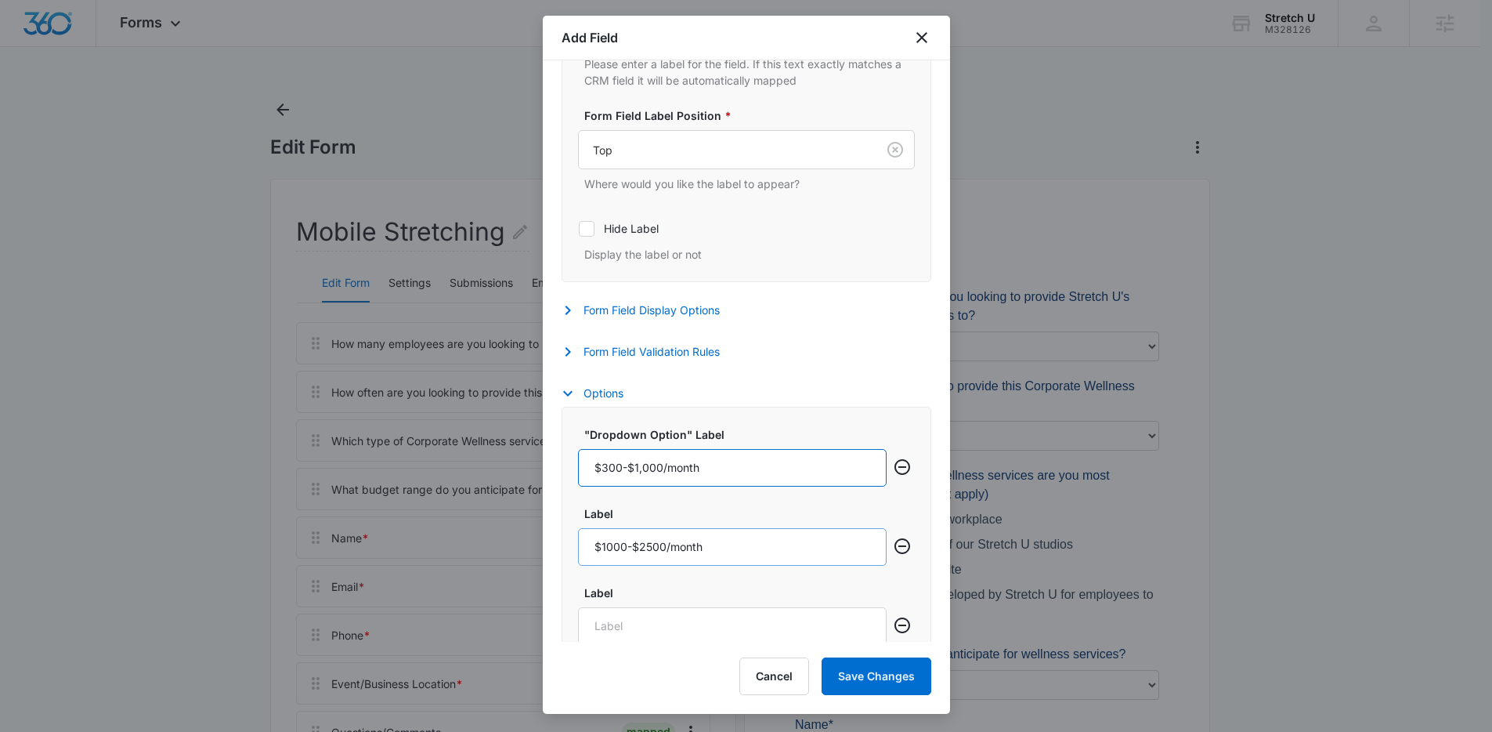
type input "$300-$1,000/month"
click at [645, 548] on input "$1000-$2500/month" at bounding box center [732, 547] width 309 height 38
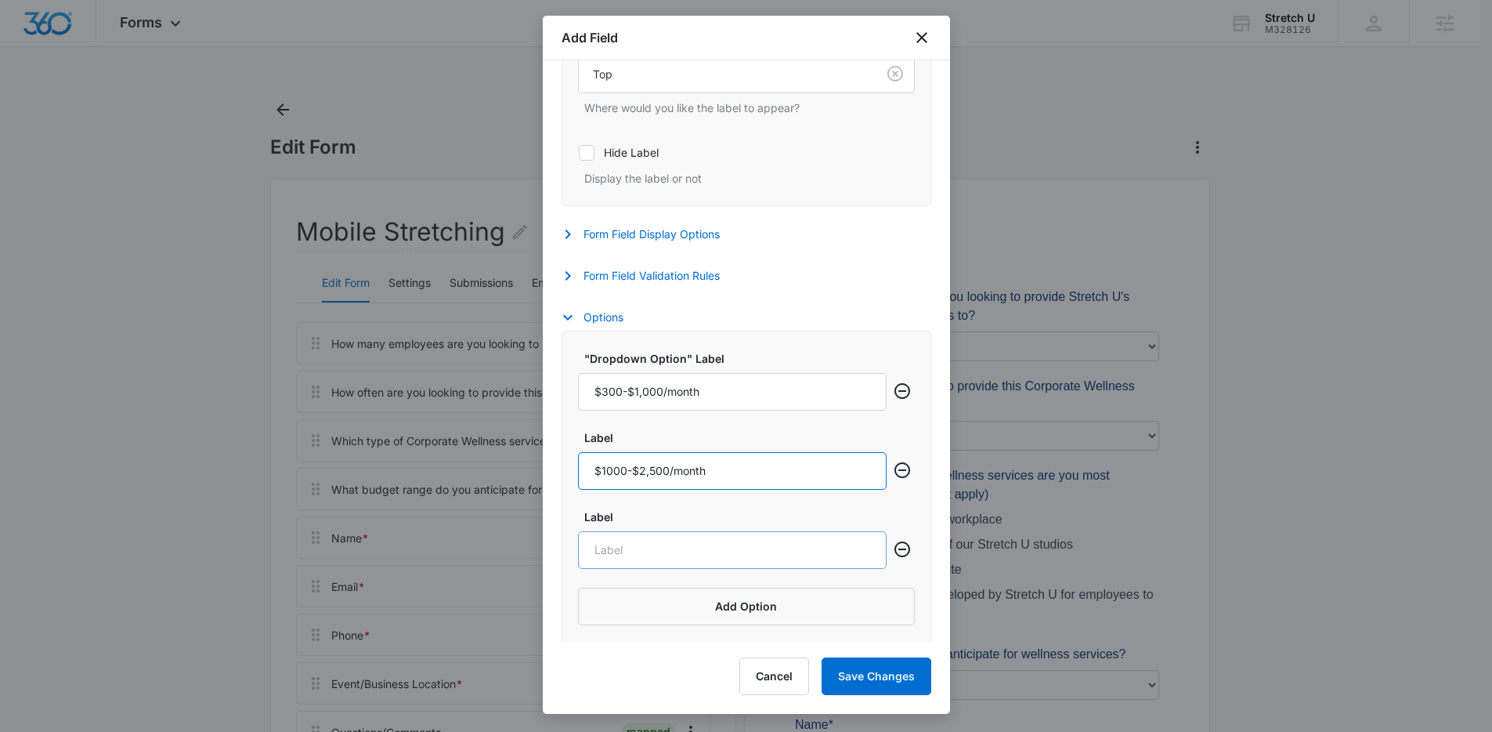
scroll to position [534, 0]
type input "$1000-$2,500/month"
click at [663, 551] on input "Label" at bounding box center [732, 547] width 309 height 38
click at [631, 548] on input "Label" at bounding box center [732, 547] width 309 height 38
click at [687, 546] on input "$2500-" at bounding box center [732, 547] width 309 height 38
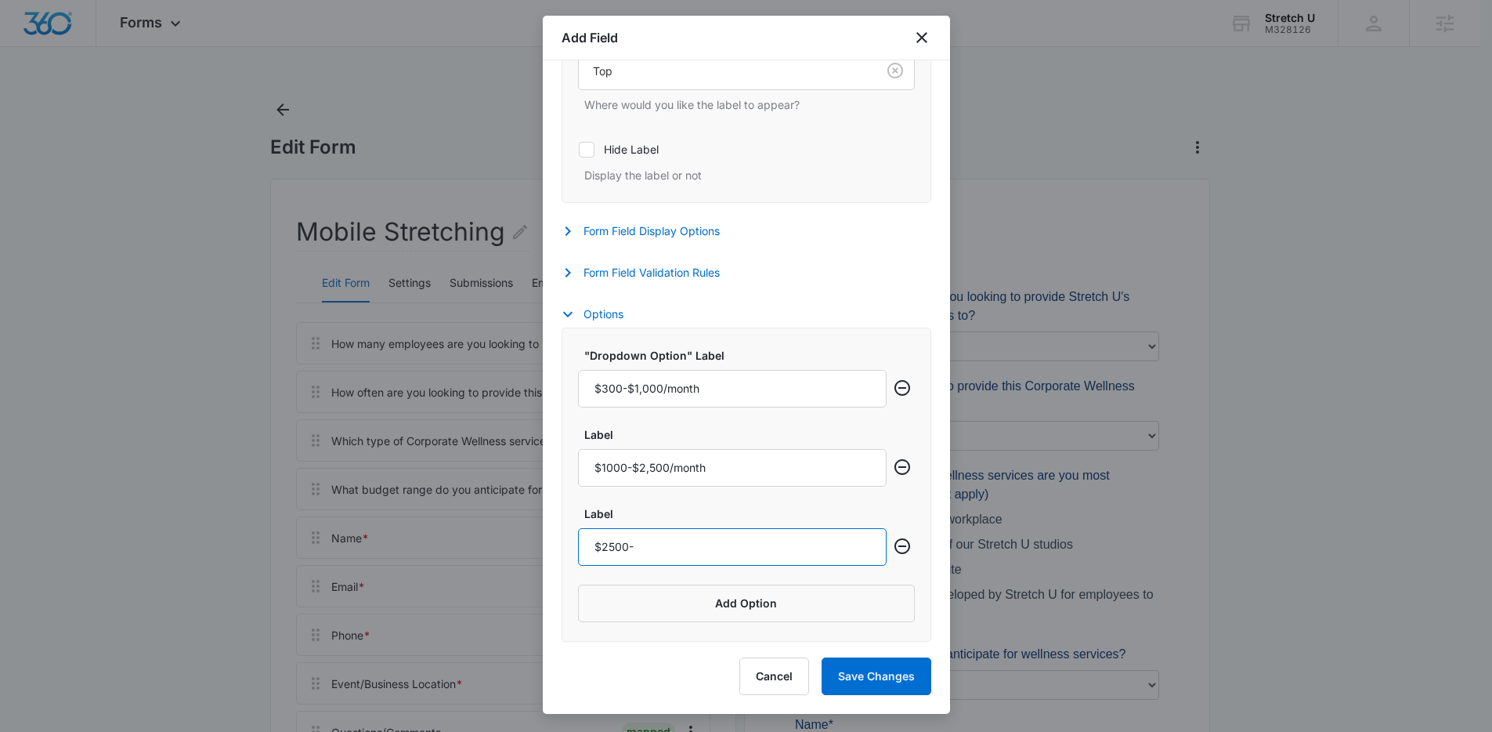
click at [687, 546] on input "$2500-" at bounding box center [732, 547] width 309 height 38
click at [653, 543] on input "$2500-" at bounding box center [732, 547] width 309 height 38
click at [650, 548] on input "$2500 - $5000" at bounding box center [732, 547] width 309 height 38
click at [607, 545] on input "$2500 - $5,000" at bounding box center [732, 547] width 309 height 38
type input "$2,500 - $5,000"
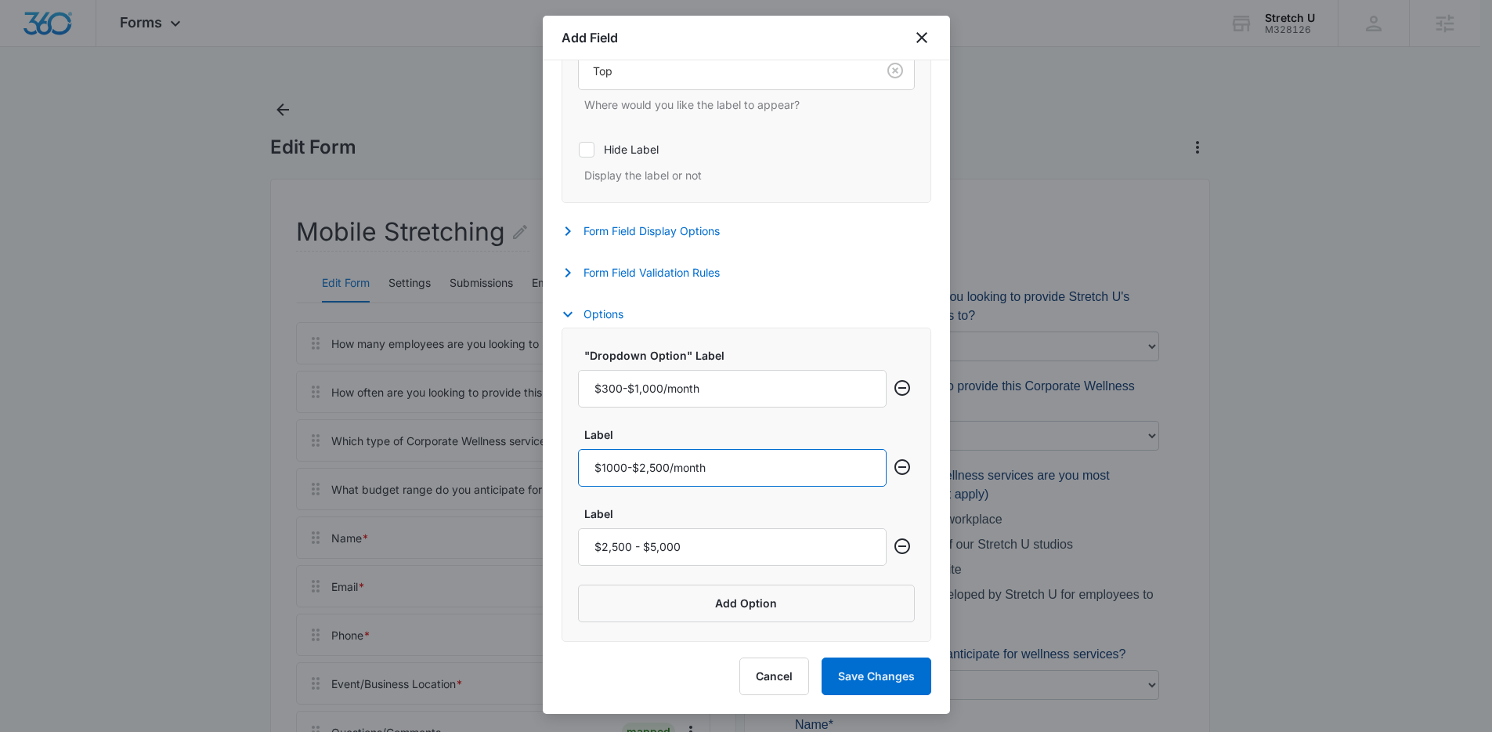
click at [605, 466] on input "$1000-$2,500/month" at bounding box center [732, 468] width 309 height 38
type input "$1,000-$2,500/month"
click at [692, 546] on input "$2,500 - $5,000" at bounding box center [732, 547] width 309 height 38
type input "$2,500 - $5,000/month"
click at [661, 604] on button "Add Option" at bounding box center [746, 603] width 337 height 38
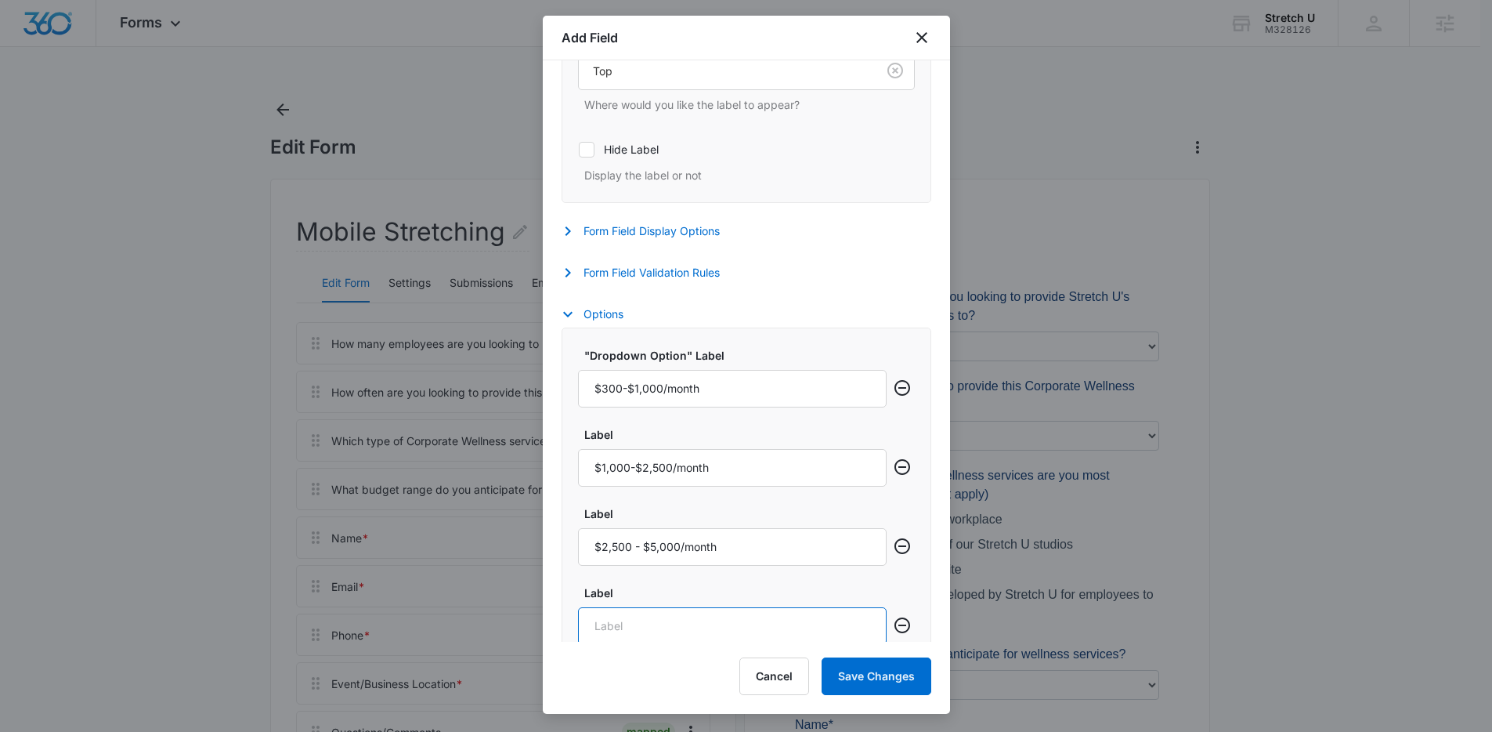
click at [631, 623] on input "Label" at bounding box center [732, 626] width 309 height 38
click at [605, 625] on input "$5000+" at bounding box center [732, 626] width 309 height 38
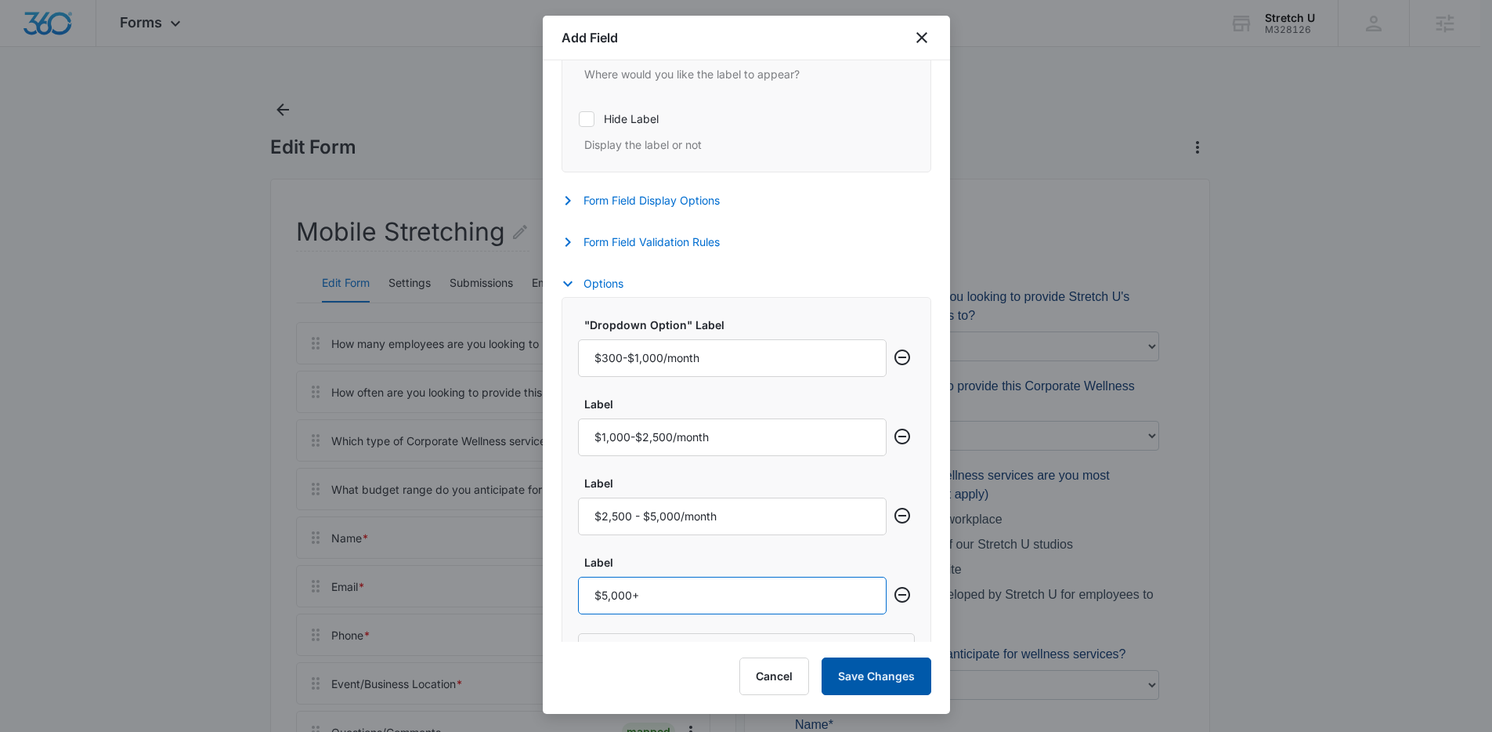
type input "$5,000+"
click at [855, 663] on button "Save Changes" at bounding box center [877, 676] width 110 height 38
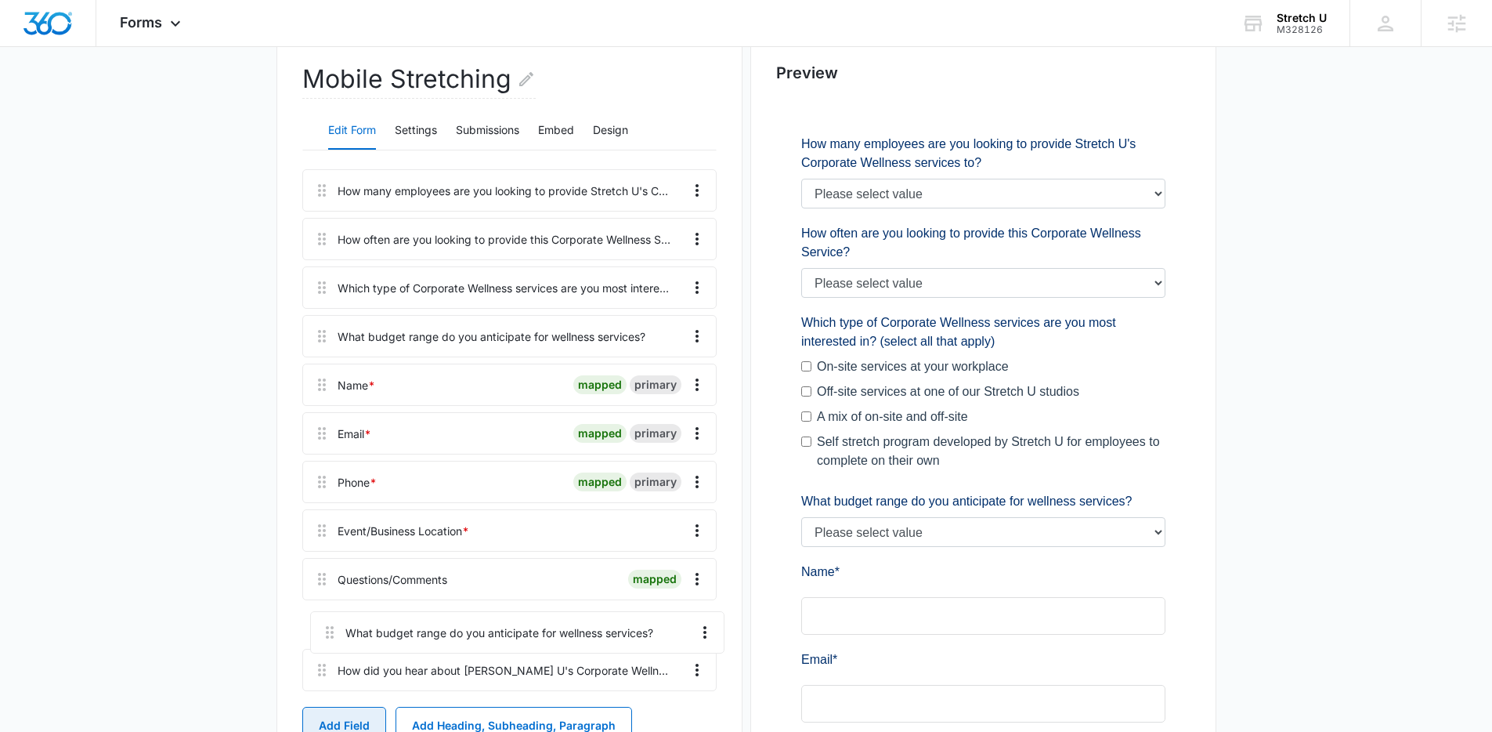
scroll to position [154, 0]
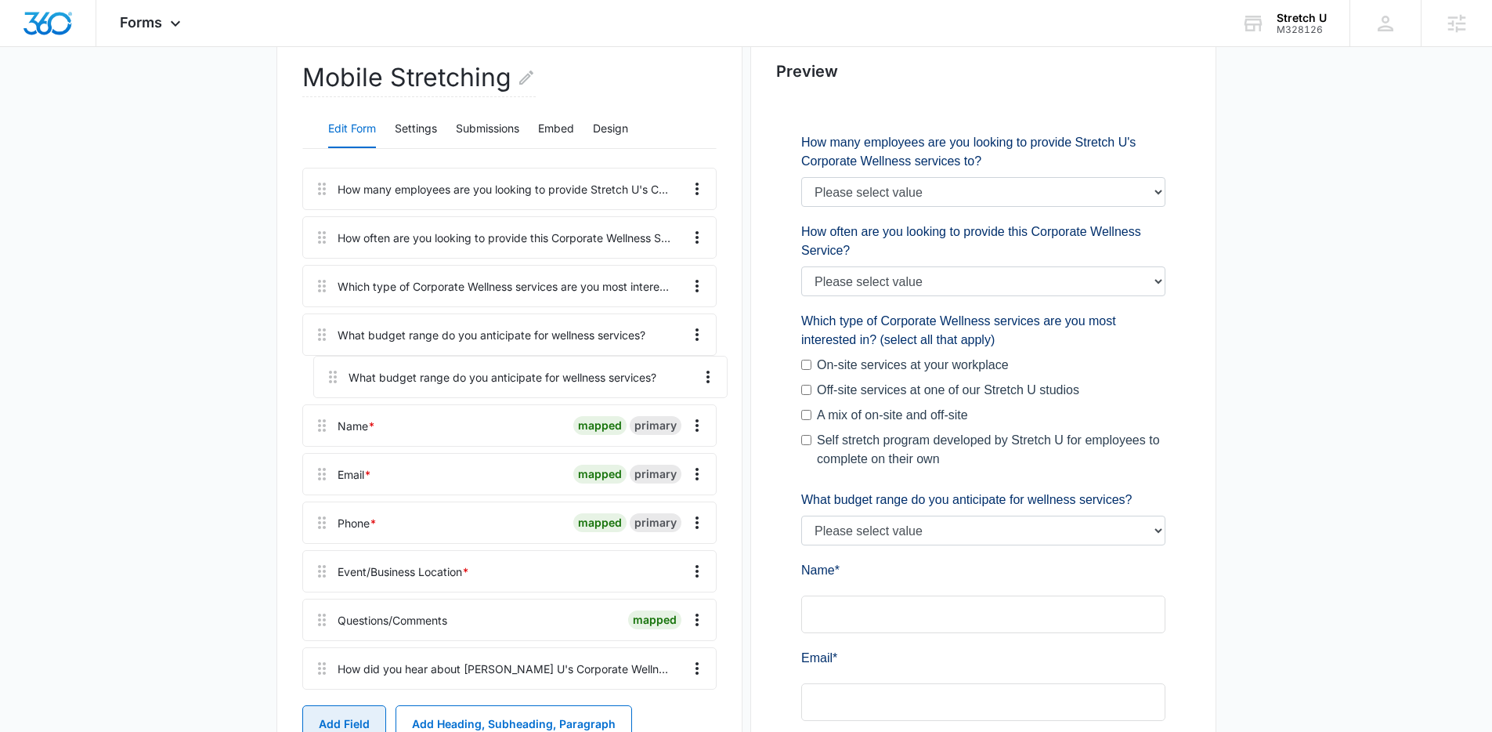
drag, startPoint x: 322, startPoint y: 682, endPoint x: 332, endPoint y: 363, distance: 319.8
click at [332, 363] on div "How many employees are you looking to provide Stretch U's Corporate Wellness se…" at bounding box center [509, 432] width 414 height 528
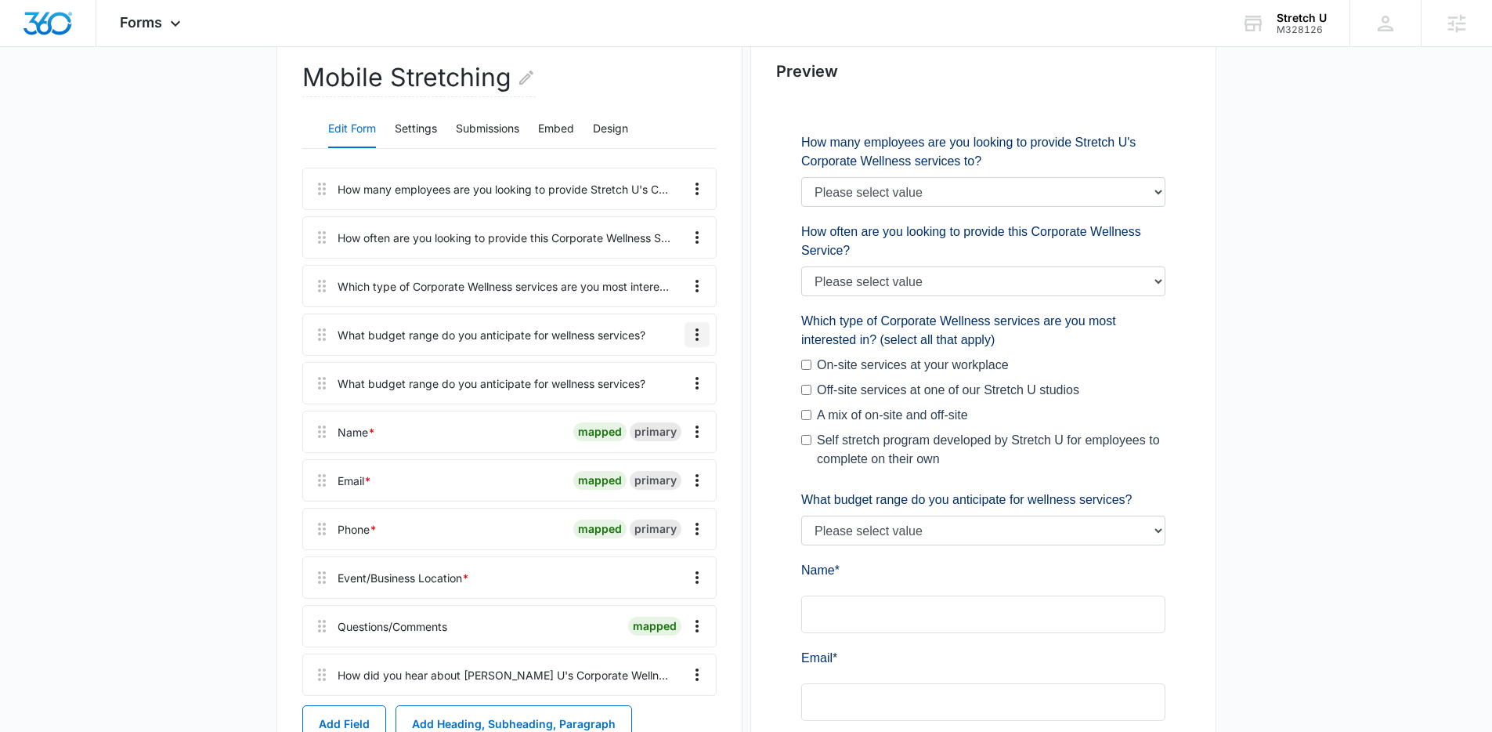
click at [700, 330] on icon "Overflow Menu" at bounding box center [697, 334] width 19 height 19
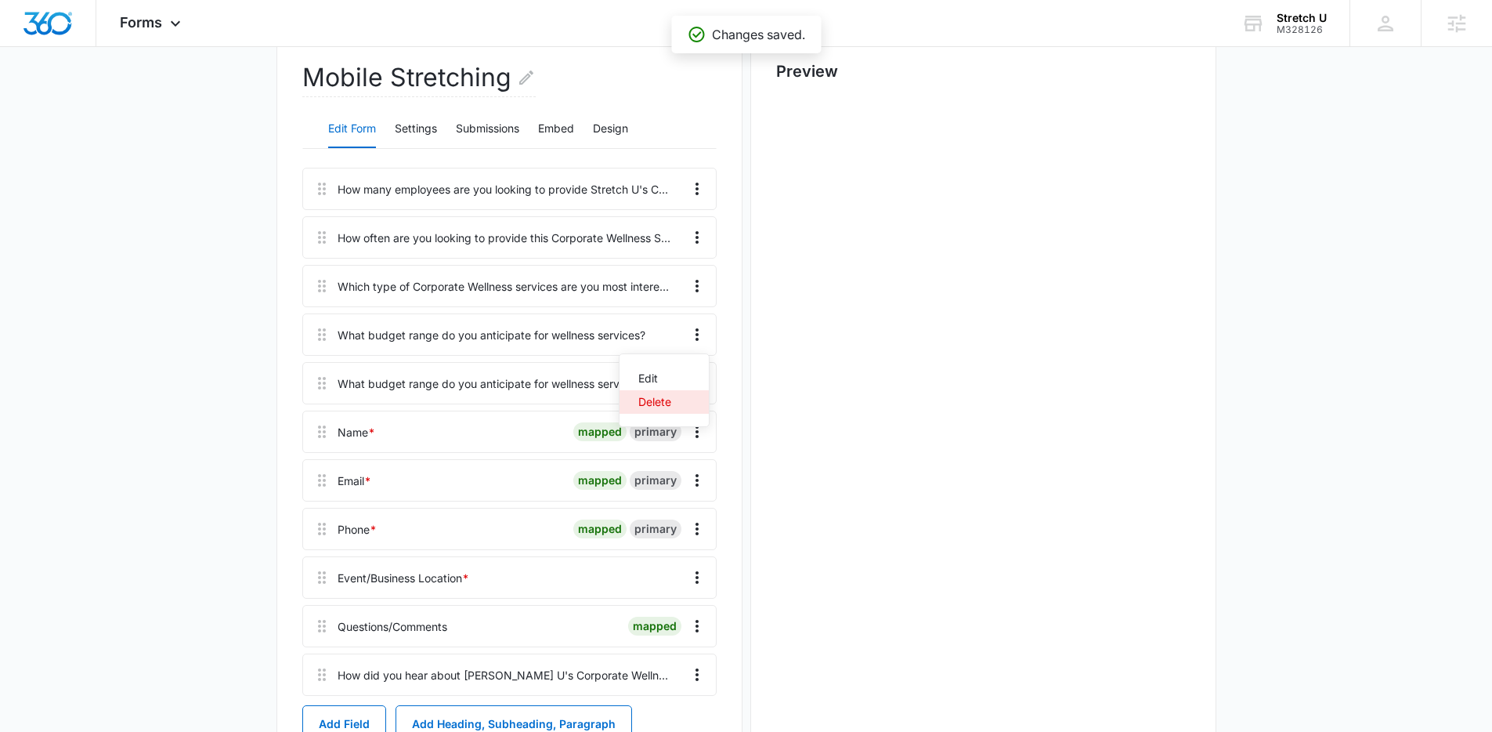
click at [653, 406] on div "Delete" at bounding box center [654, 401] width 33 height 11
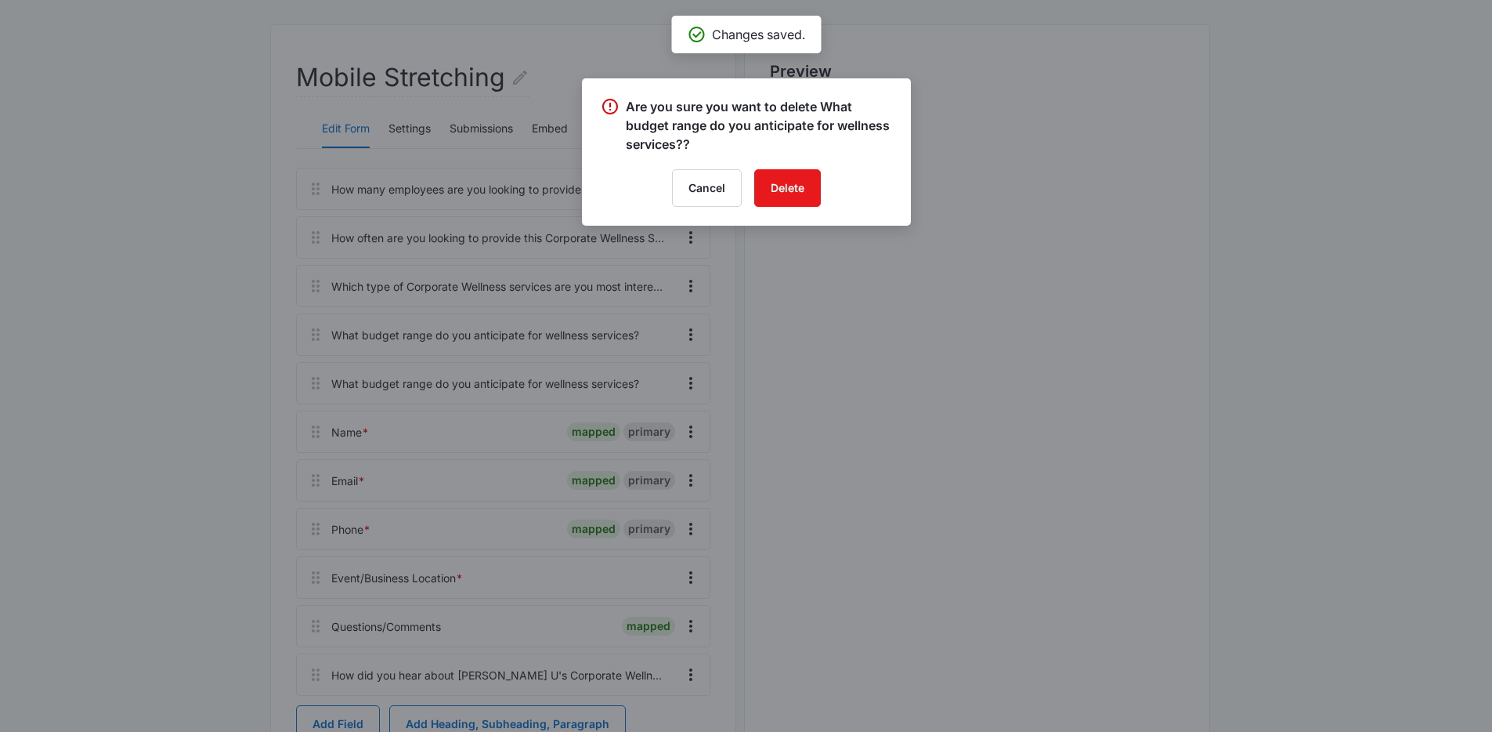
scroll to position [0, 0]
click at [812, 197] on button "Delete" at bounding box center [787, 188] width 67 height 38
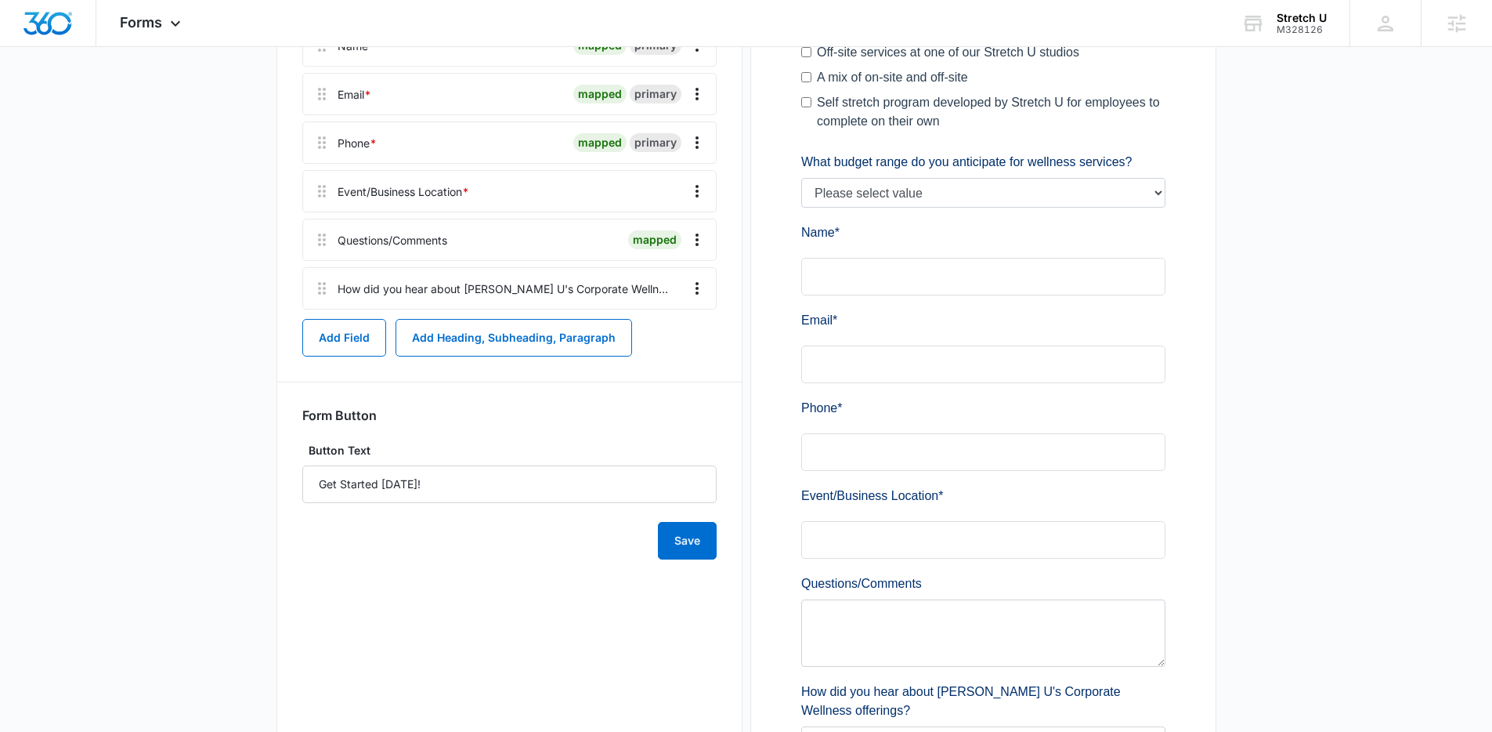
scroll to position [582, 0]
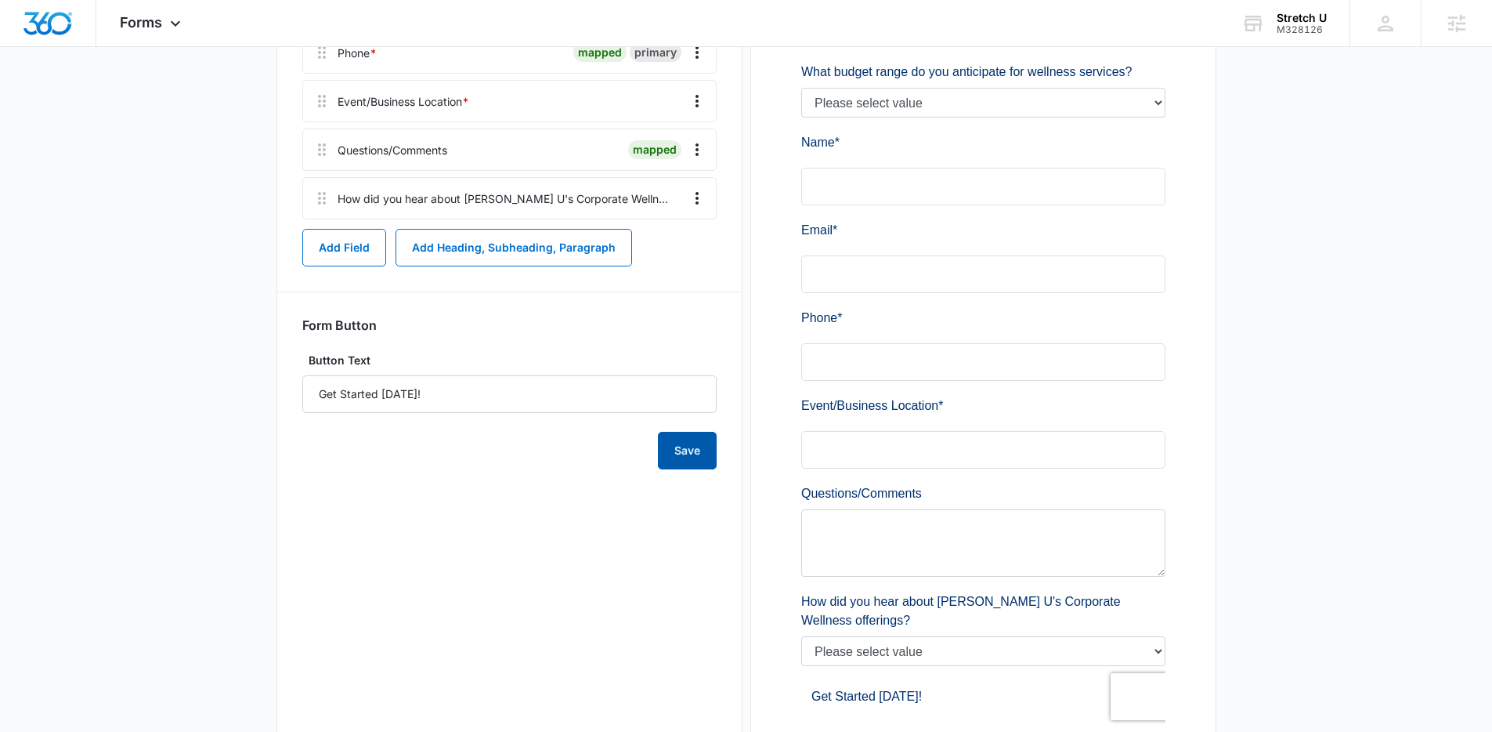
click at [674, 455] on button "Save" at bounding box center [687, 451] width 59 height 38
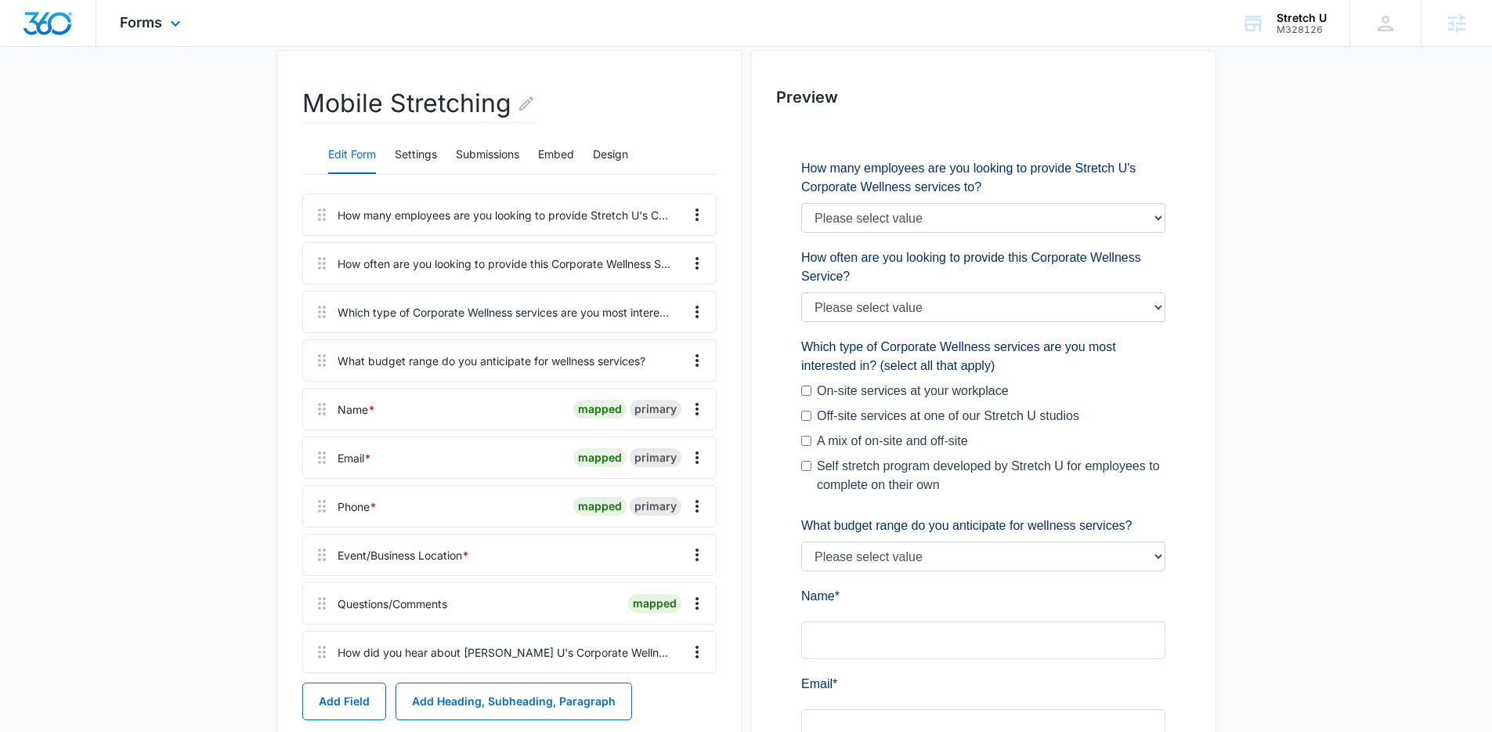
scroll to position [146, 0]
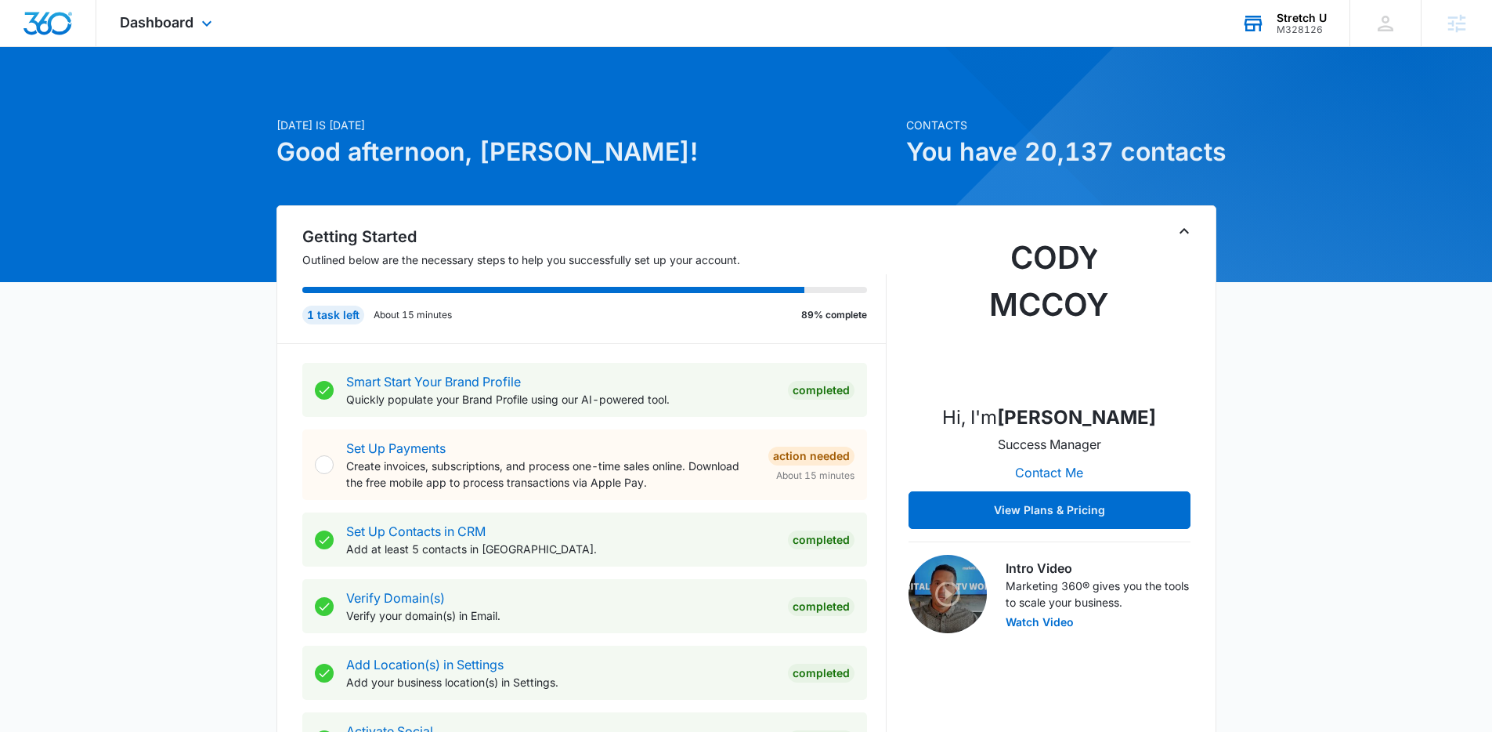
click at [1332, 23] on div "Stretch U M328126 Your Accounts View All" at bounding box center [1284, 23] width 132 height 46
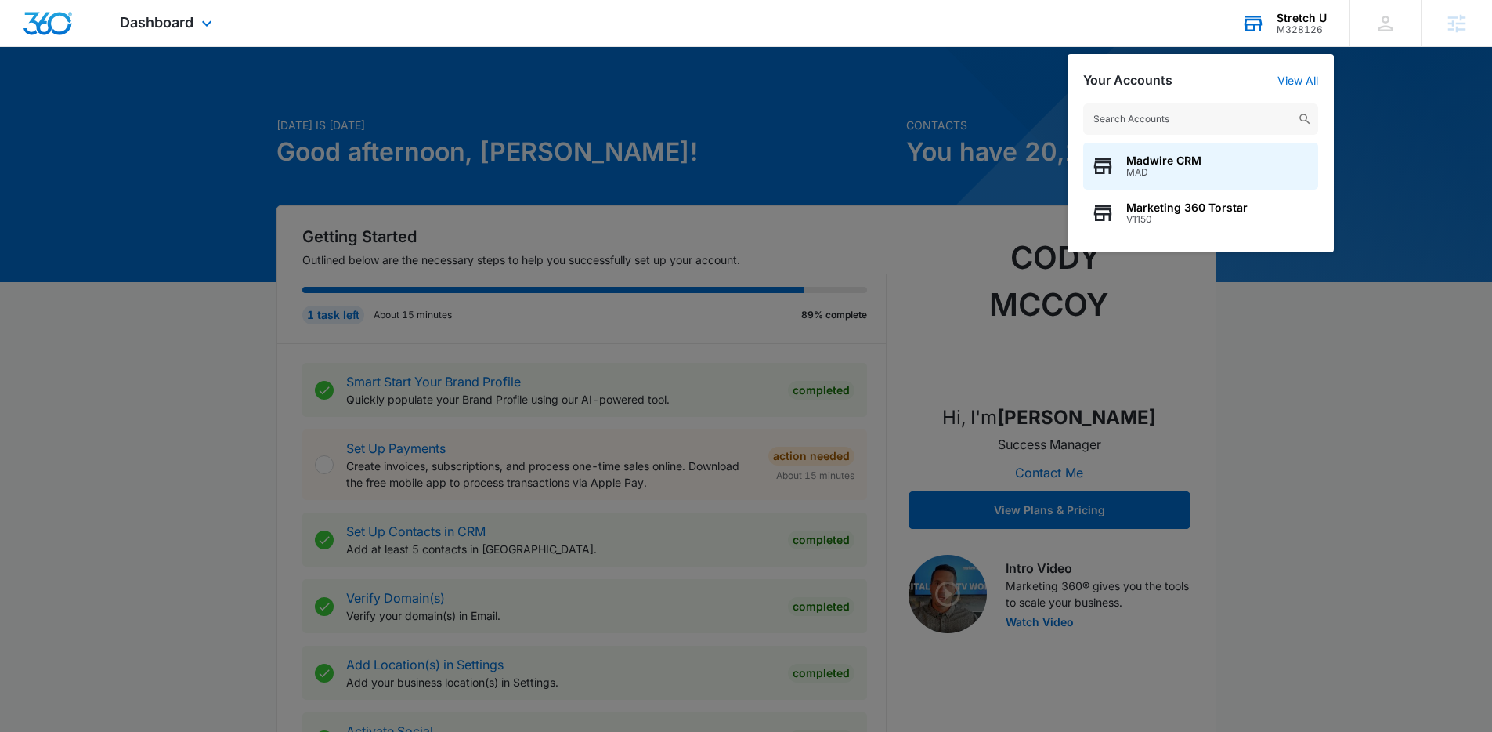
click at [1190, 114] on input "text" at bounding box center [1200, 118] width 235 height 31
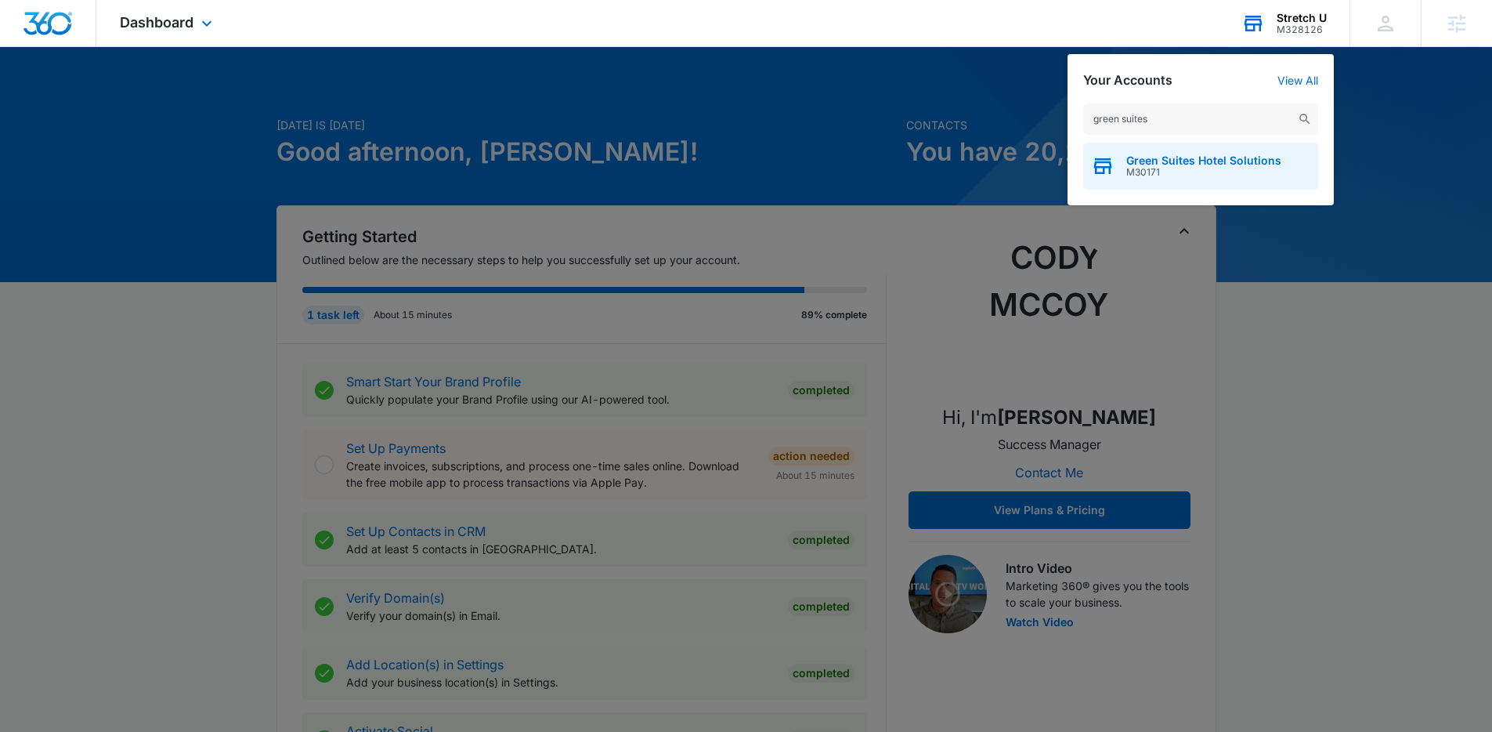
type input "green suites"
click at [1191, 165] on span "Green Suites Hotel Solutions" at bounding box center [1203, 160] width 155 height 13
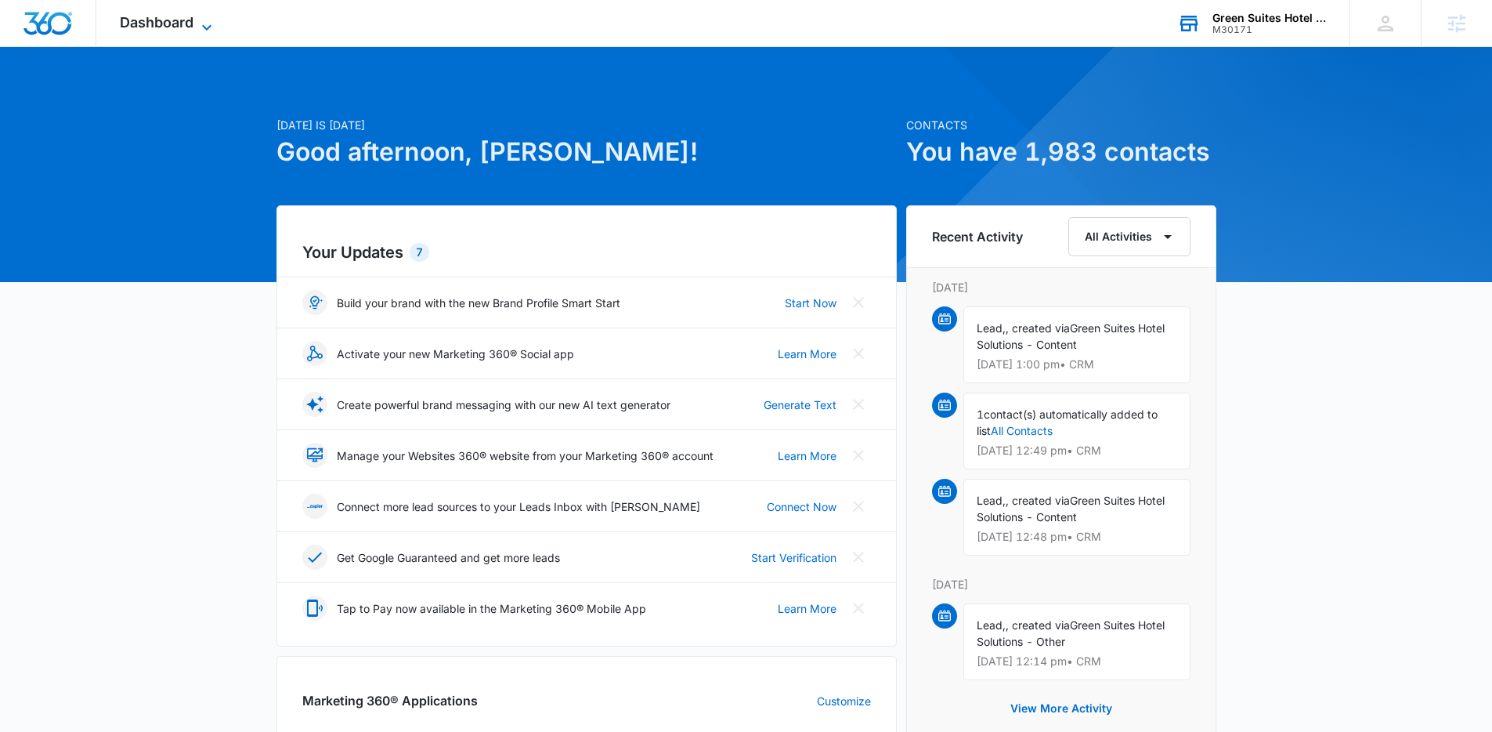
click at [179, 19] on span "Dashboard" at bounding box center [157, 22] width 74 height 16
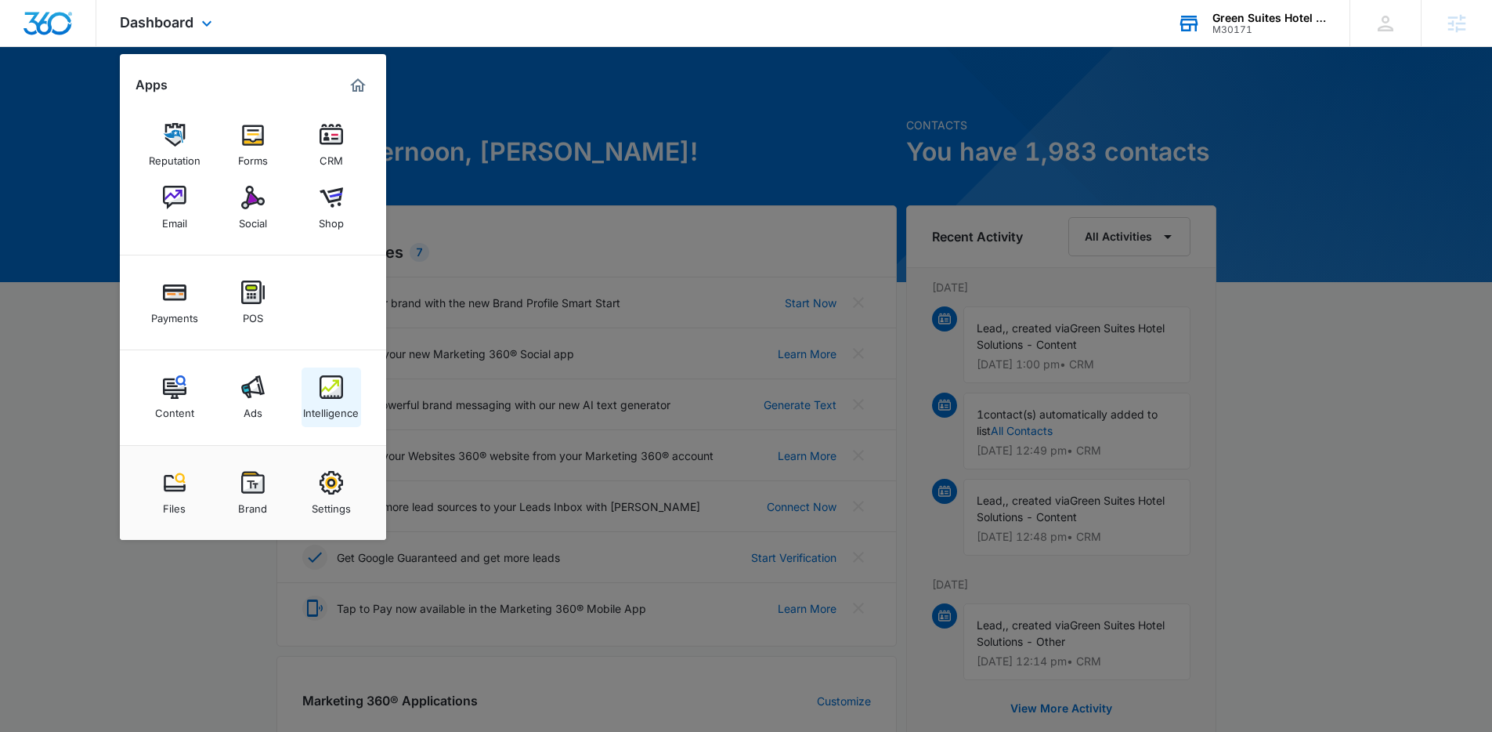
click at [332, 377] on img at bounding box center [331, 386] width 23 height 23
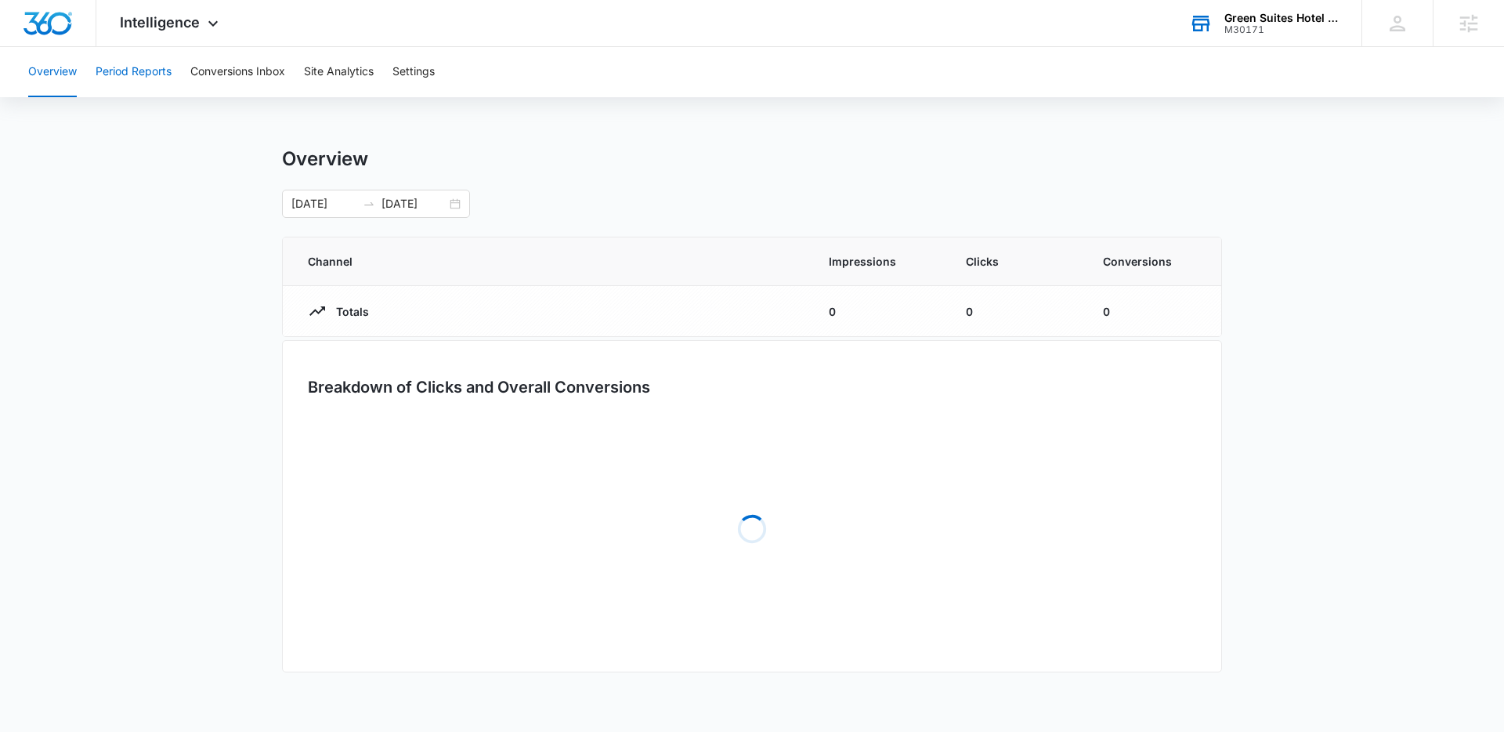
click at [159, 70] on button "Period Reports" at bounding box center [134, 72] width 76 height 50
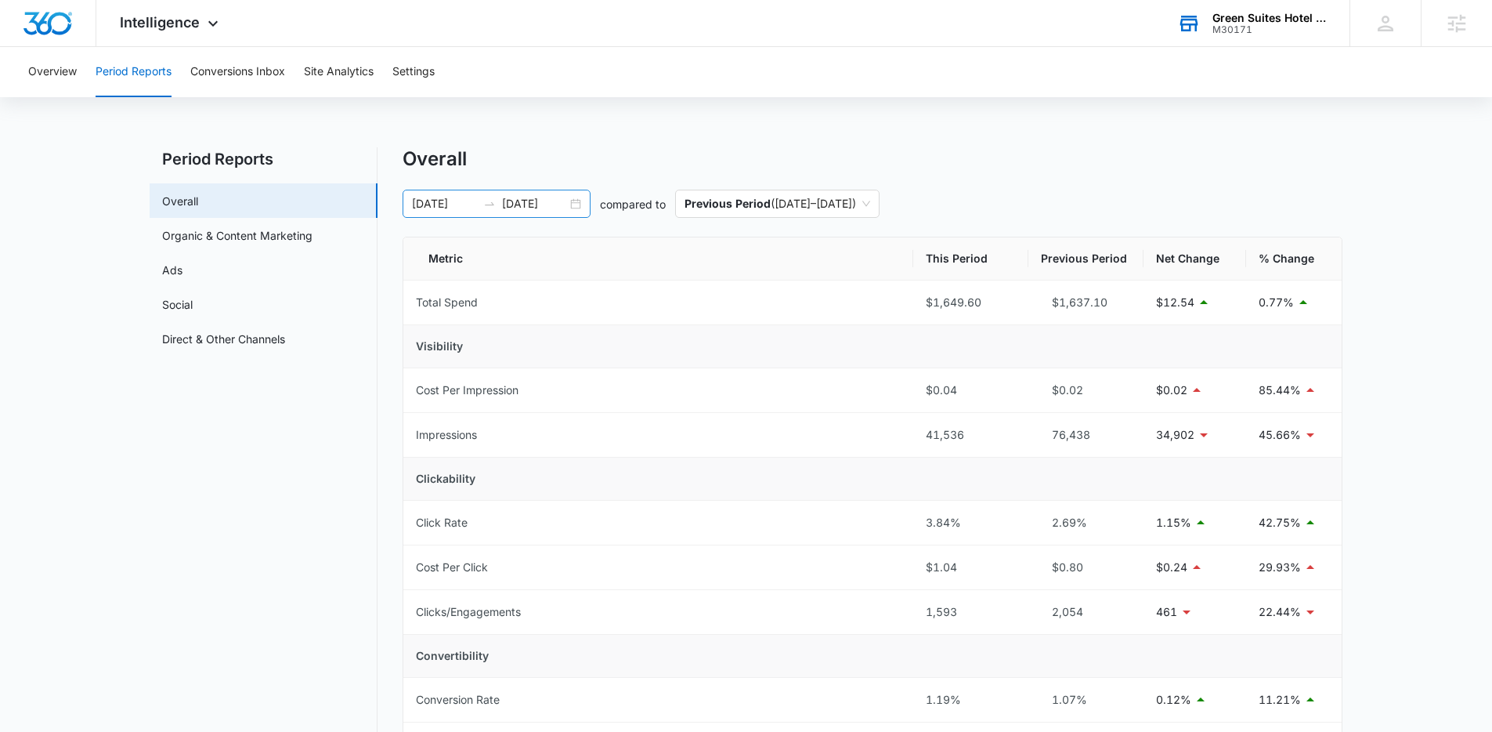
click at [573, 204] on div "08/11/2025 09/10/2025" at bounding box center [497, 204] width 188 height 28
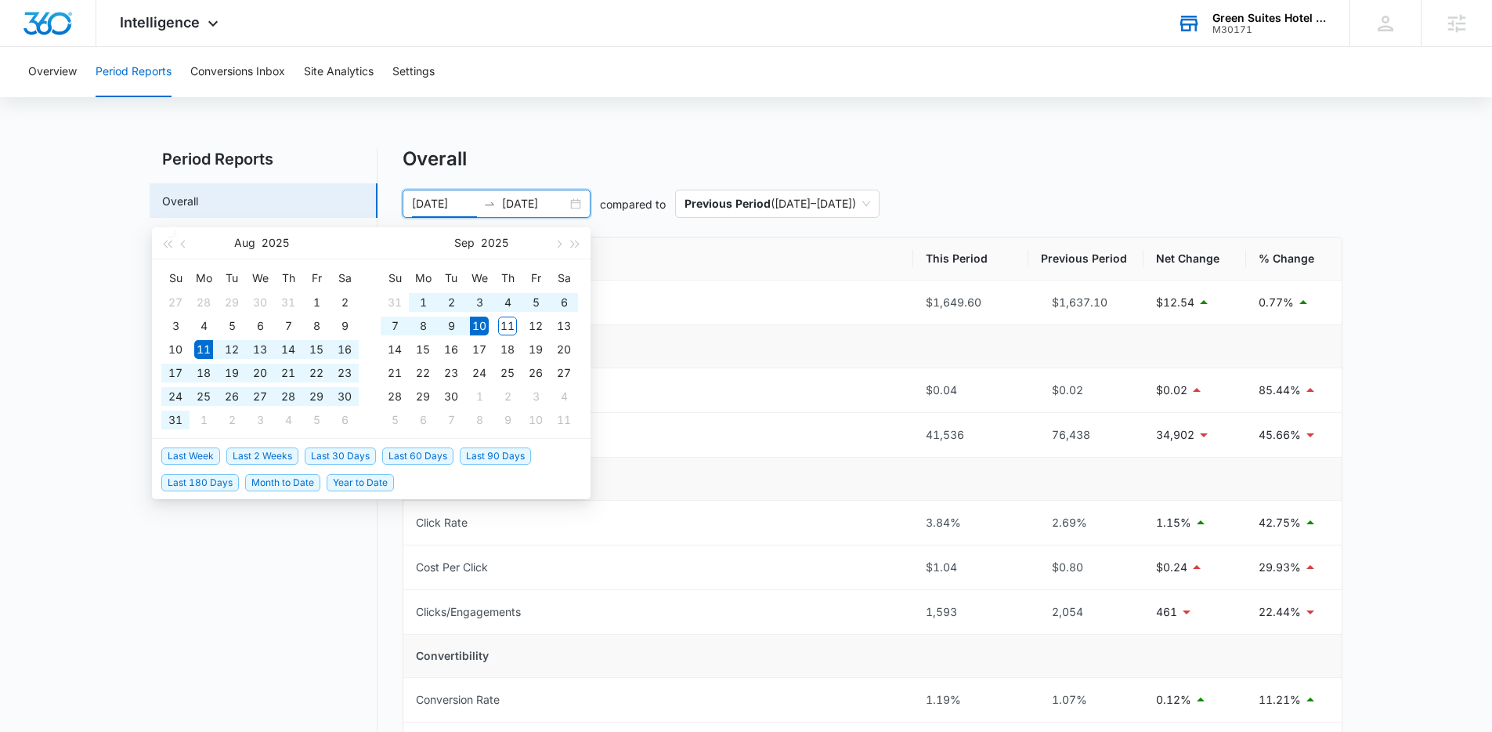
click at [335, 457] on span "Last 30 Days" at bounding box center [340, 455] width 71 height 17
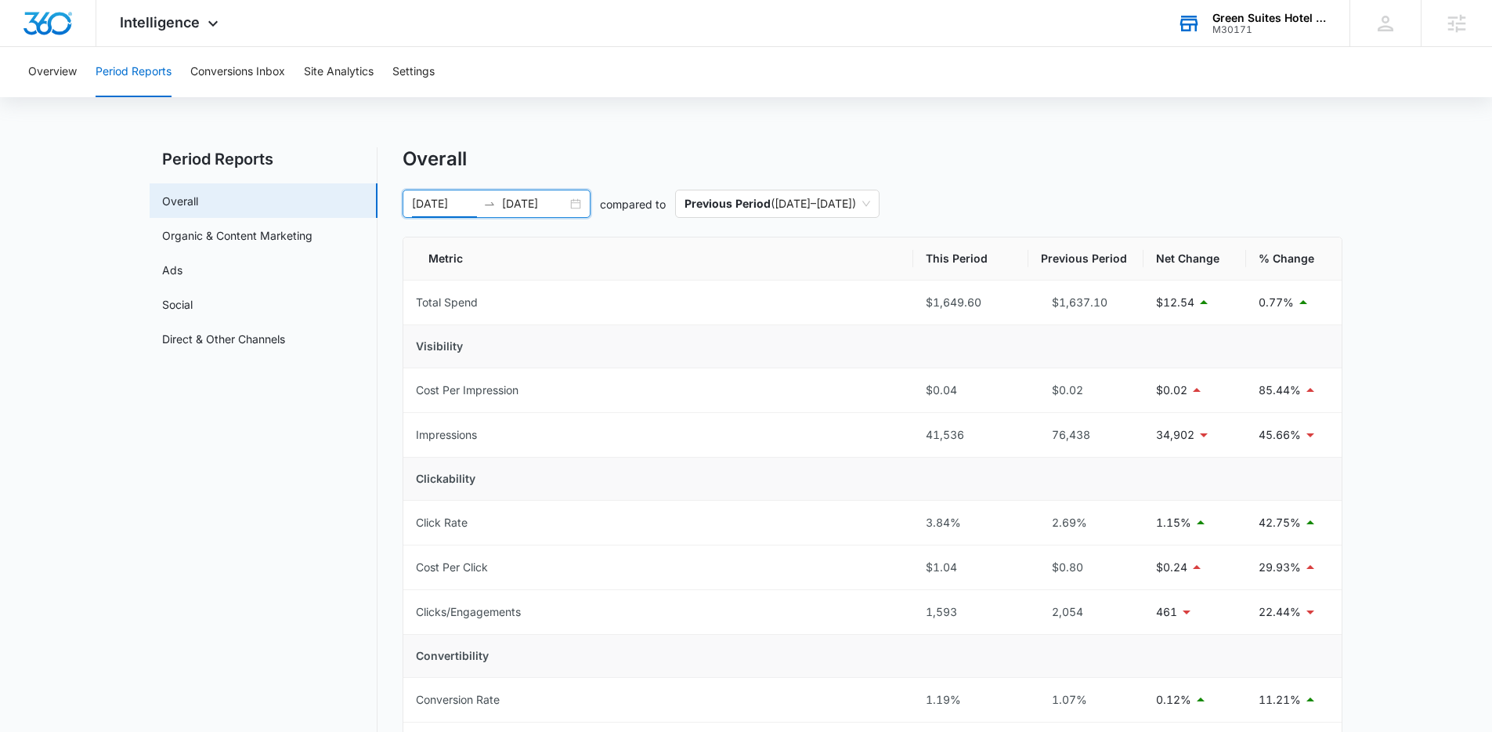
click at [572, 200] on div "08/11/2025 09/10/2025" at bounding box center [497, 204] width 188 height 28
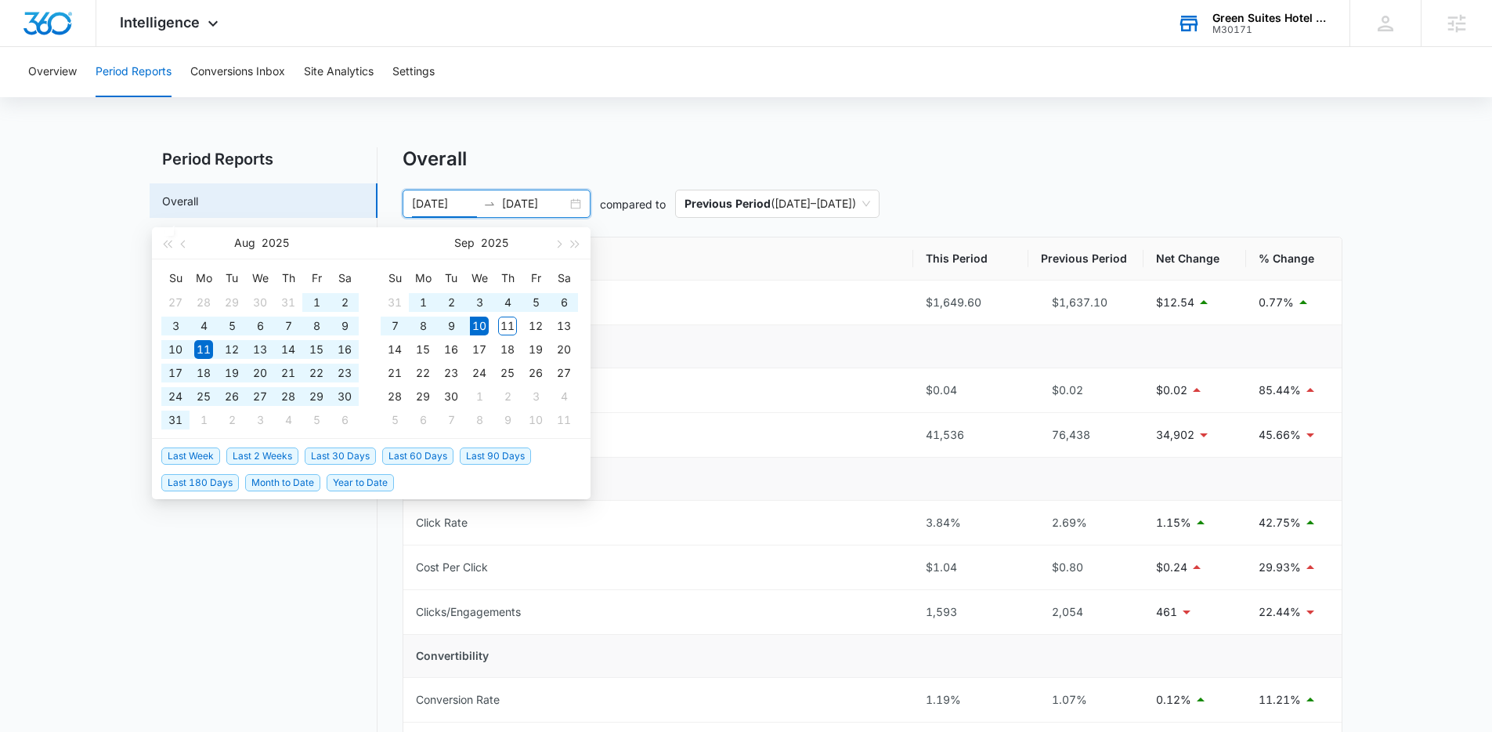
click at [360, 483] on span "Year to Date" at bounding box center [360, 482] width 67 height 17
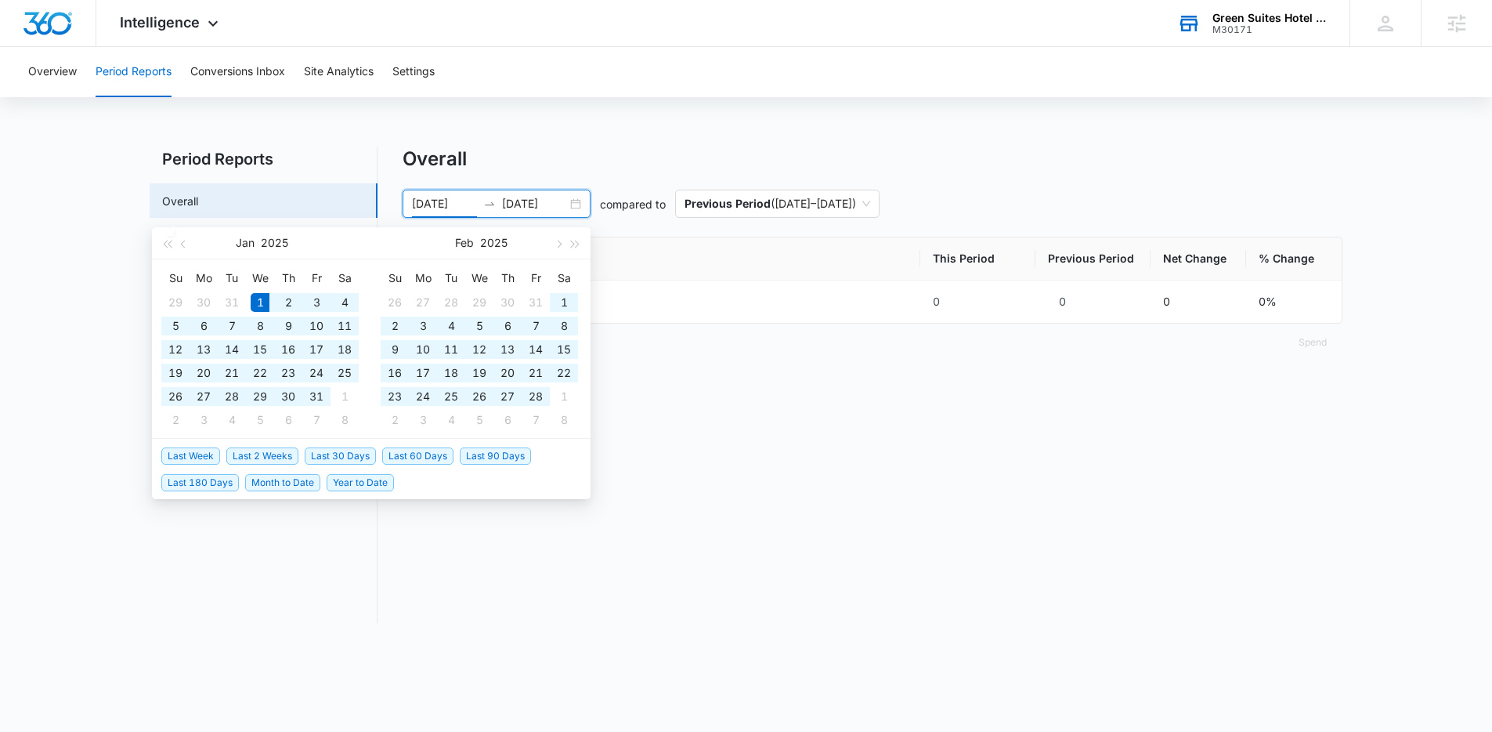
type input "01/01/2025"
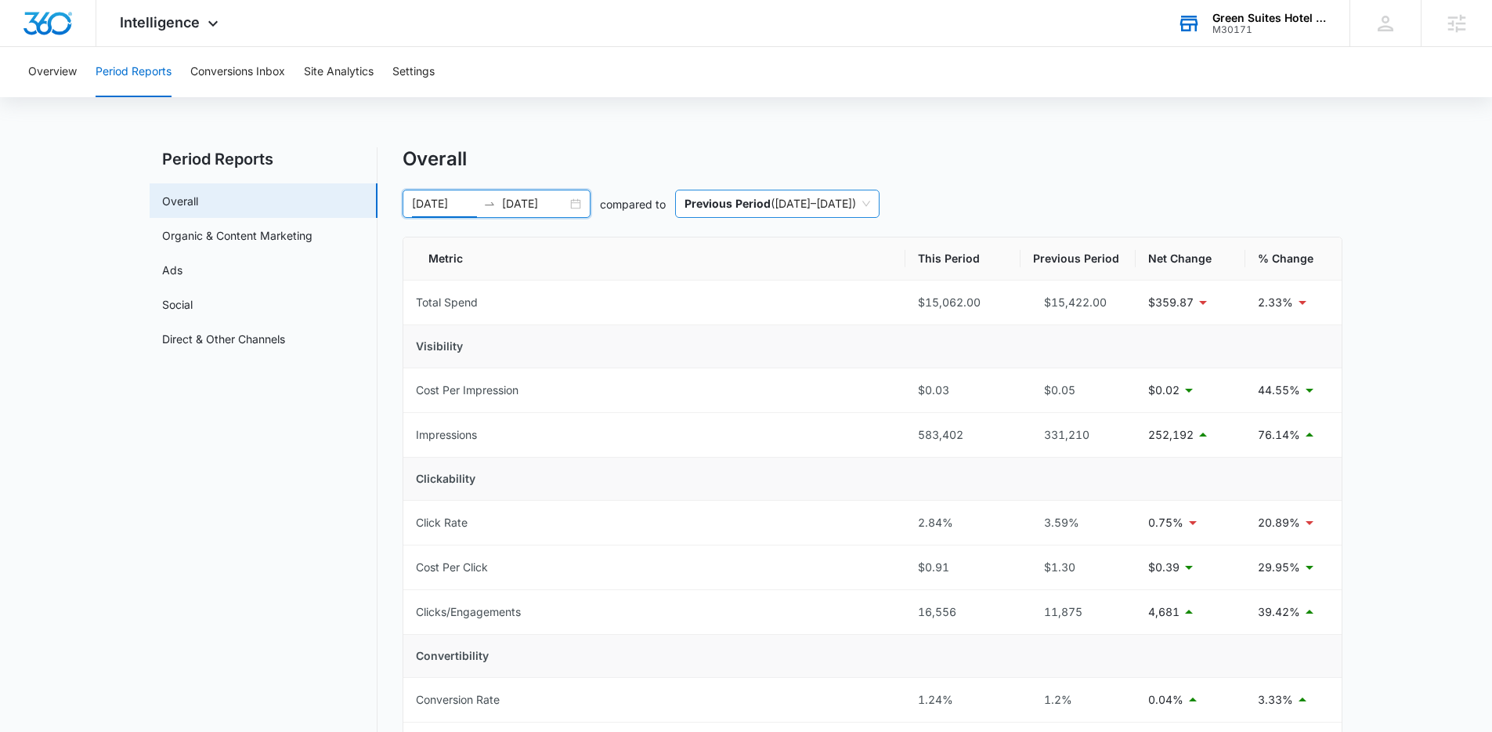
click at [722, 204] on p "Previous Period" at bounding box center [728, 203] width 86 height 13
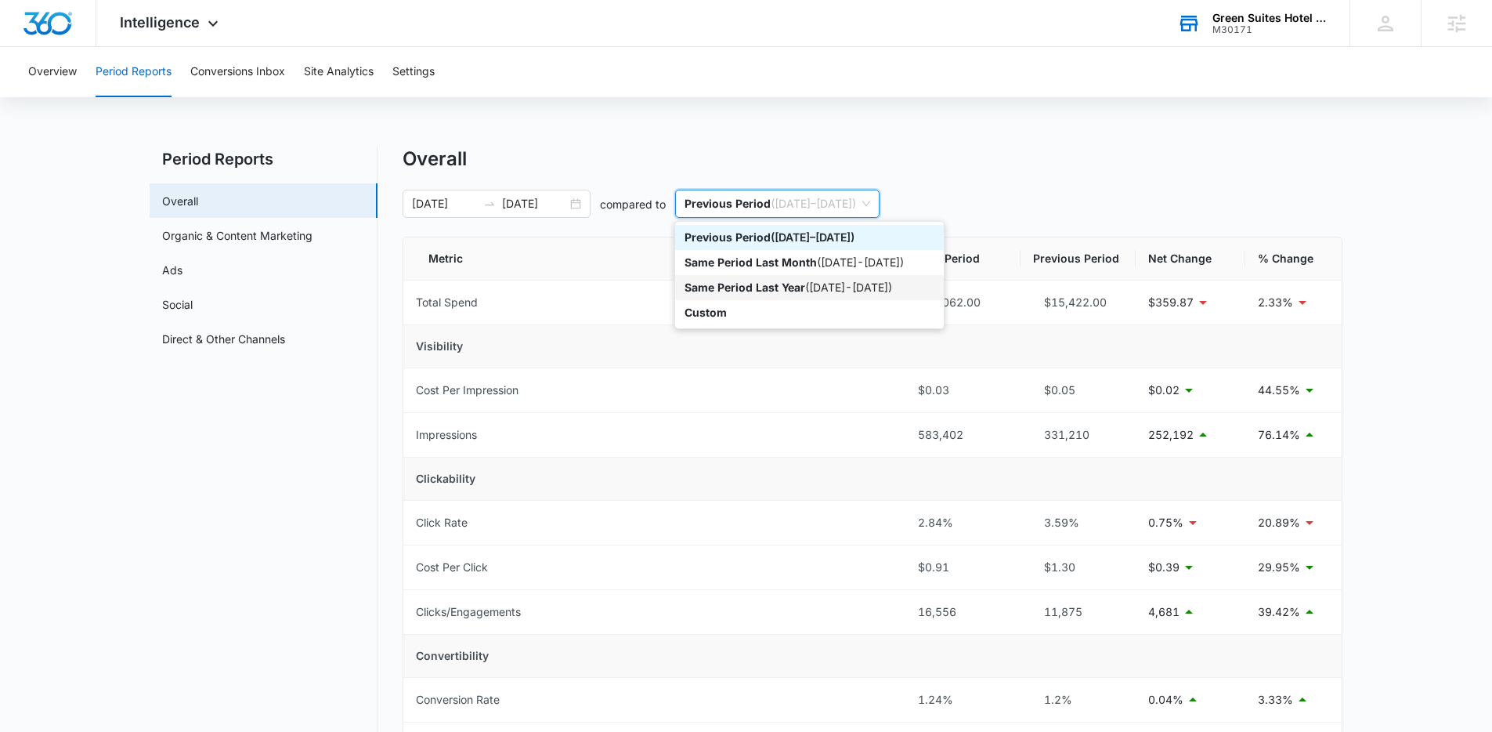
click at [732, 287] on p "Same Period Last Year" at bounding box center [745, 286] width 121 height 13
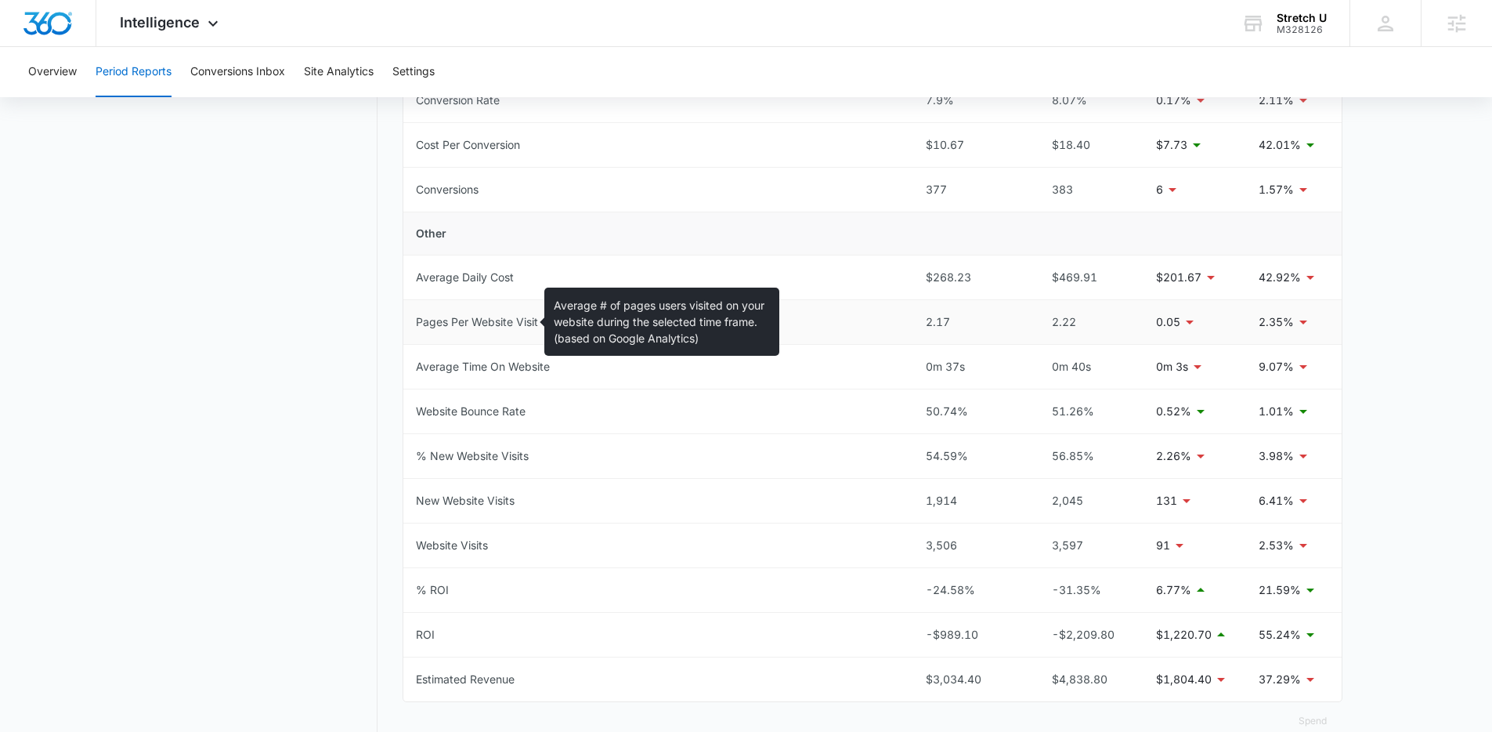
scroll to position [226, 0]
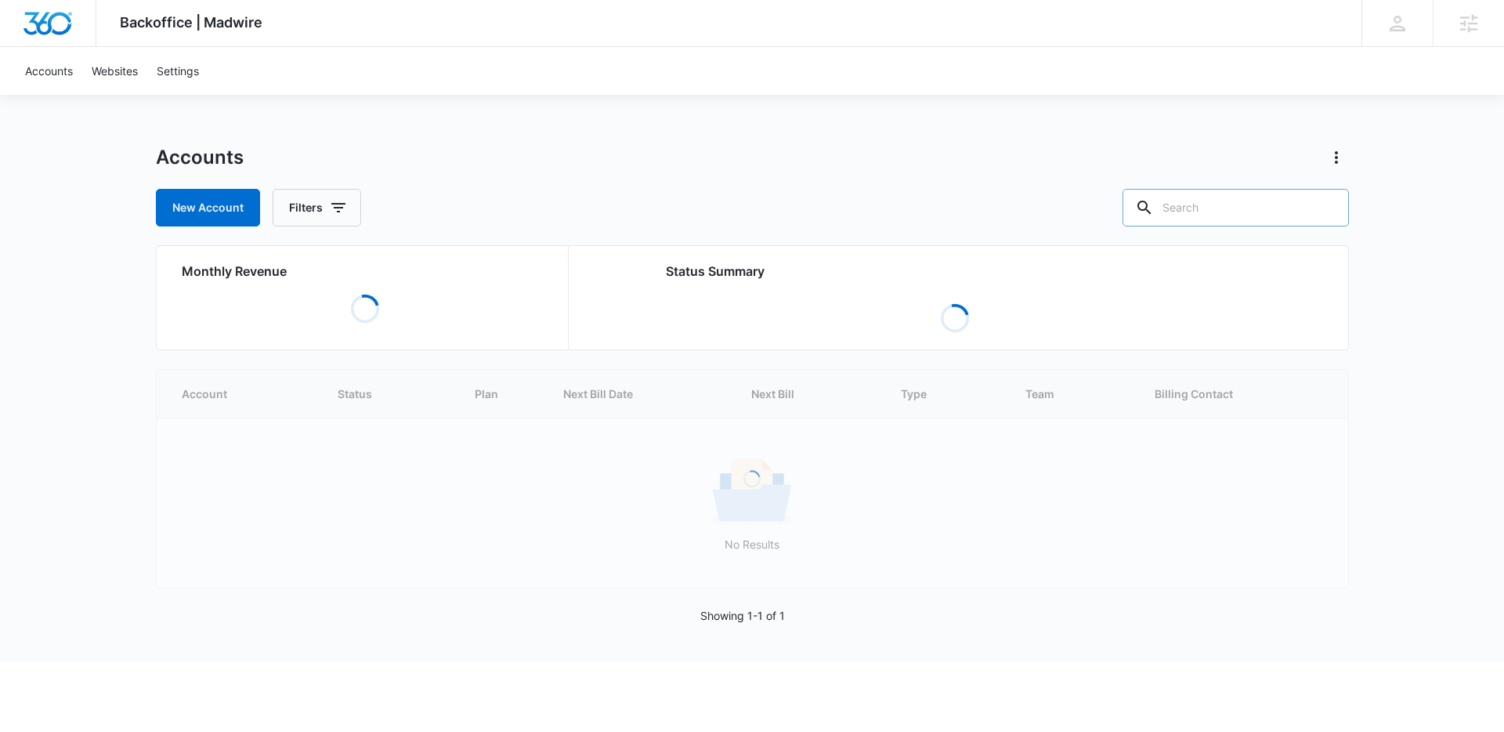
click at [1250, 202] on input "text" at bounding box center [1235, 208] width 226 height 38
